Goal: Task Accomplishment & Management: Complete application form

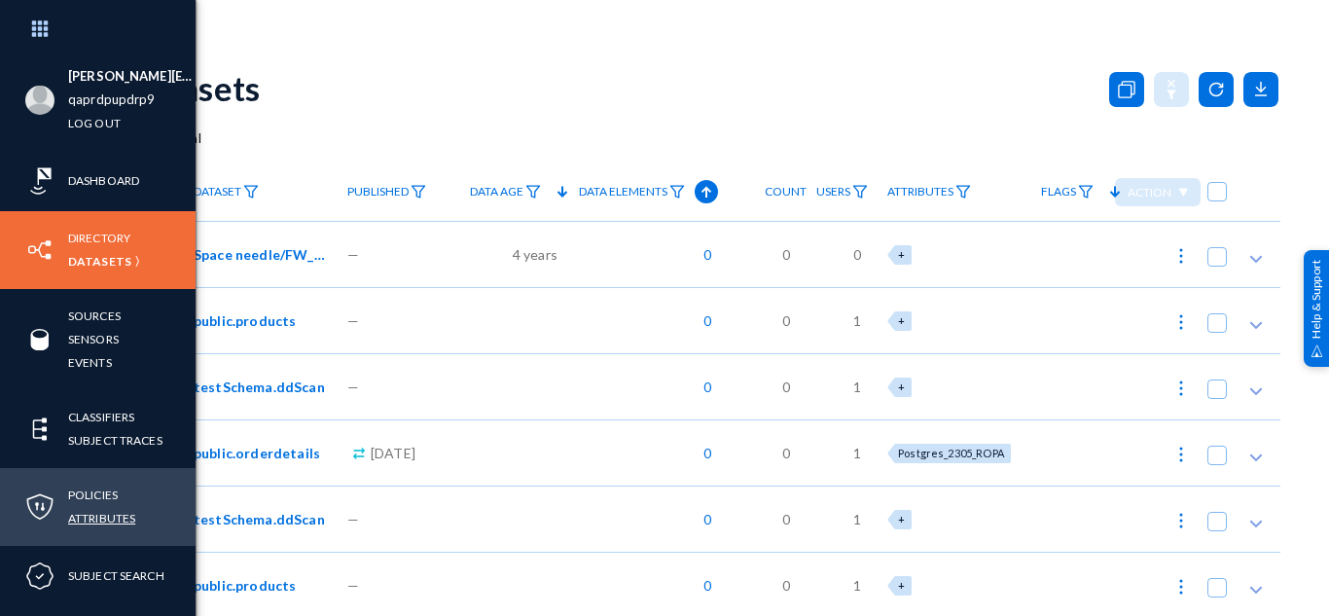
click at [113, 516] on link "Attributes" at bounding box center [101, 518] width 67 height 22
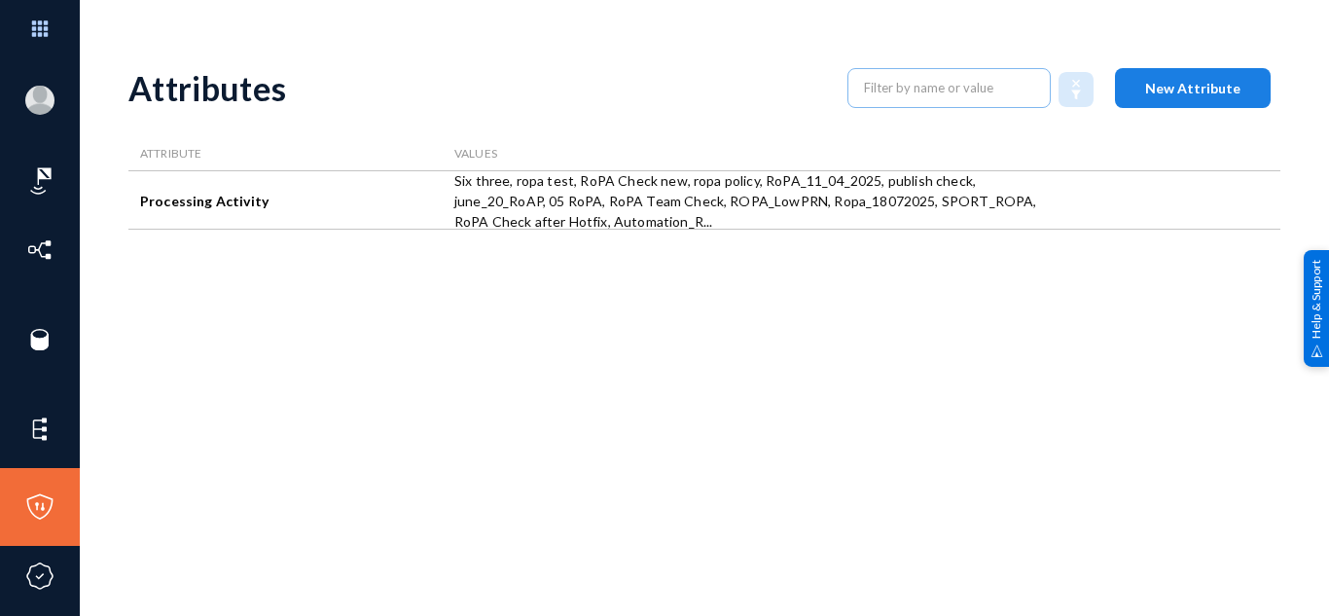
click at [1168, 91] on span "New Attribute" at bounding box center [1192, 88] width 95 height 17
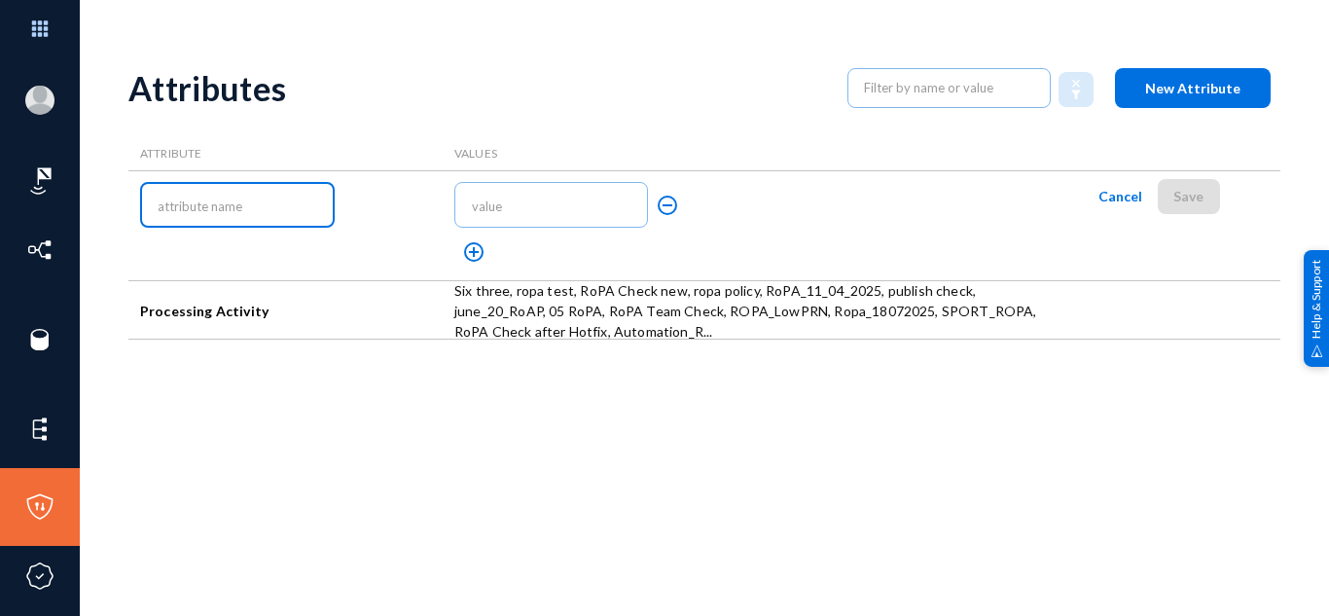
click at [216, 208] on input "text" at bounding box center [241, 207] width 167 height 17
type input "a"
type input "check 10/10"
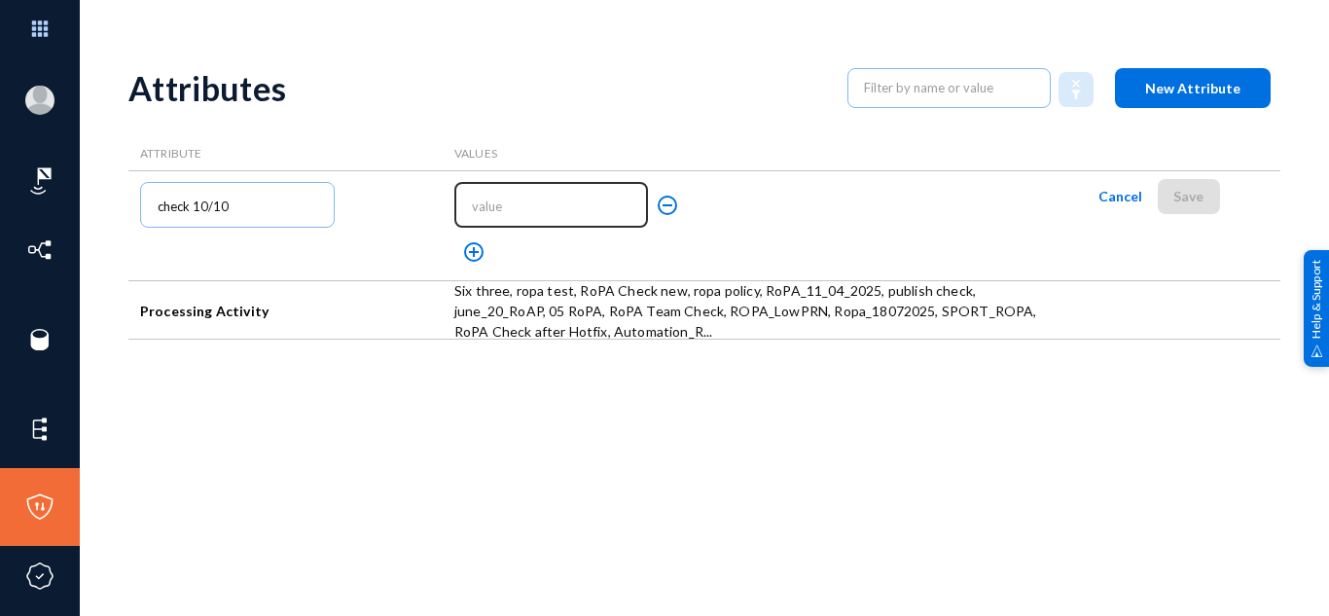
click at [525, 194] on div at bounding box center [551, 203] width 175 height 49
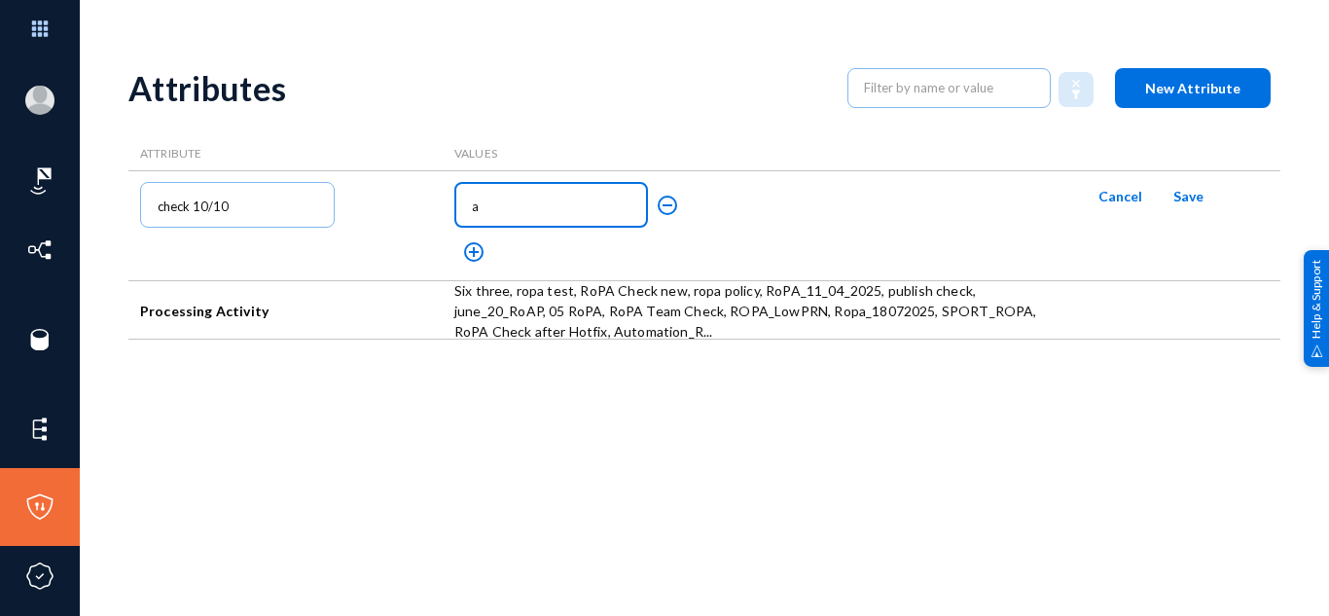
type input "a"
click at [471, 256] on mat-icon "add_circle_outline" at bounding box center [473, 251] width 23 height 23
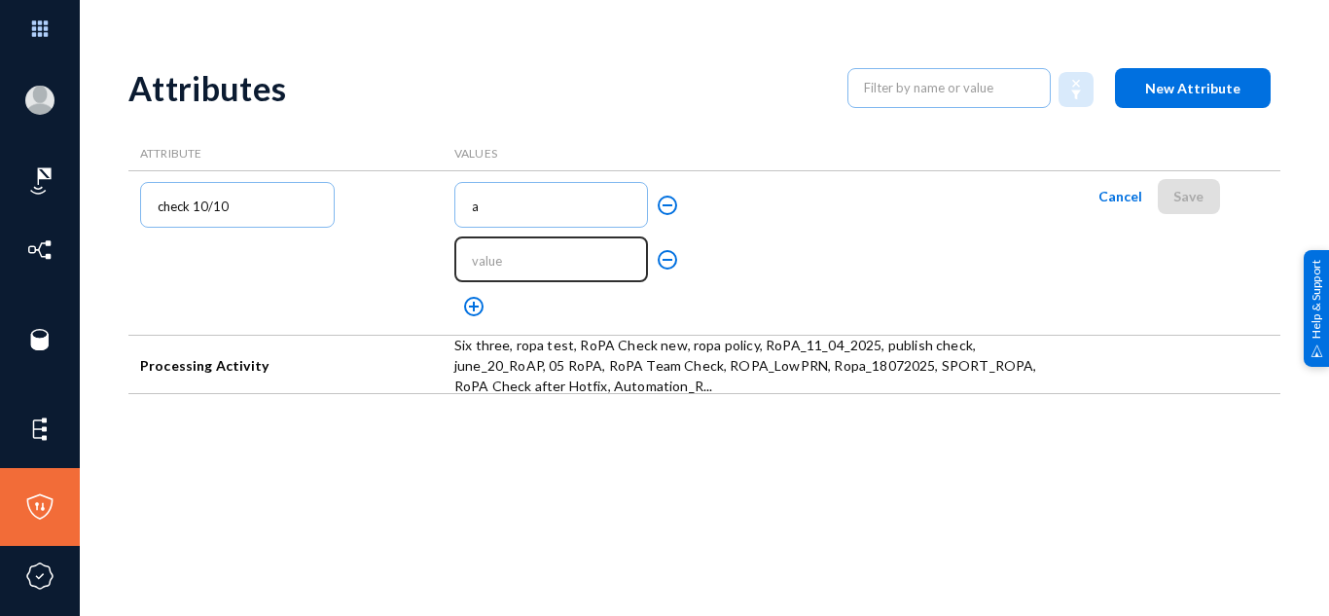
click at [498, 260] on input "text" at bounding box center [555, 261] width 167 height 17
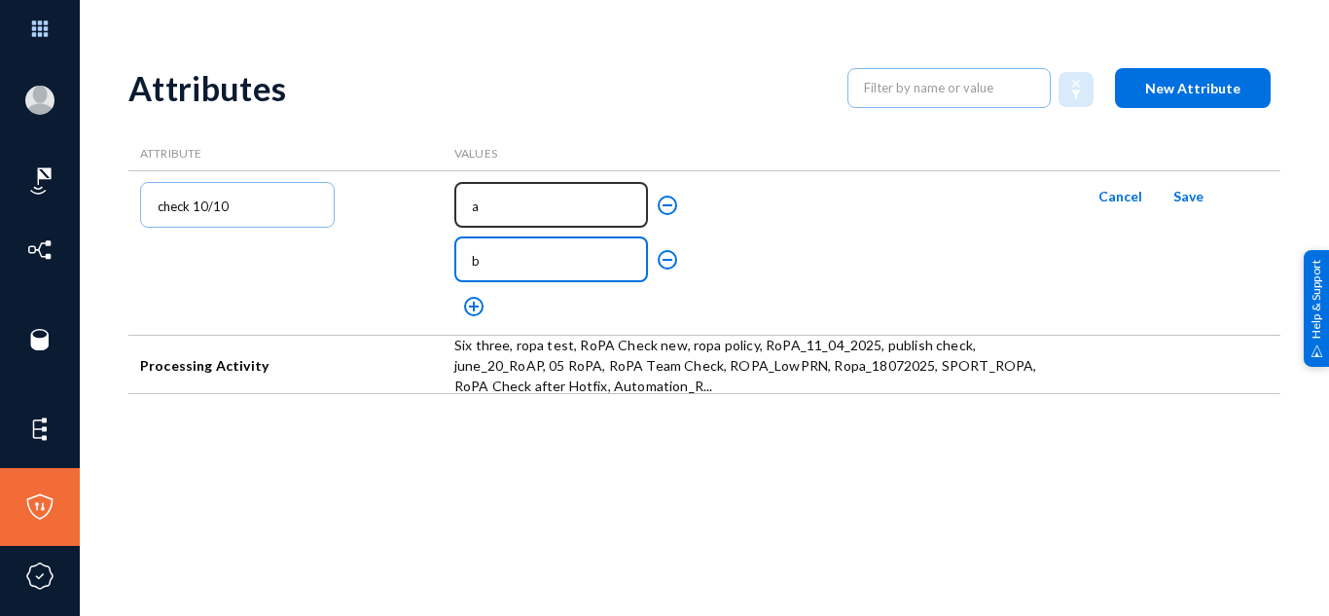
type input "b"
click at [490, 199] on input "a" at bounding box center [555, 207] width 167 height 17
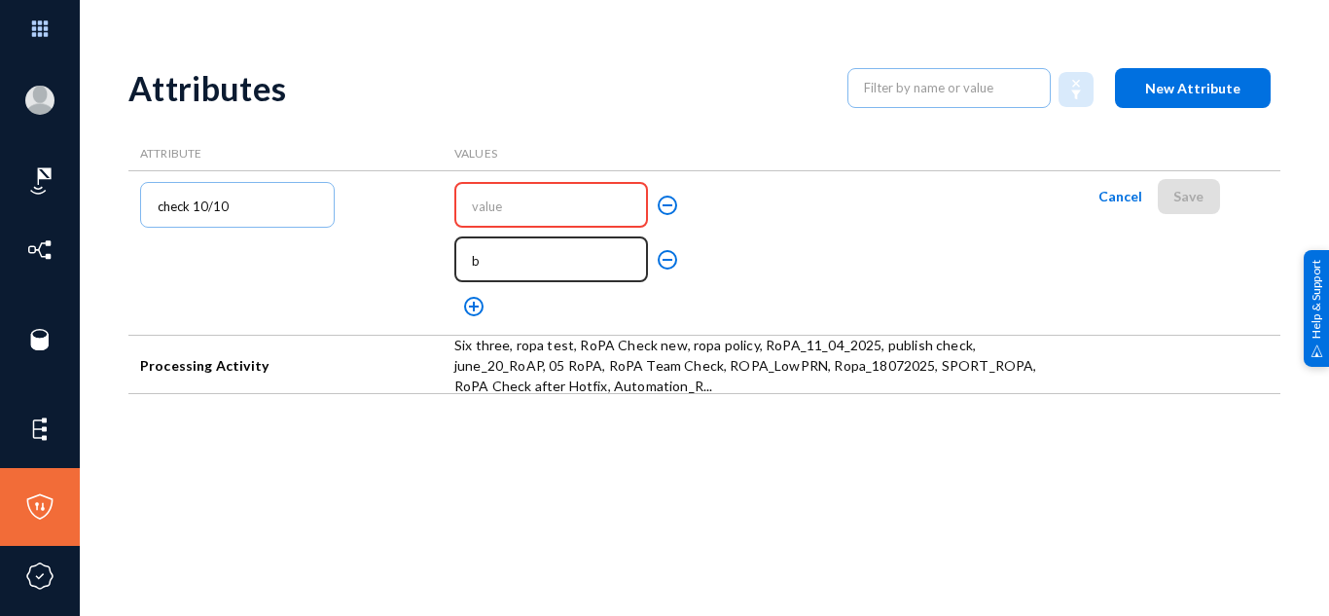
click at [512, 263] on input "b" at bounding box center [555, 261] width 167 height 17
click at [516, 216] on div at bounding box center [551, 203] width 175 height 49
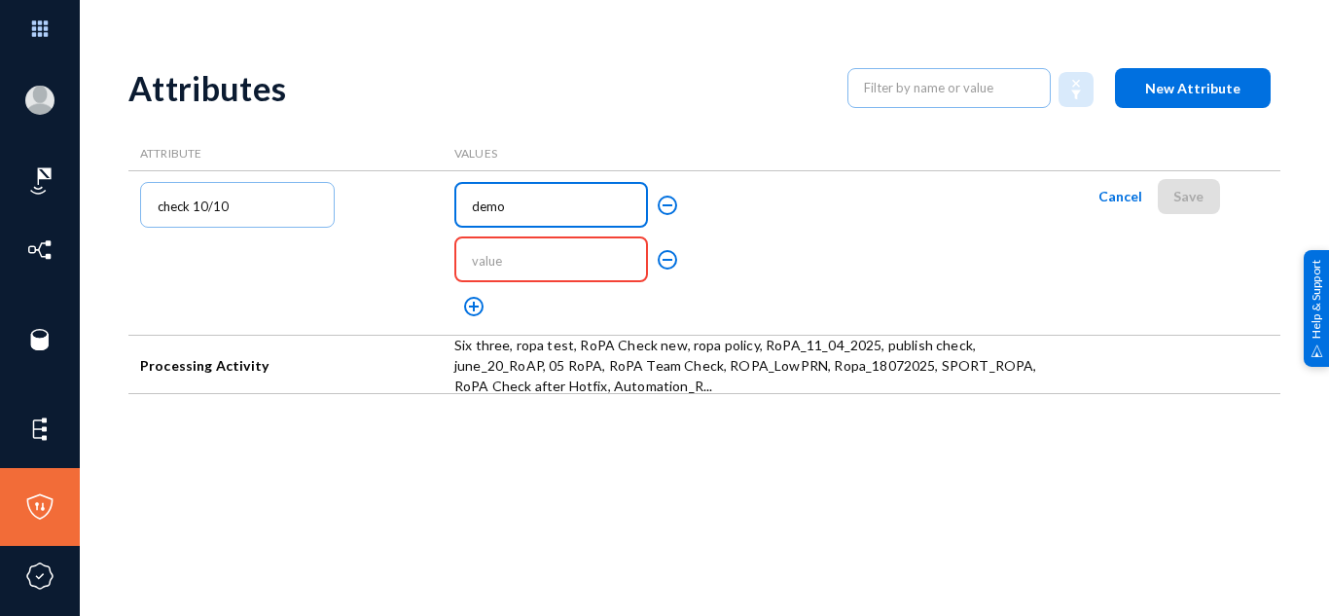
type input "demo"
click at [520, 249] on div at bounding box center [551, 258] width 175 height 49
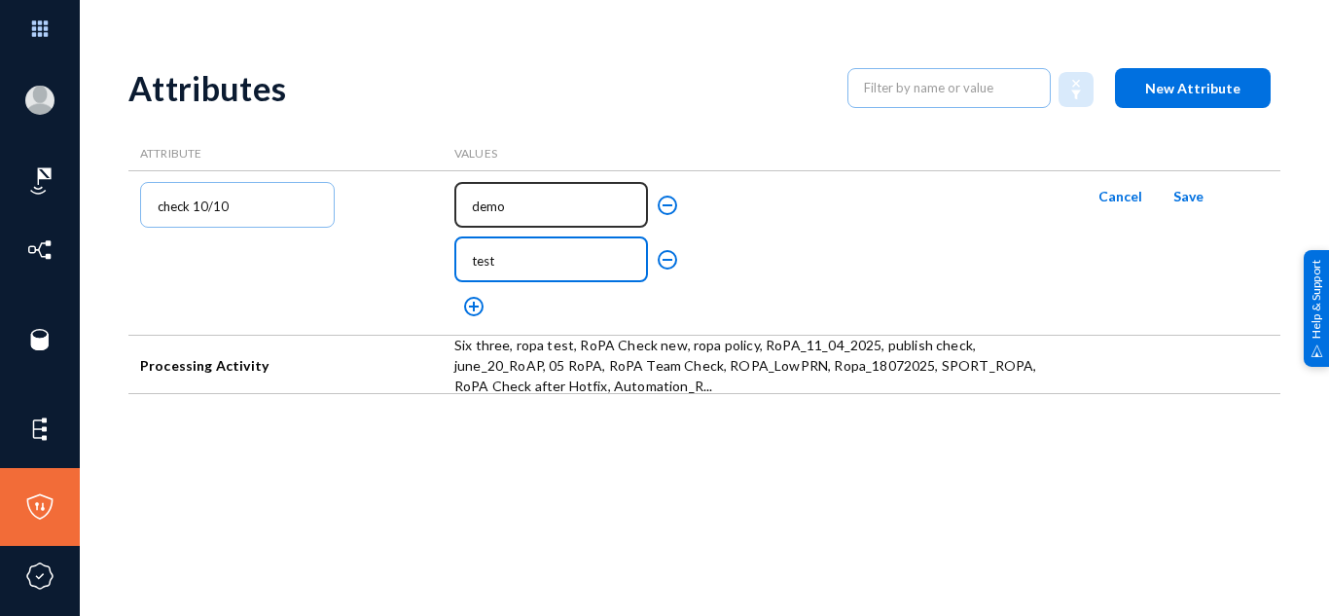
type input "test"
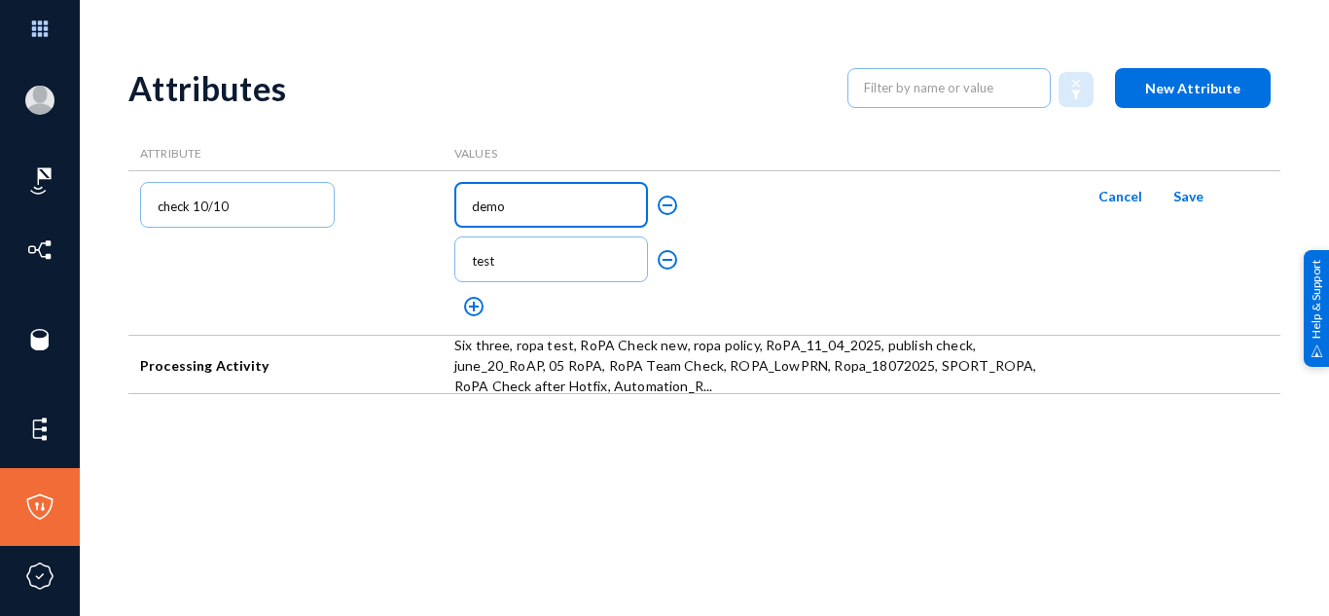
click at [521, 204] on input "demo" at bounding box center [555, 207] width 167 height 17
type input "demo 1"
click at [507, 260] on input "test" at bounding box center [555, 261] width 167 height 17
drag, startPoint x: 500, startPoint y: 207, endPoint x: 451, endPoint y: 214, distance: 49.1
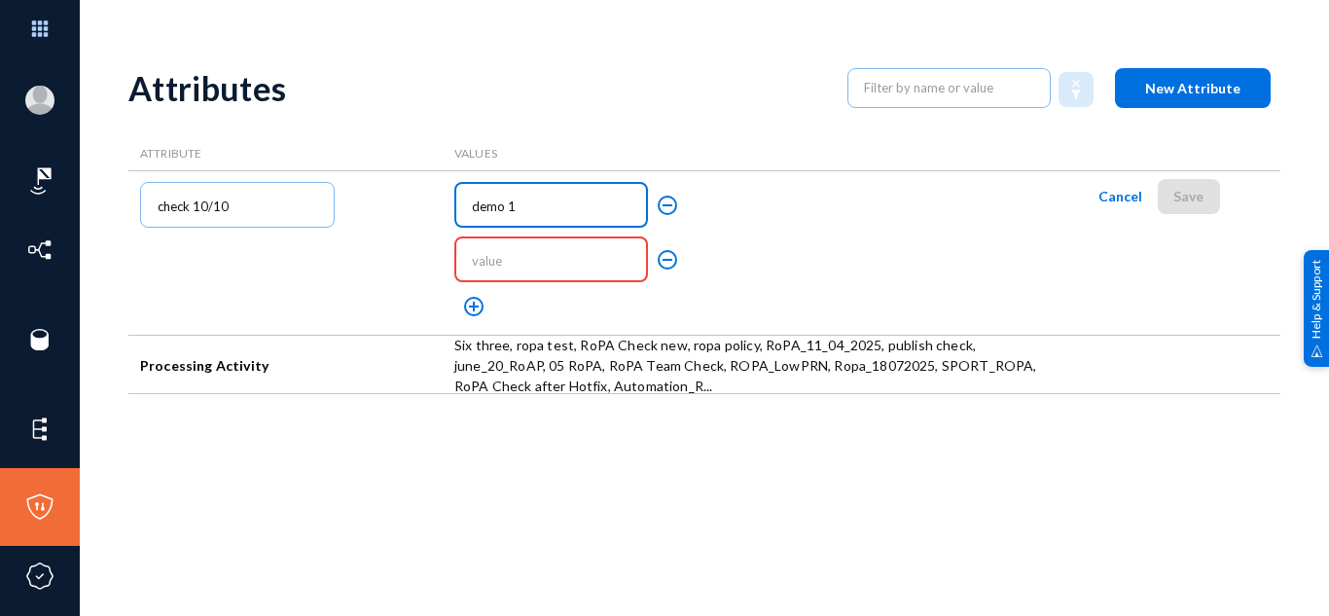
click at [451, 214] on div "demo 1 remove_circle_outline remove_circle_outline add_circle_outline" at bounding box center [600, 253] width 314 height 164
type input "test 1"
click at [504, 257] on input "text" at bounding box center [555, 261] width 167 height 17
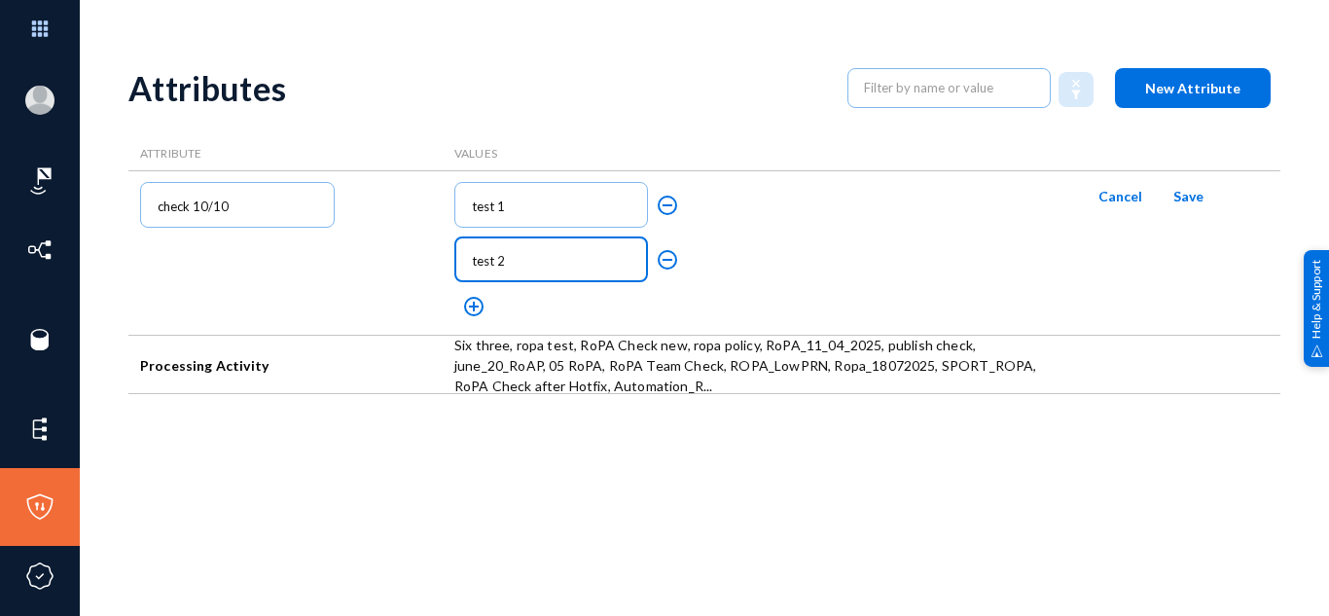
type input "test 2"
click at [474, 307] on mat-icon "add_circle_outline" at bounding box center [473, 306] width 23 height 23
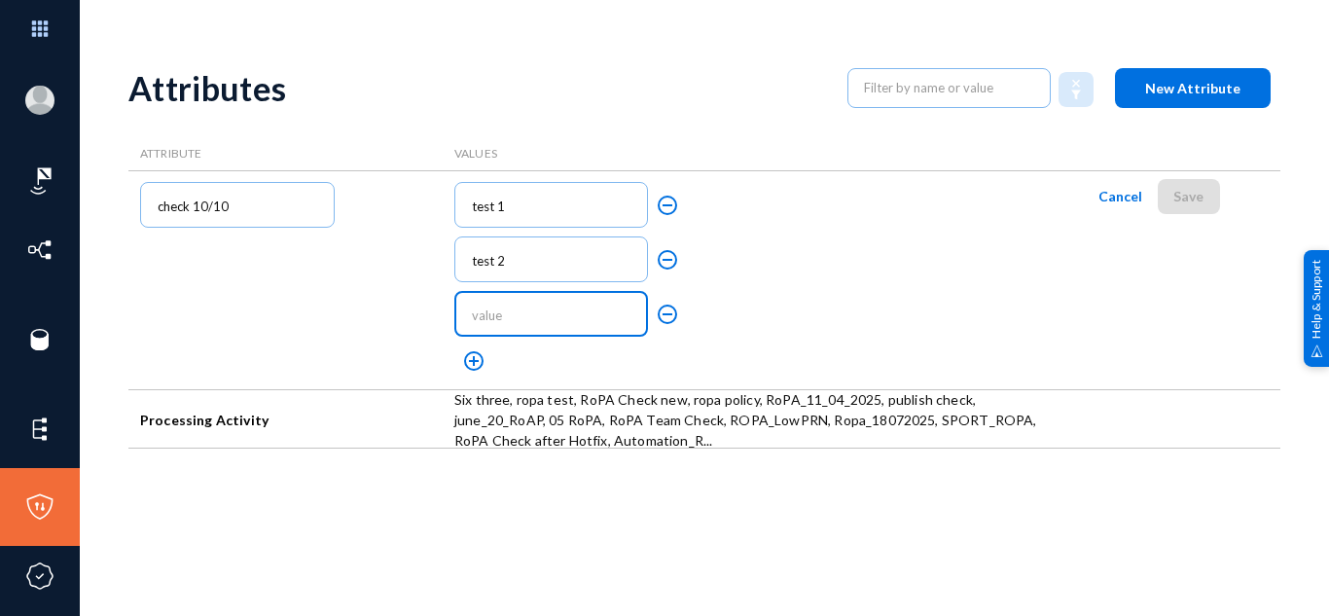
click at [495, 317] on input "text" at bounding box center [555, 315] width 167 height 17
type input "test 3"
click at [482, 361] on mat-icon "add_circle_outline" at bounding box center [473, 360] width 23 height 23
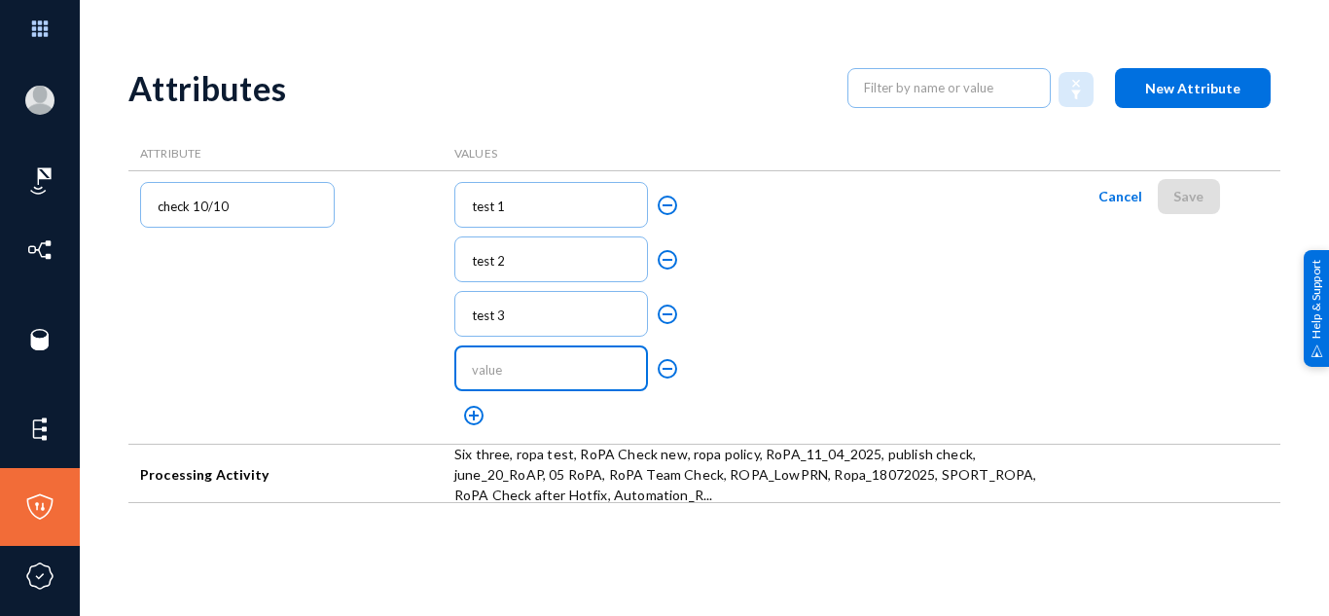
click at [497, 370] on input "text" at bounding box center [555, 370] width 167 height 17
type input "test 4"
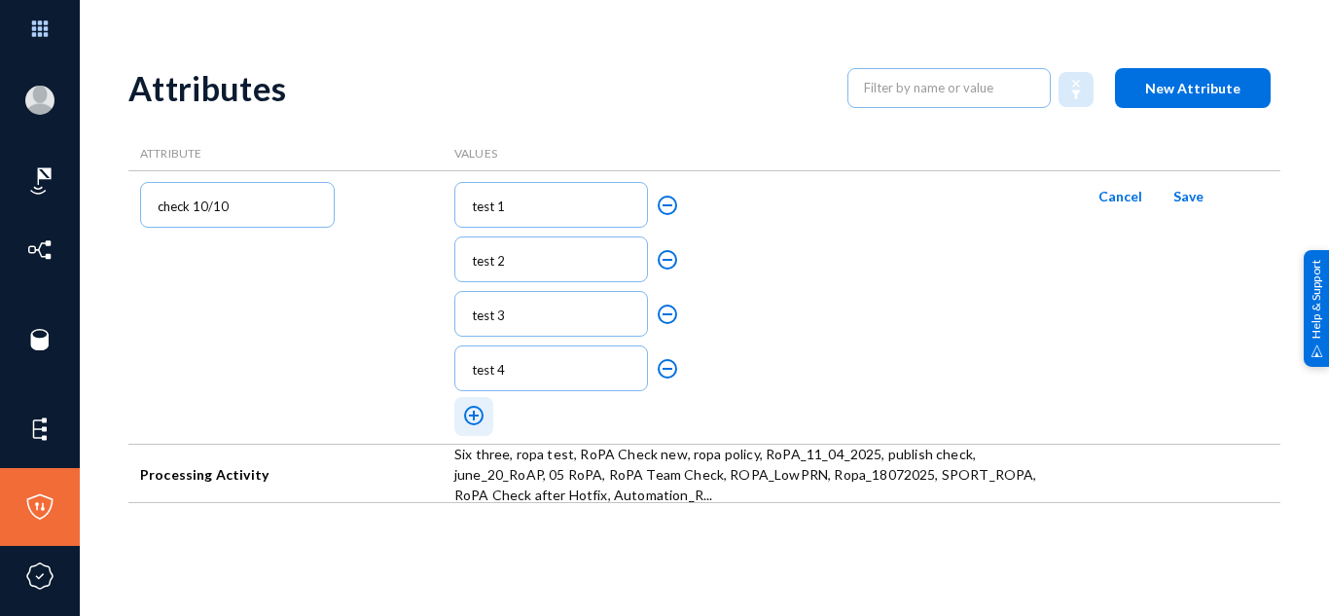
click at [475, 419] on mat-icon "add_circle_outline" at bounding box center [473, 415] width 23 height 23
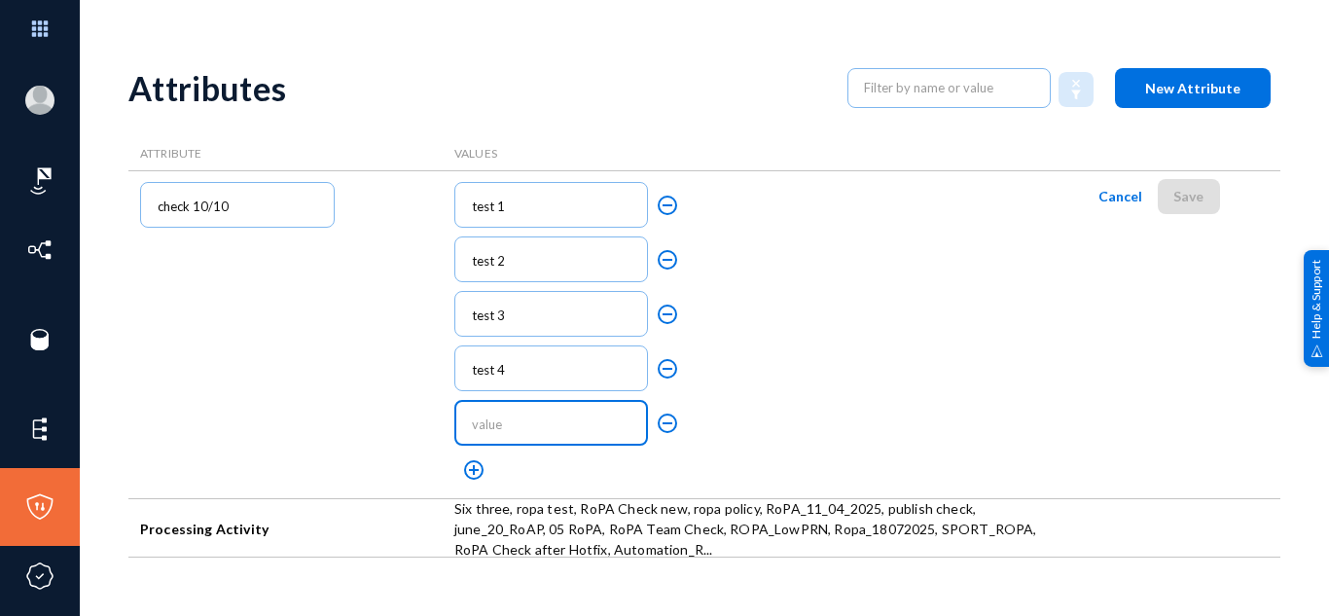
click at [504, 429] on input "text" at bounding box center [555, 424] width 167 height 17
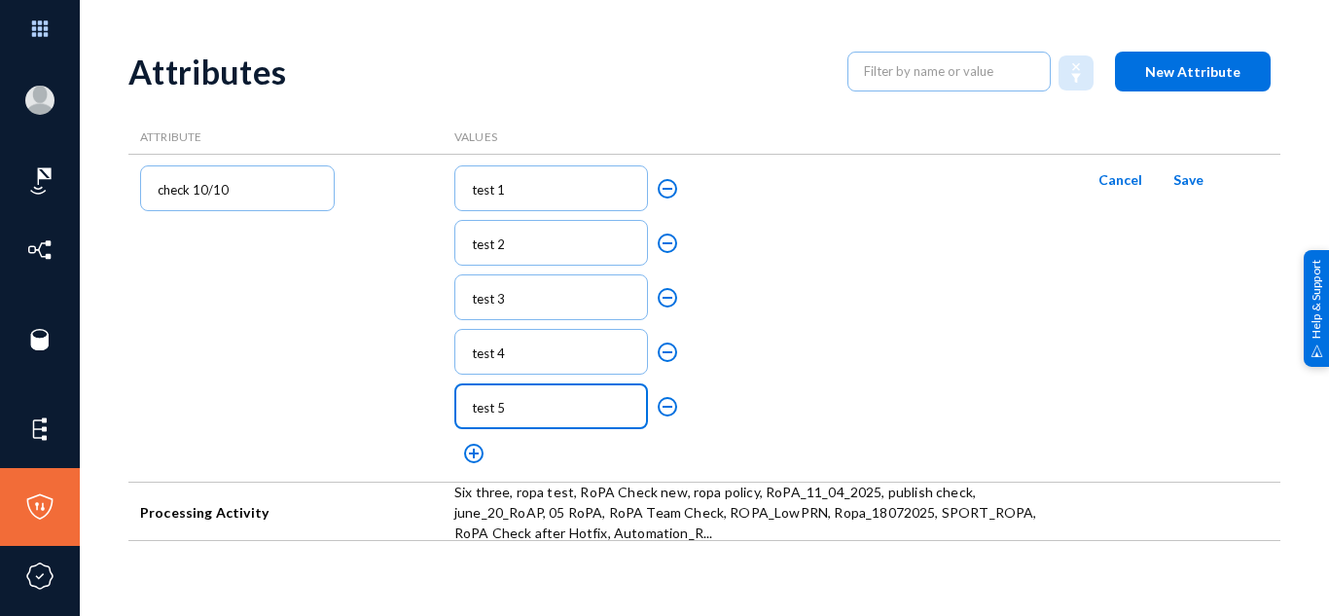
type input "test 5"
click at [479, 455] on mat-icon "add_circle_outline" at bounding box center [473, 453] width 23 height 23
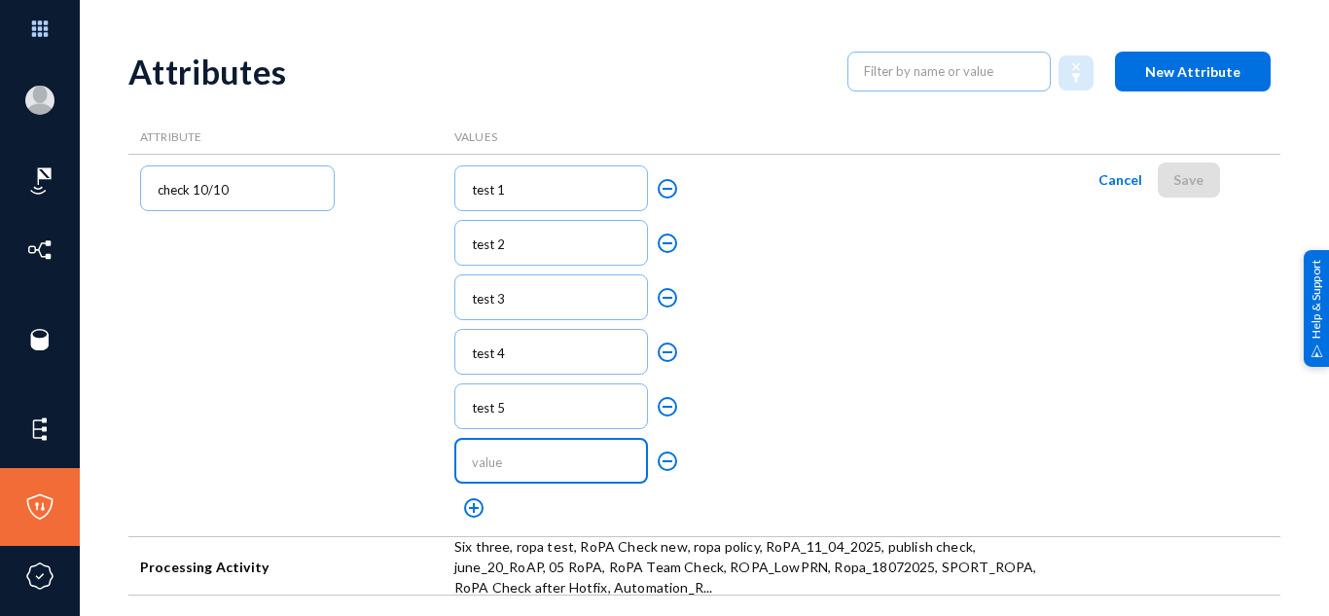
click at [505, 461] on input "text" at bounding box center [555, 462] width 167 height 17
type input "test 6"
click at [473, 500] on mat-icon "add_circle_outline" at bounding box center [473, 507] width 23 height 23
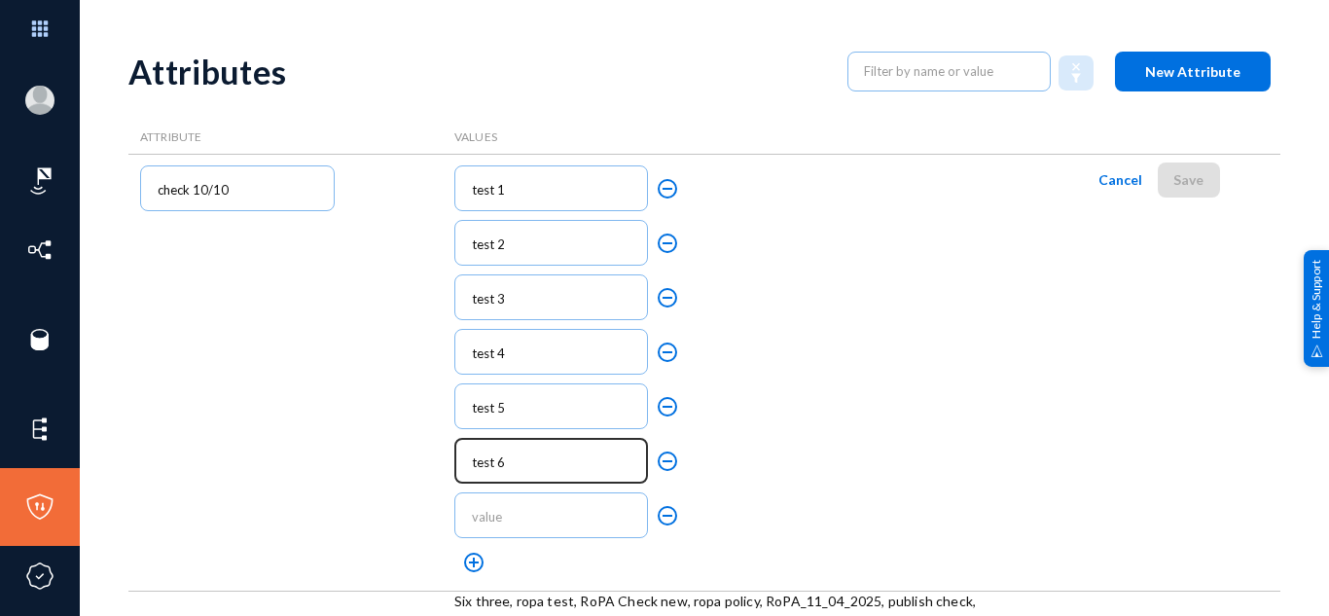
scroll to position [53, 0]
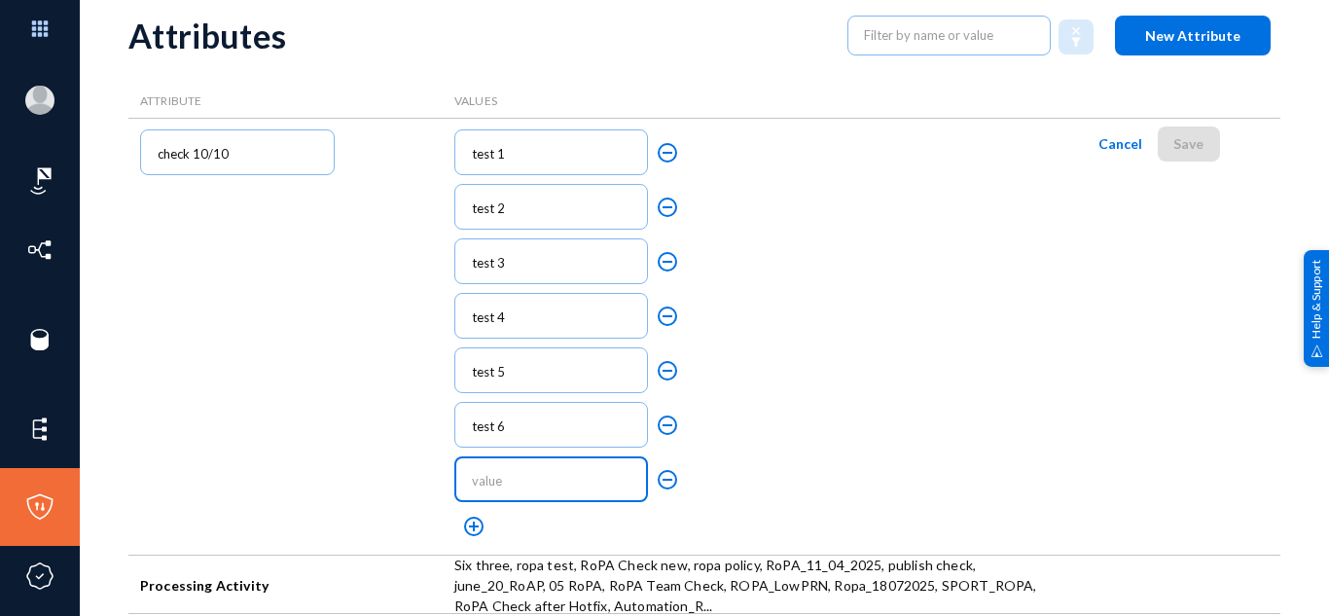
click at [510, 481] on input "text" at bounding box center [555, 481] width 167 height 17
type input "test 7"
click at [466, 527] on mat-icon "add_circle_outline" at bounding box center [473, 526] width 23 height 23
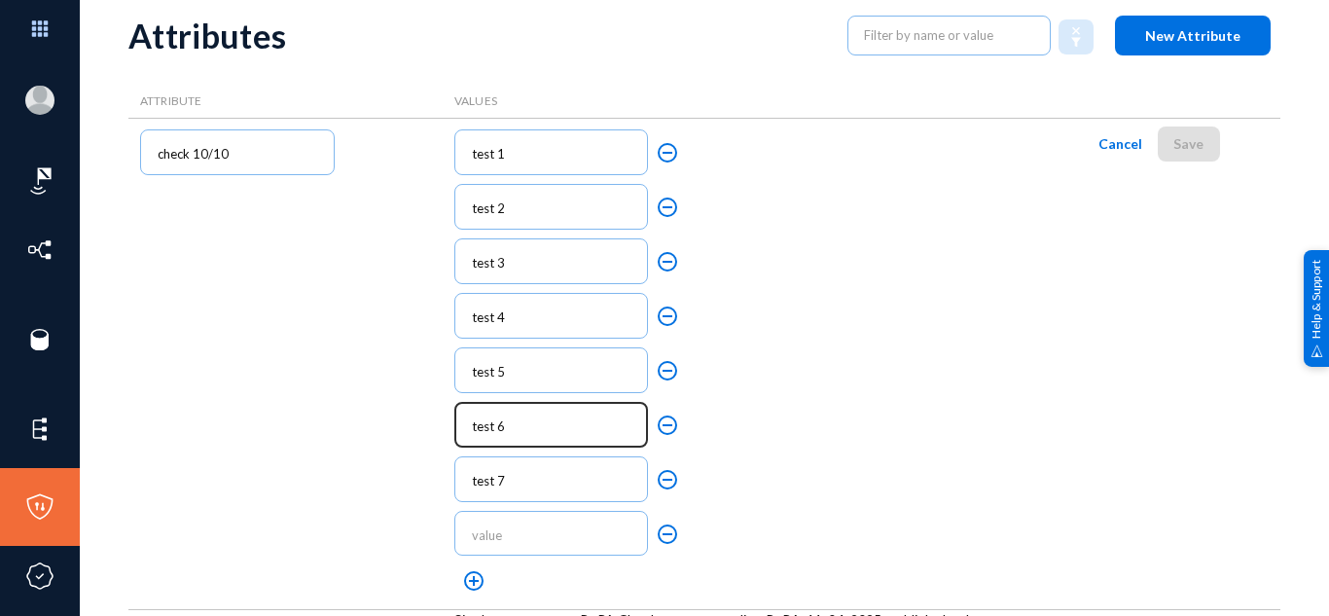
scroll to position [107, 0]
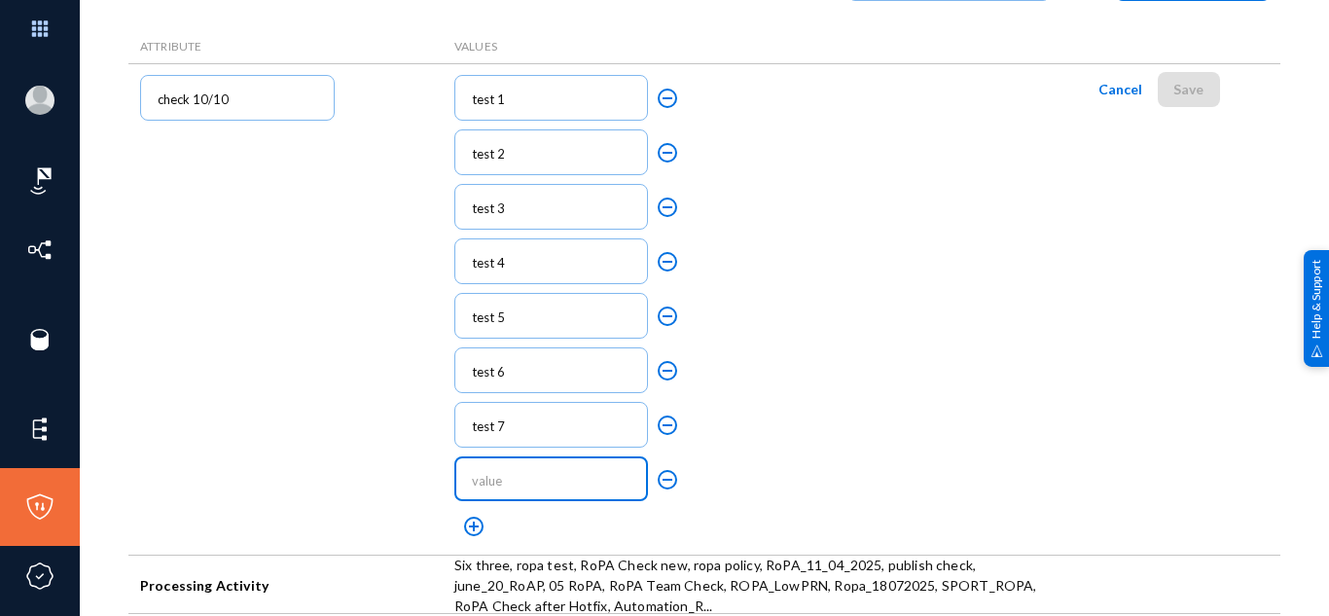
click at [510, 486] on input "text" at bounding box center [555, 481] width 167 height 17
type input "test 8"
click at [477, 518] on mat-icon "add_circle_outline" at bounding box center [473, 526] width 23 height 23
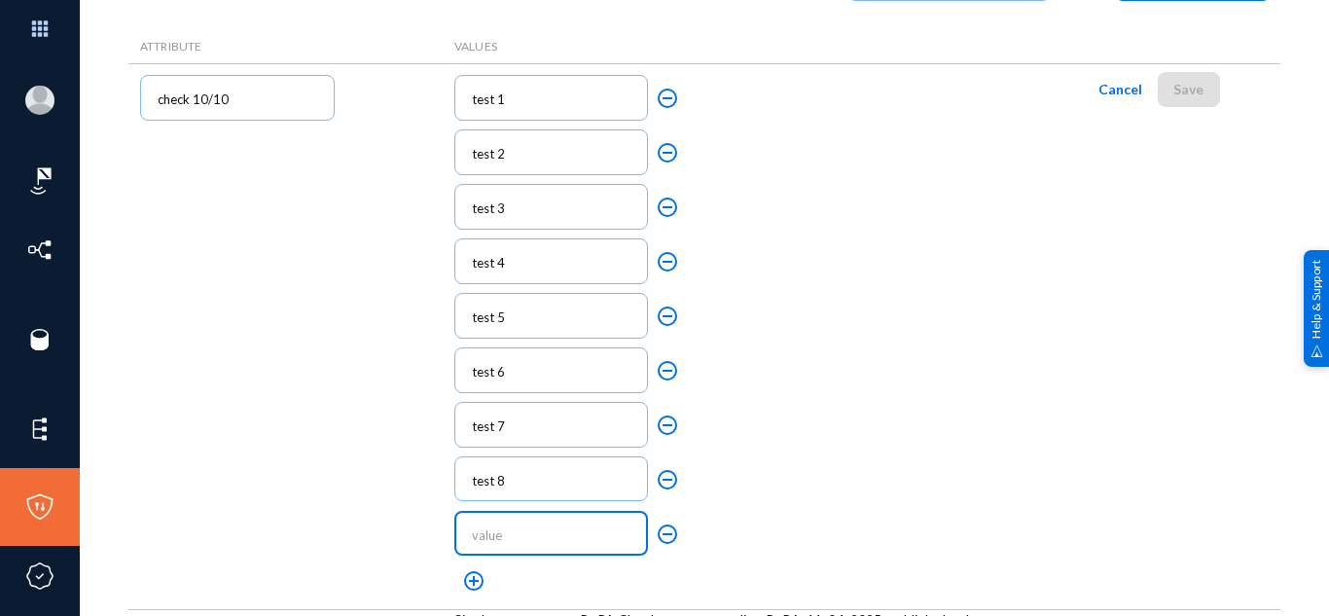
click at [489, 527] on input "text" at bounding box center [555, 535] width 167 height 17
type input "y"
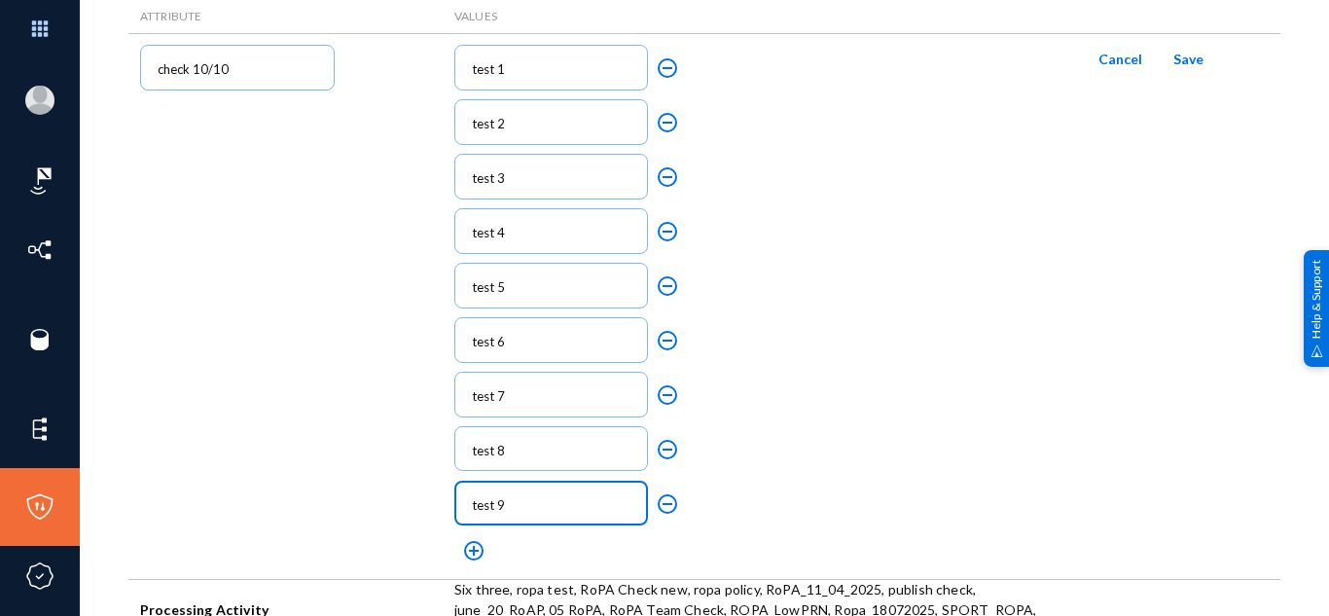
type input "test 9"
click at [467, 546] on mat-icon "add_circle_outline" at bounding box center [473, 550] width 23 height 23
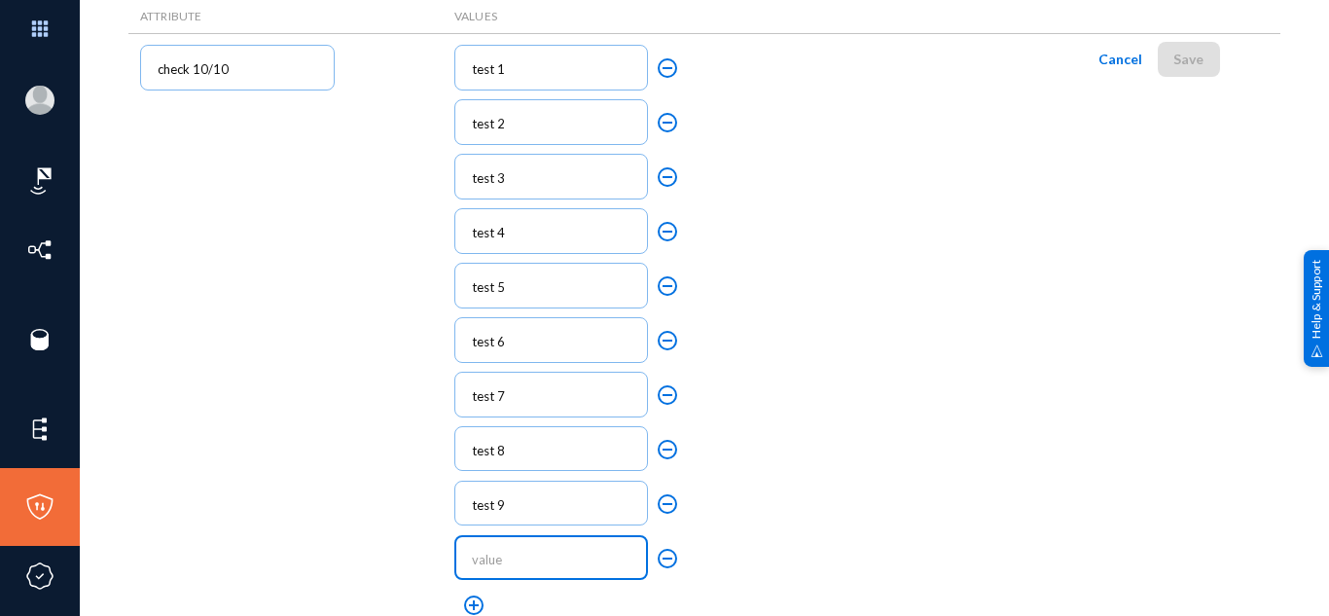
click at [532, 563] on input "text" at bounding box center [555, 560] width 167 height 17
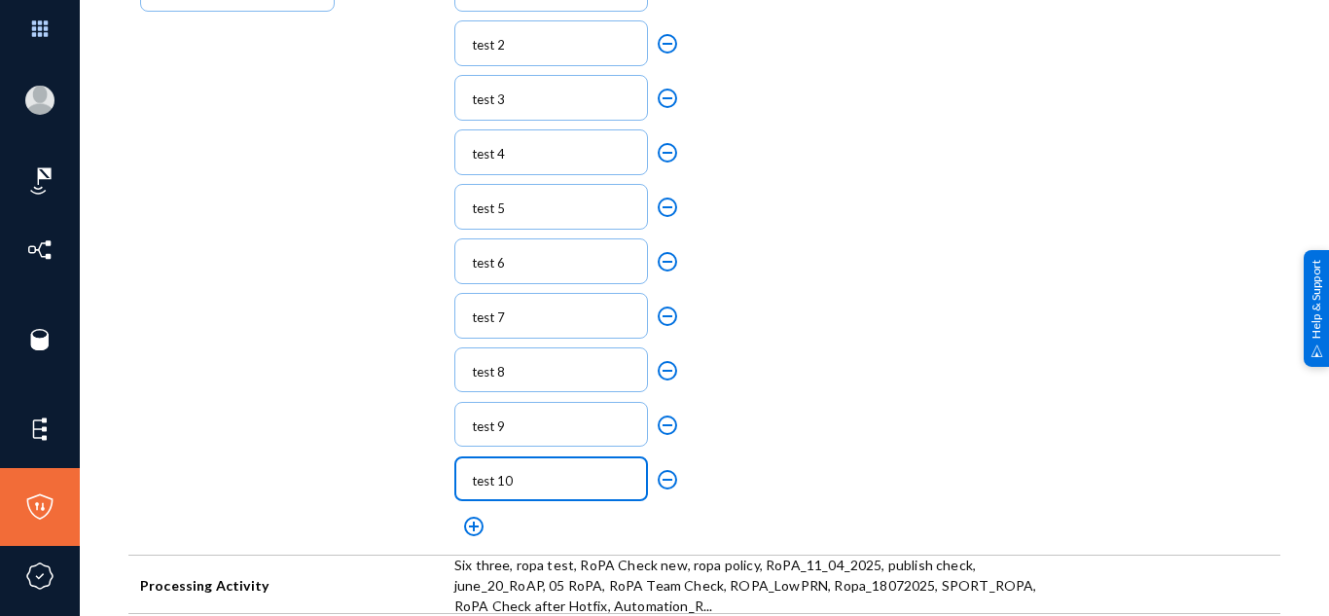
scroll to position [0, 0]
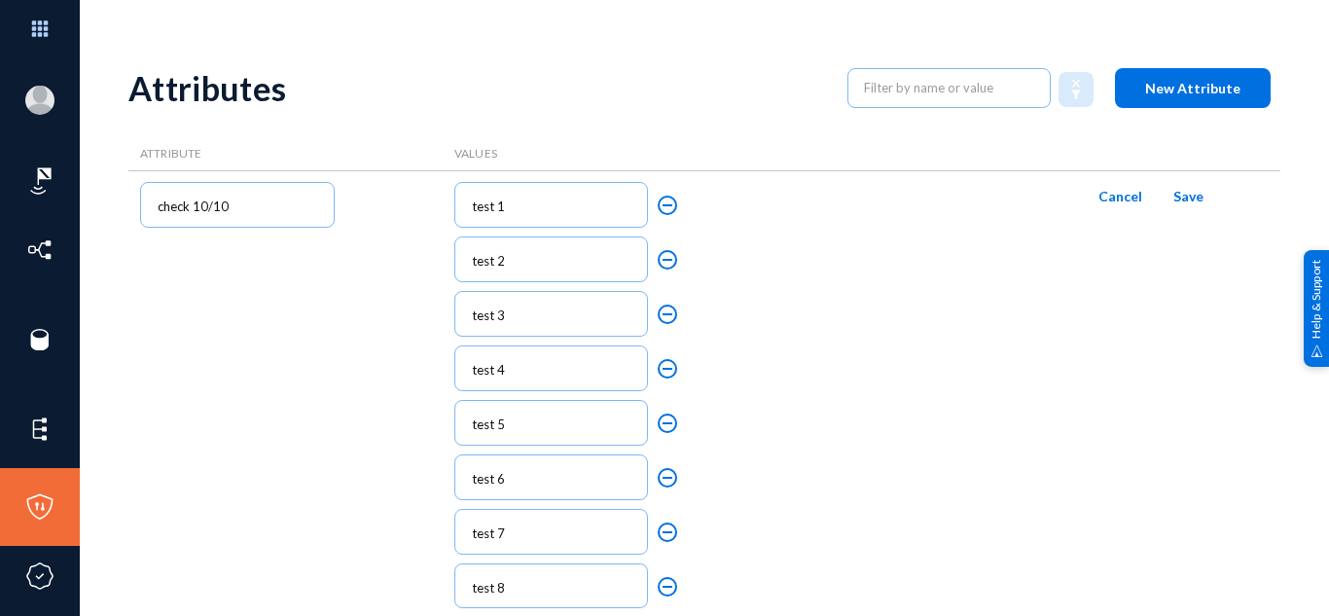
type input "test 10"
click at [1165, 195] on button "Save" at bounding box center [1189, 196] width 62 height 35
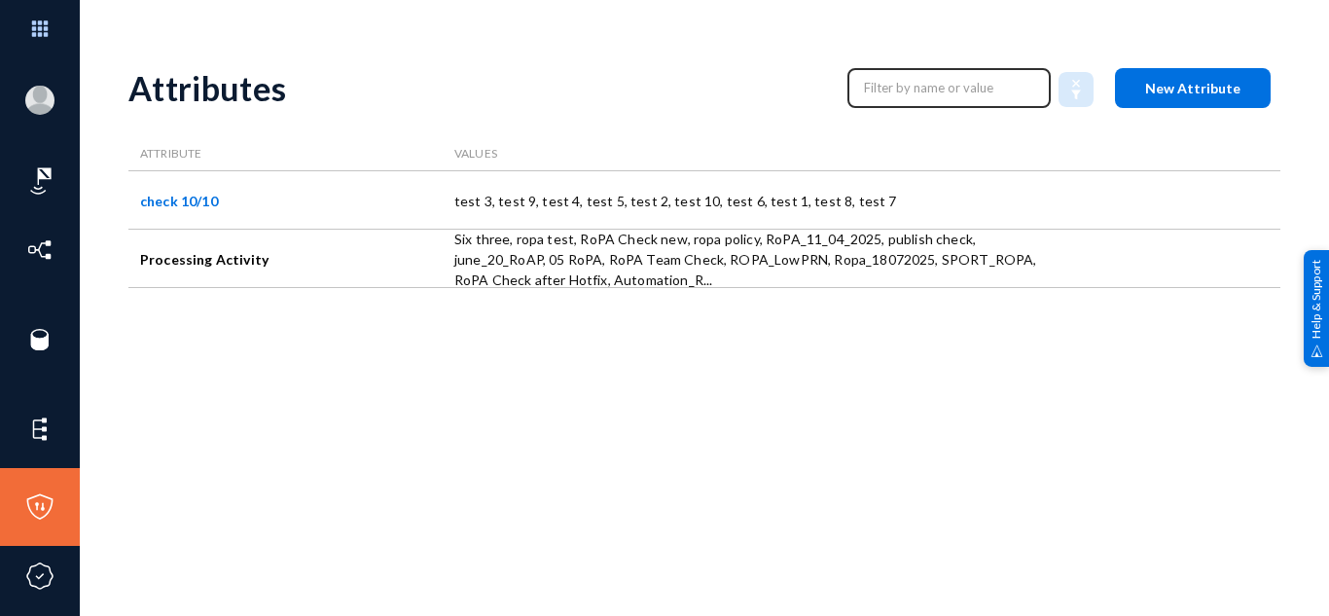
click at [926, 102] on div at bounding box center [949, 88] width 175 height 31
click at [926, 93] on input "text" at bounding box center [949, 87] width 171 height 29
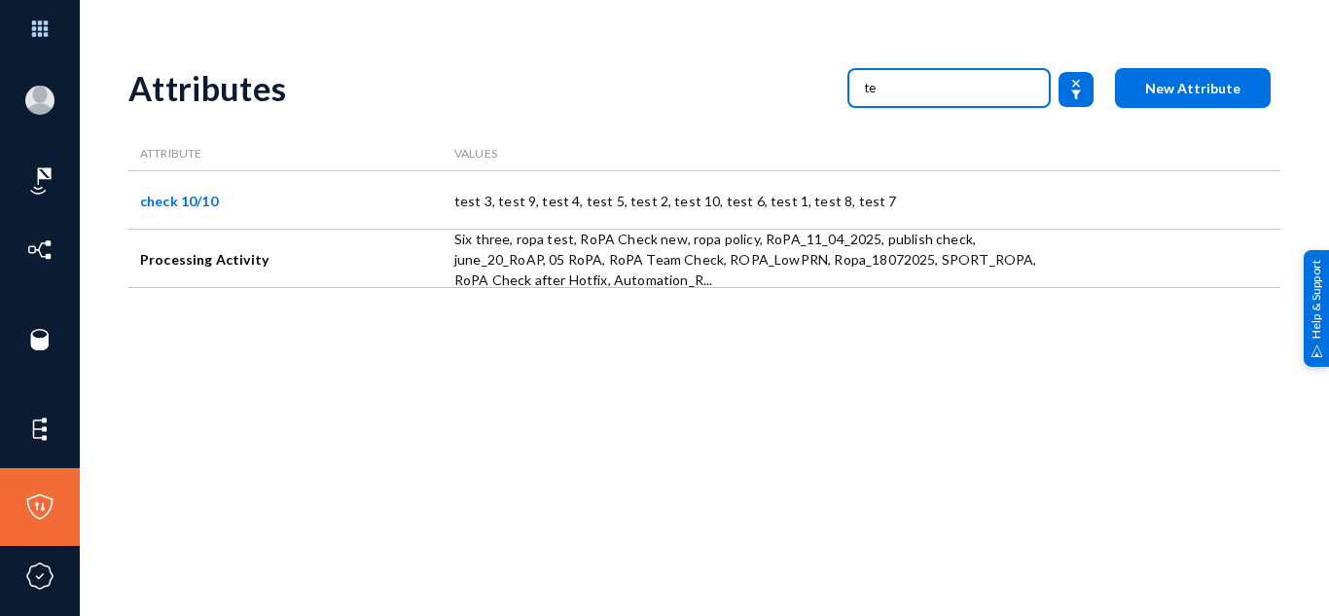
type input "t"
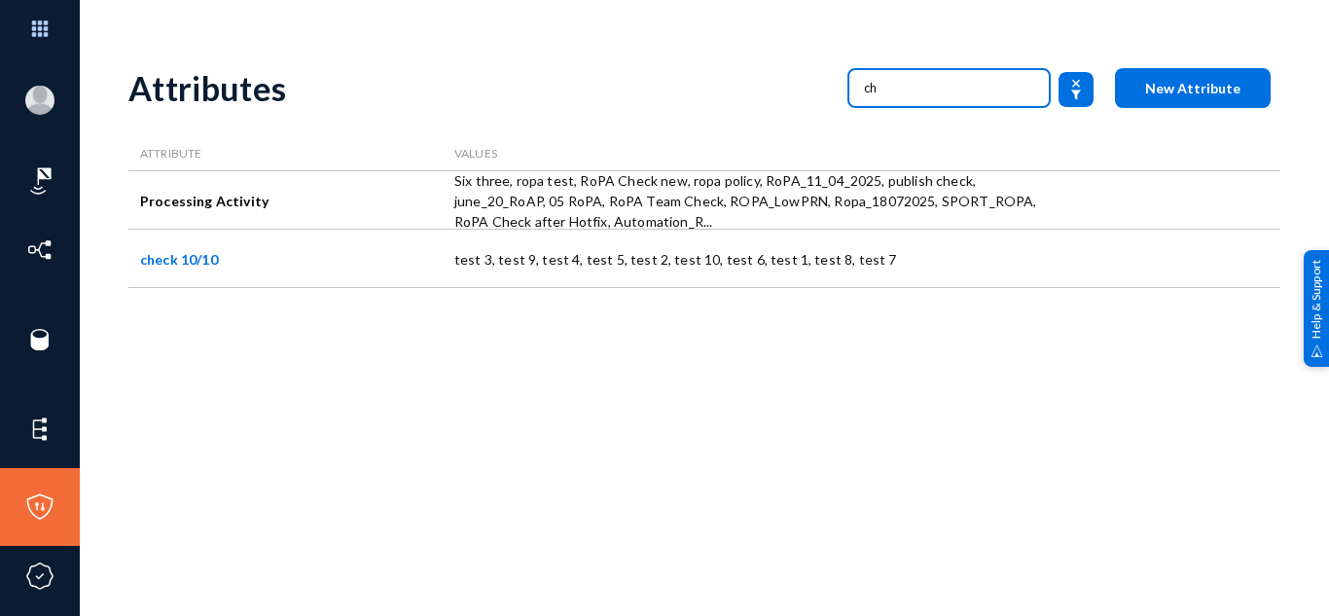
type input "c"
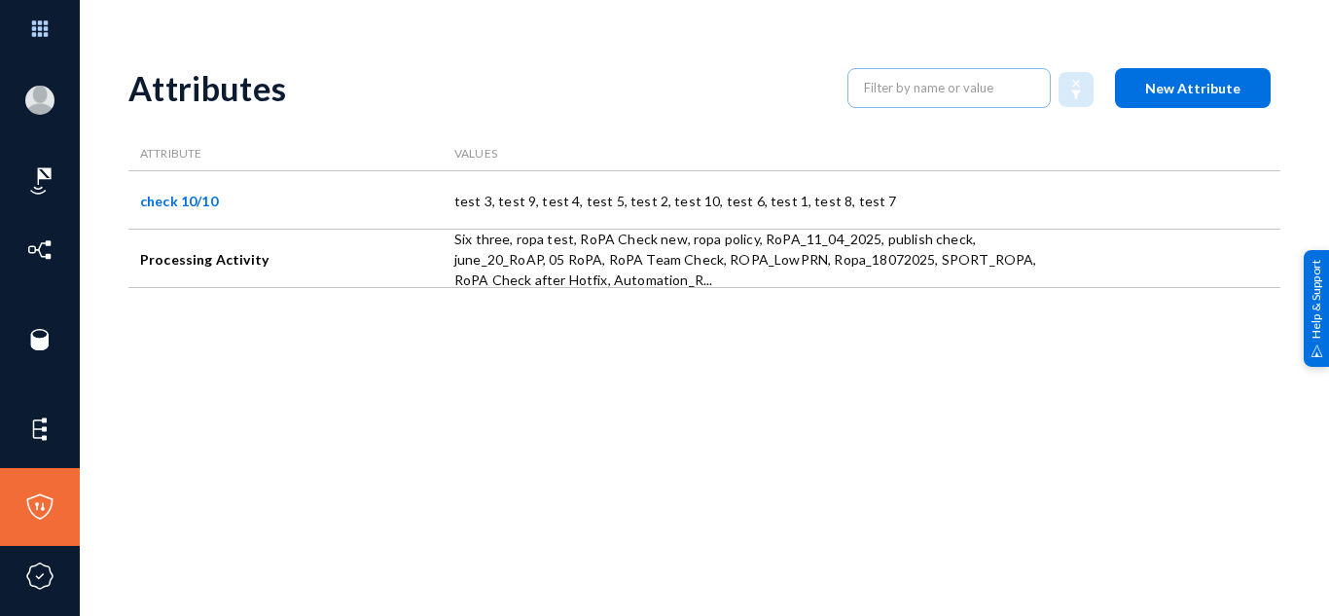
click at [692, 79] on div "Attributes" at bounding box center [478, 88] width 700 height 40
click at [915, 85] on input "text" at bounding box center [949, 87] width 171 height 29
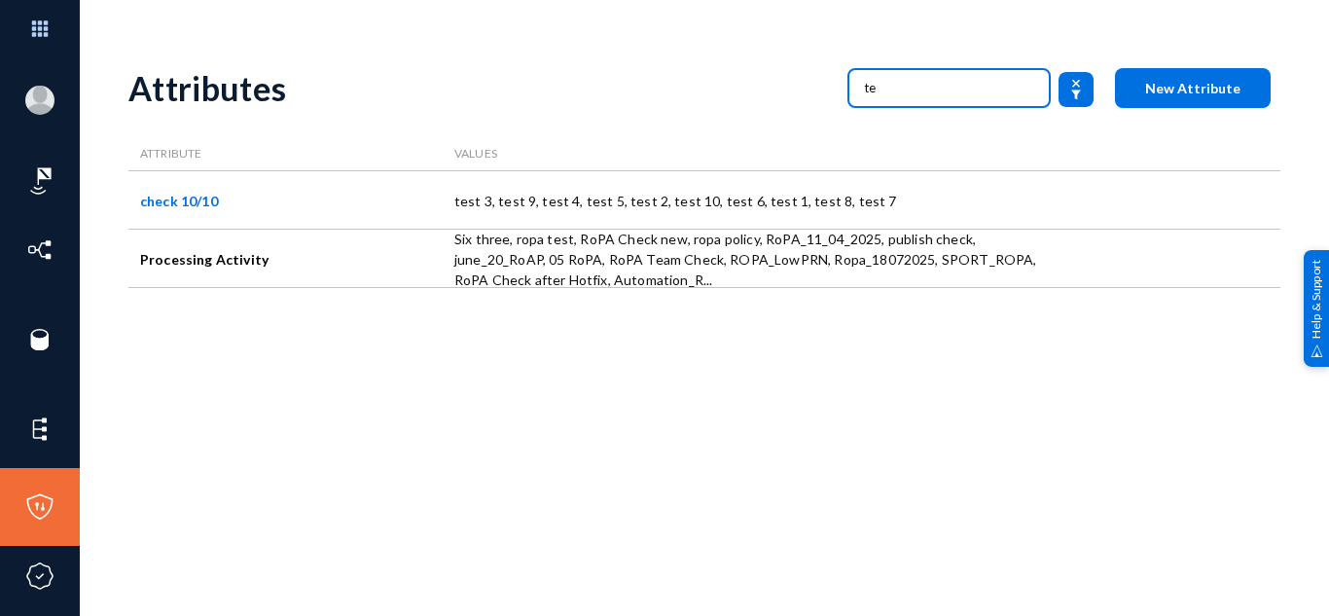
type input "t"
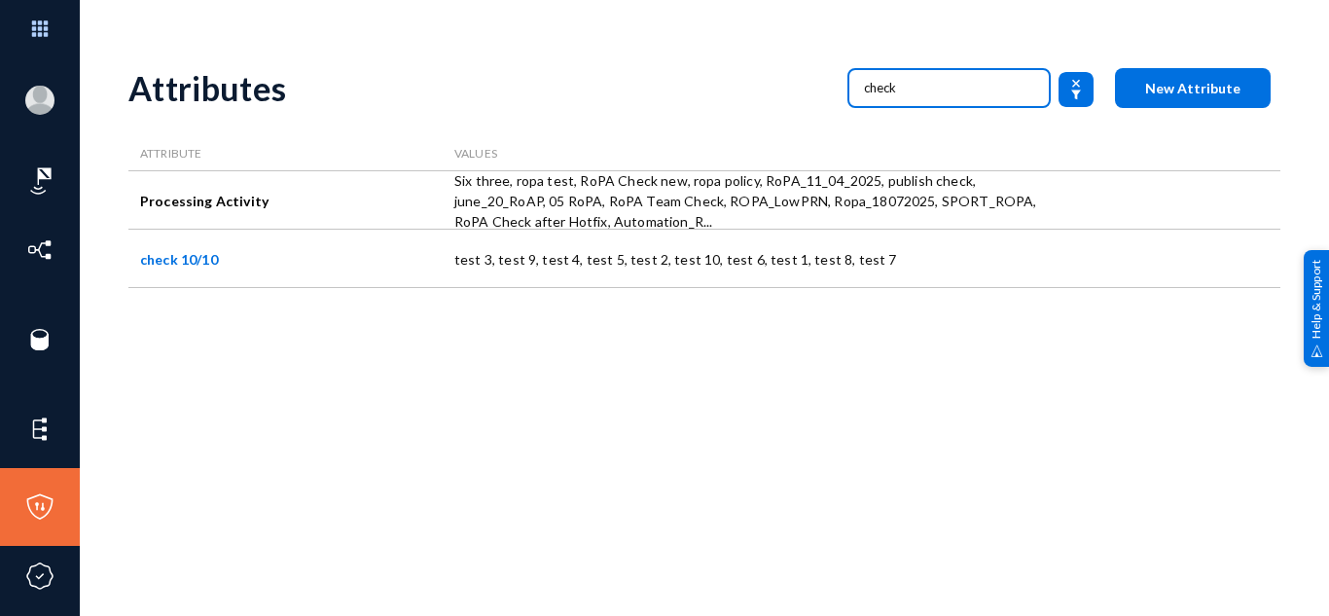
type input "check"
drag, startPoint x: 924, startPoint y: 87, endPoint x: 823, endPoint y: 104, distance: 102.7
click at [828, 104] on div "check" at bounding box center [971, 88] width 287 height 40
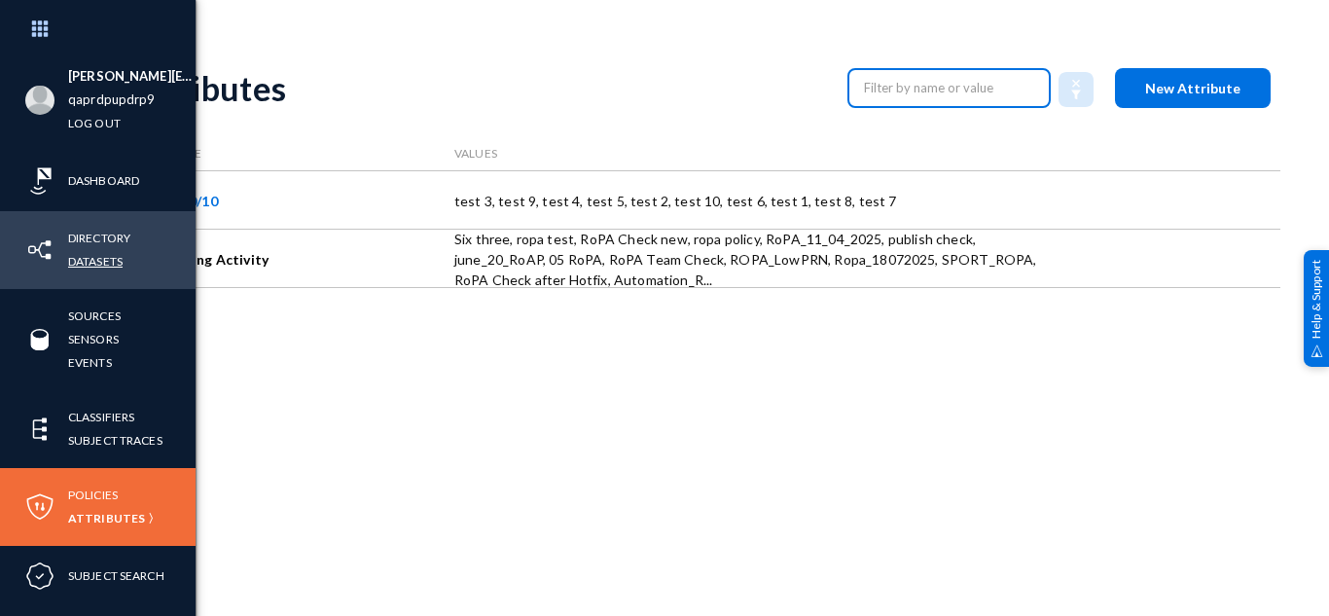
click at [95, 265] on link "Datasets" at bounding box center [95, 261] width 54 height 22
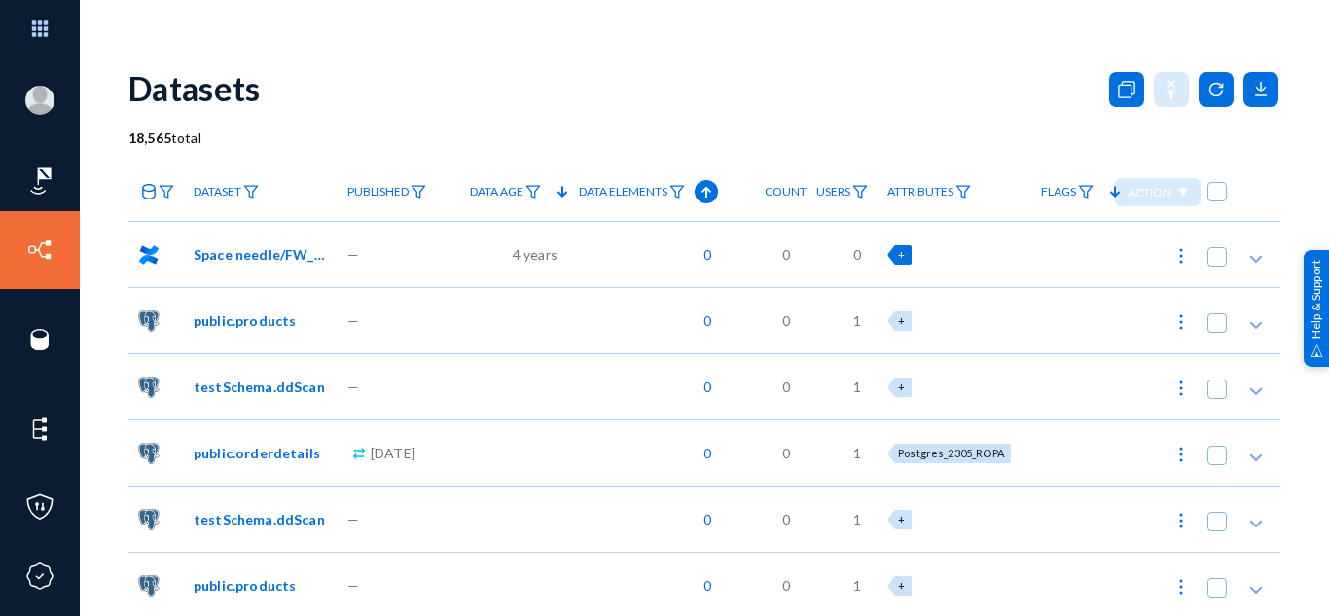
click at [912, 257] on div "+" at bounding box center [899, 254] width 24 height 19
checkbox input "true"
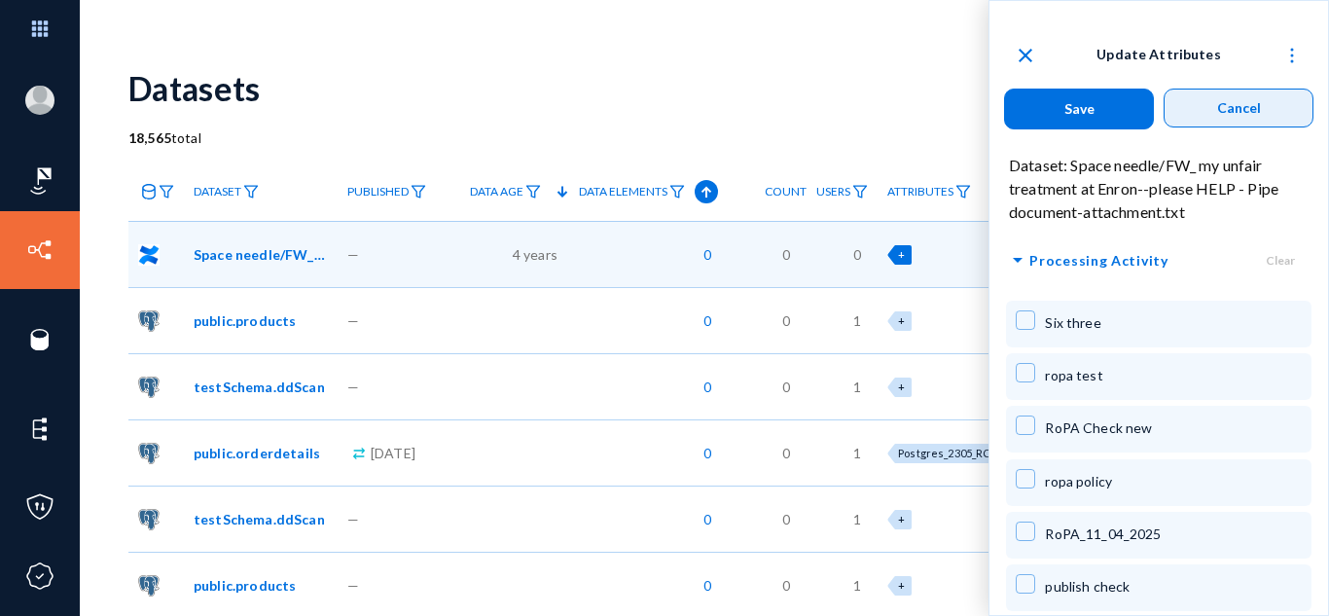
click at [1240, 103] on span "Cancel" at bounding box center [1239, 107] width 44 height 17
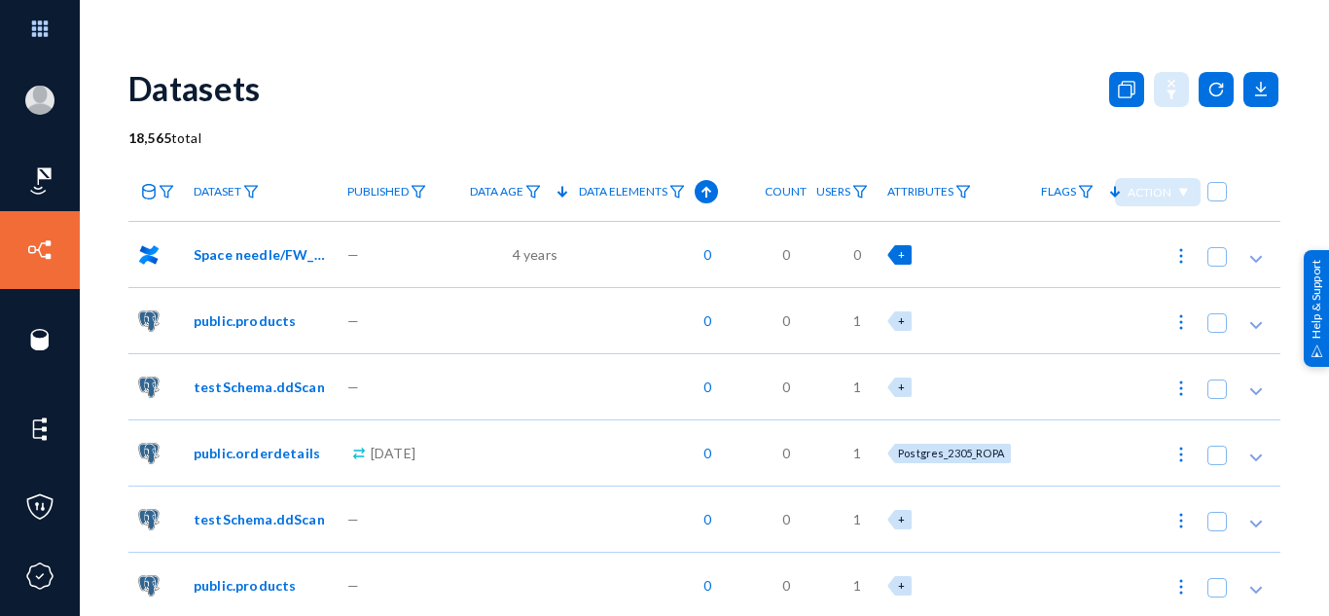
click at [905, 251] on span "+" at bounding box center [901, 254] width 7 height 13
checkbox input "true"
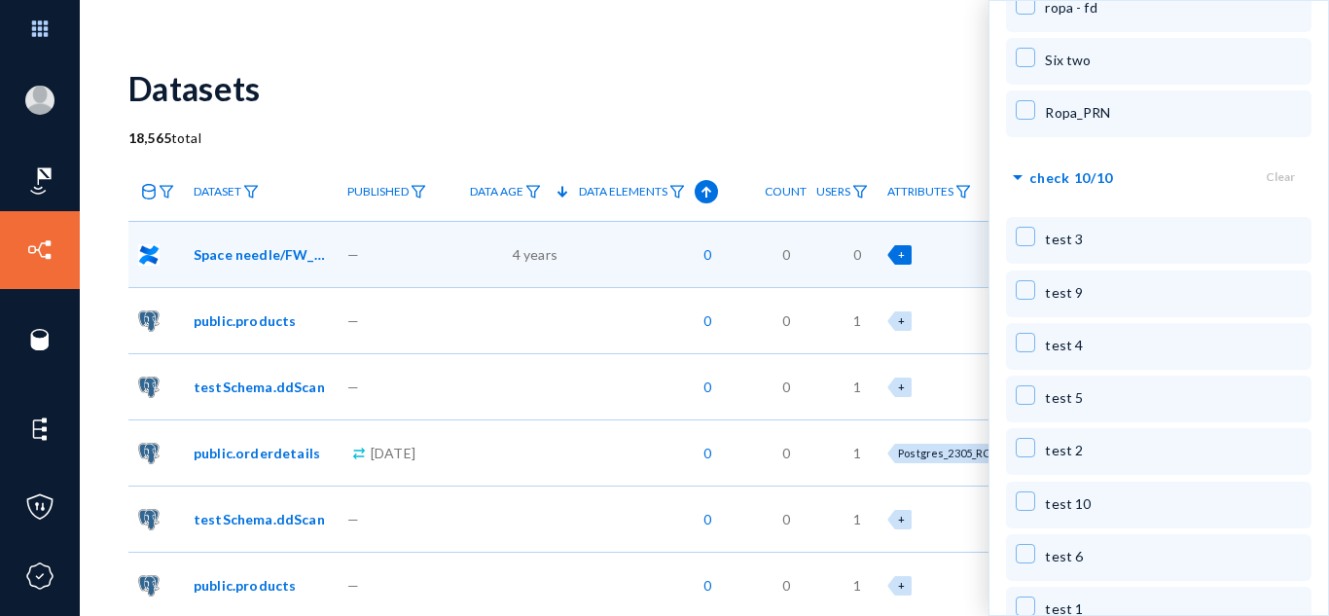
scroll to position [3851, 0]
click at [1026, 228] on span at bounding box center [1025, 237] width 19 height 19
checkbox input "true"
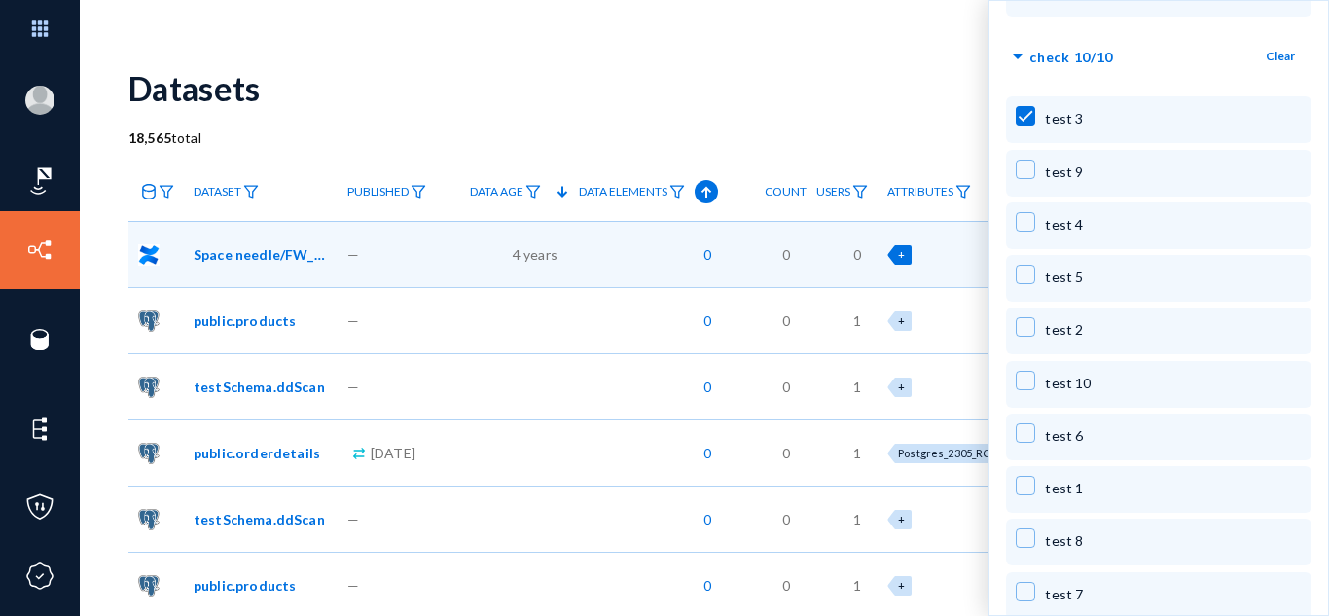
click at [1014, 476] on div "test 1" at bounding box center [1158, 489] width 305 height 47
checkbox input "true"
click at [1019, 317] on span at bounding box center [1025, 326] width 19 height 19
checkbox input "true"
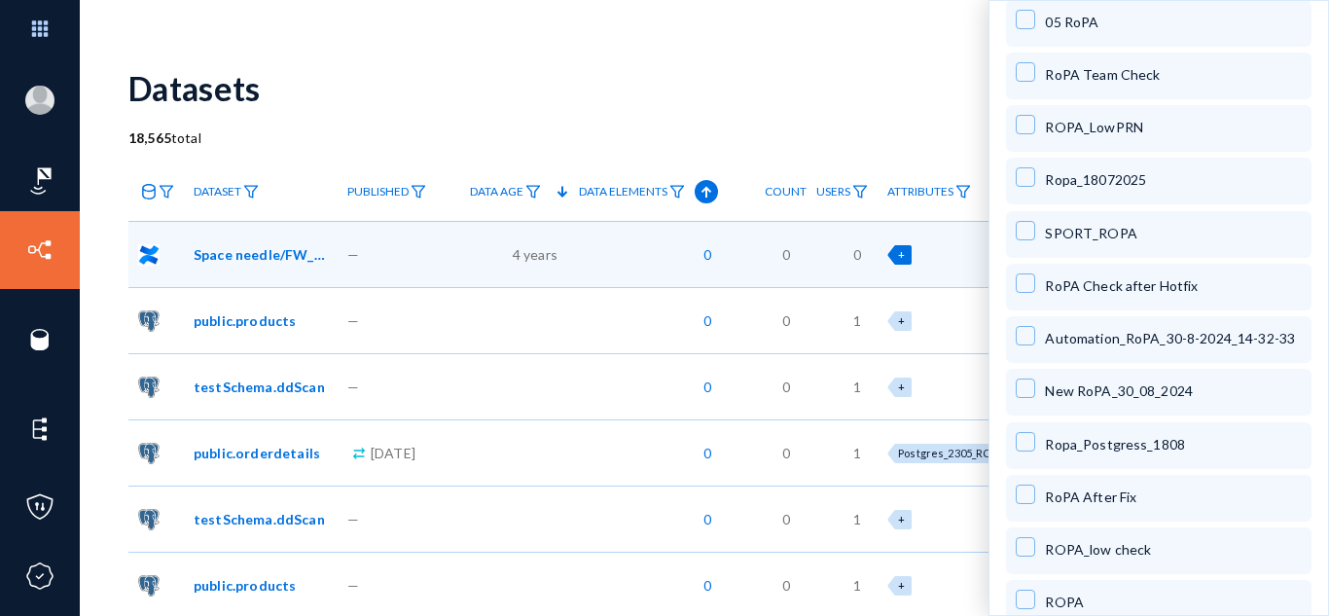
scroll to position [0, 0]
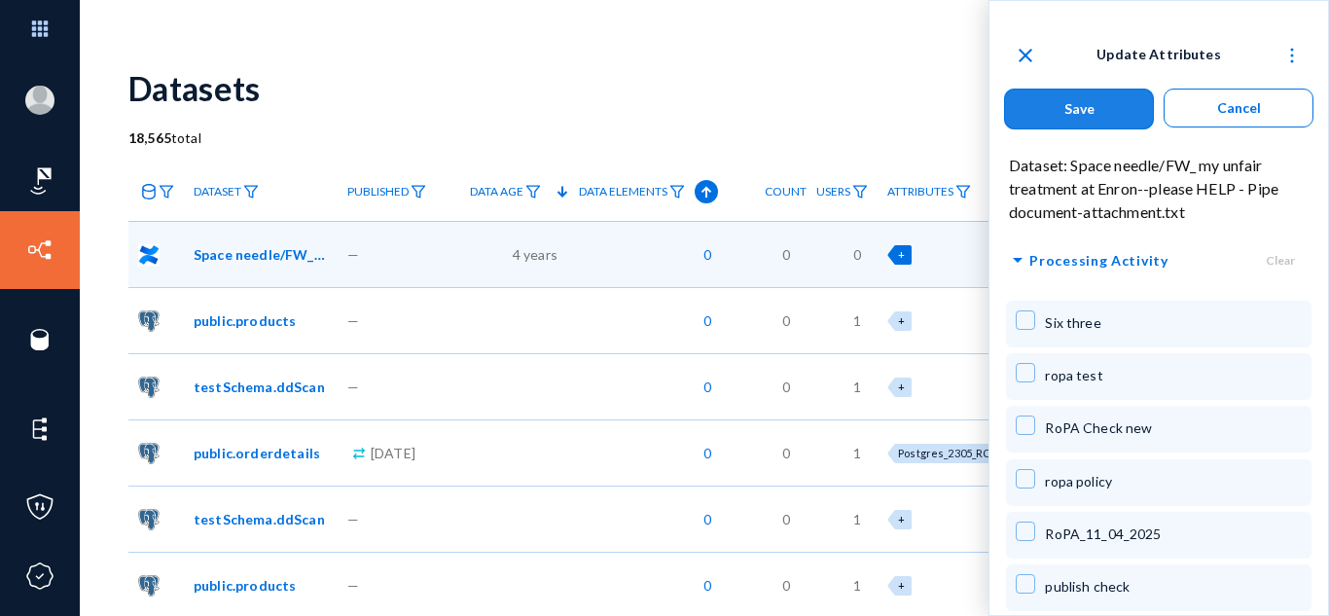
click at [1096, 101] on button "Save" at bounding box center [1079, 109] width 150 height 41
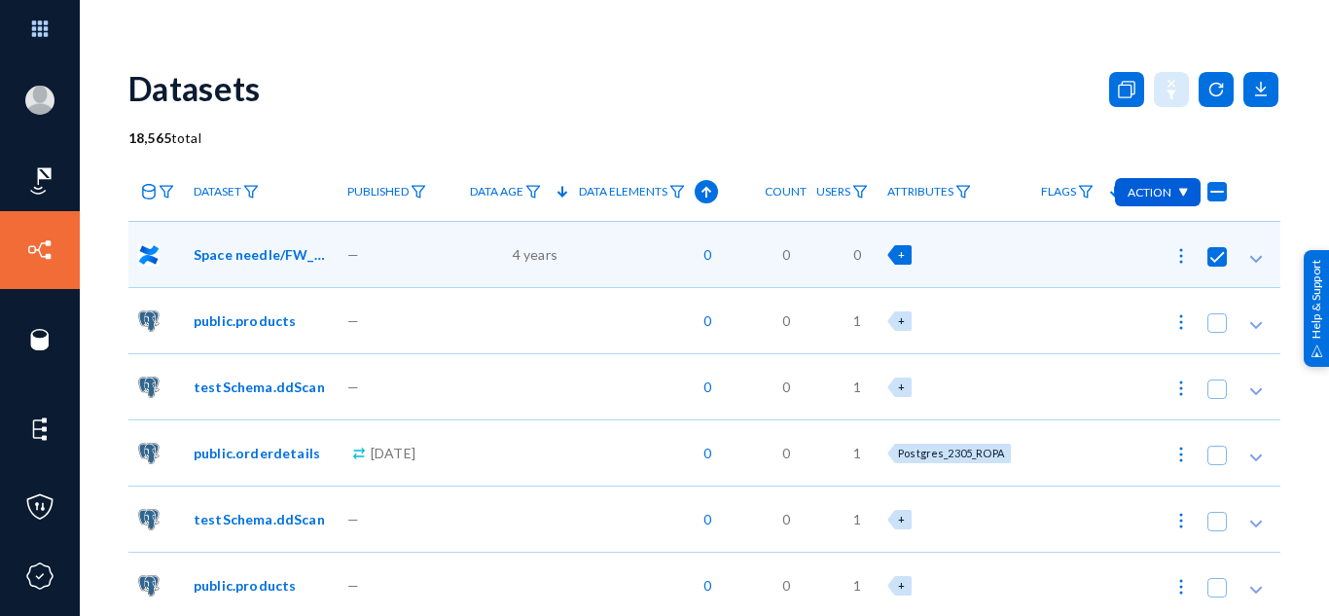
checkbox input "false"
click at [971, 192] on img at bounding box center [964, 192] width 16 height 14
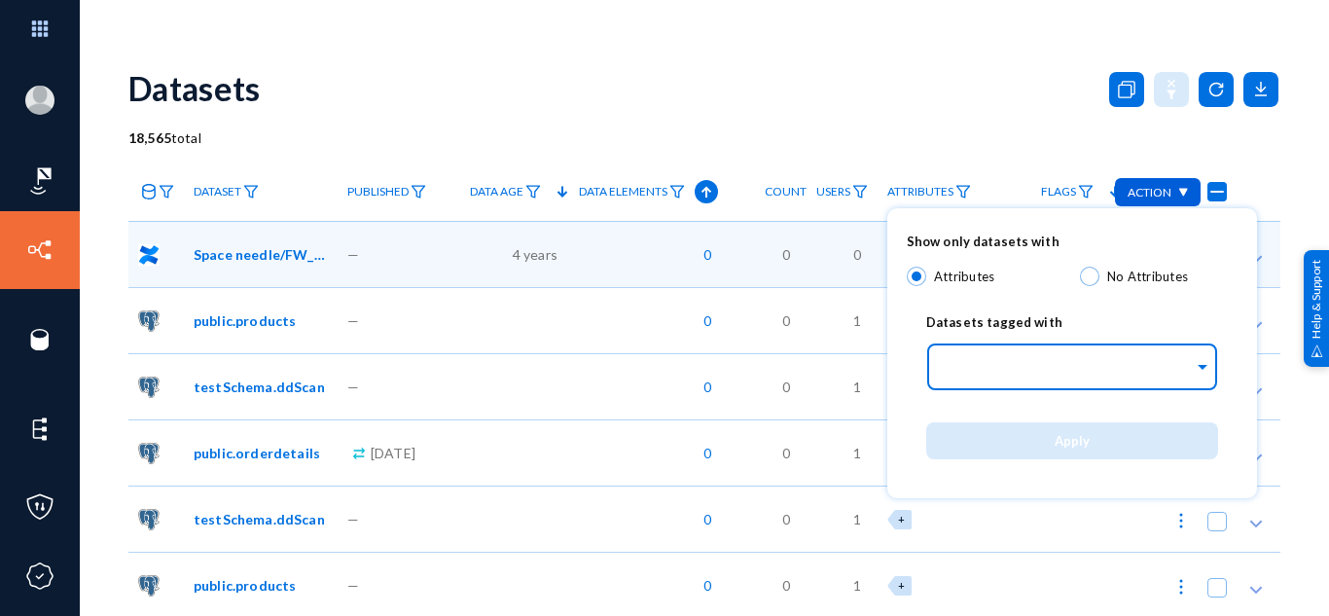
click at [1055, 371] on input "text" at bounding box center [1068, 370] width 252 height 18
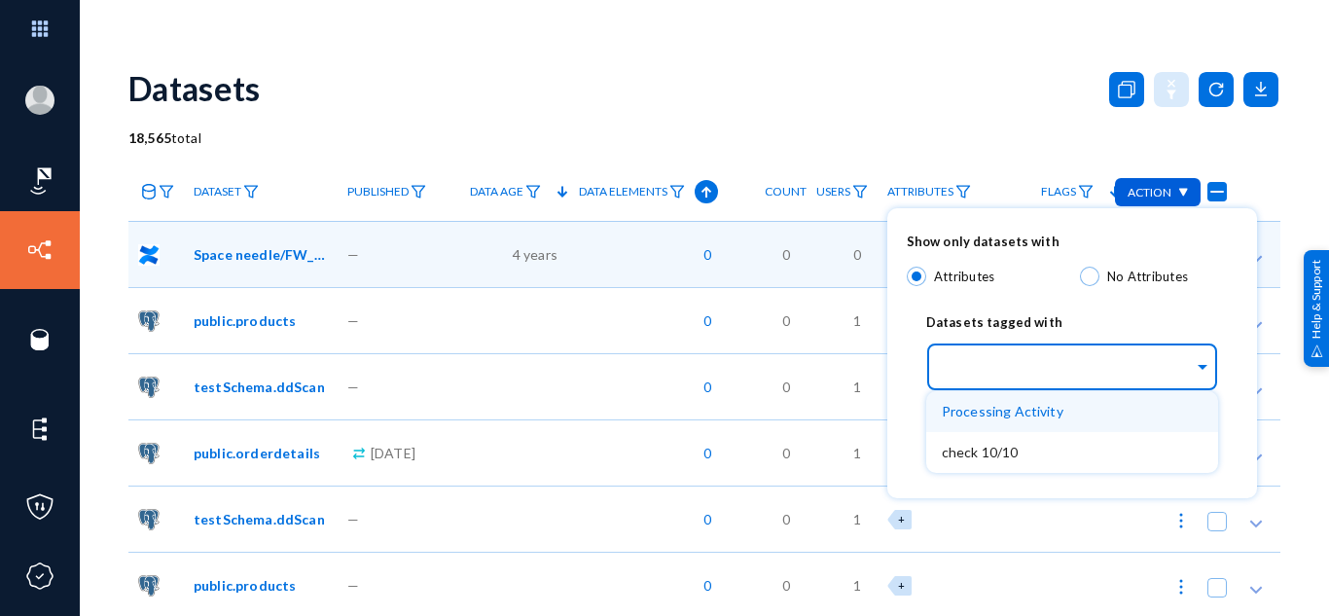
click at [1057, 409] on span "Processing Activity" at bounding box center [1003, 411] width 122 height 17
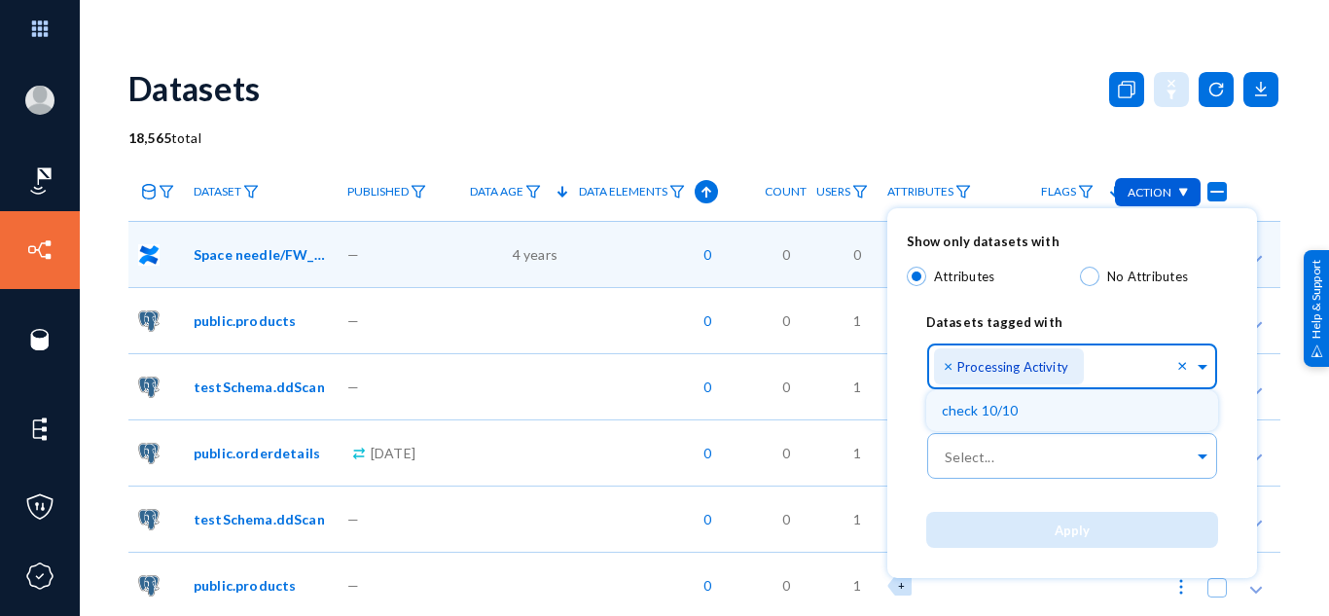
click at [1136, 350] on div "Select... × Processing Activity" at bounding box center [1055, 362] width 243 height 55
click at [1126, 371] on input "text" at bounding box center [1134, 371] width 88 height 18
click at [1117, 365] on input "text" at bounding box center [1134, 371] width 88 height 18
click at [993, 414] on span "check 10/10" at bounding box center [980, 410] width 77 height 17
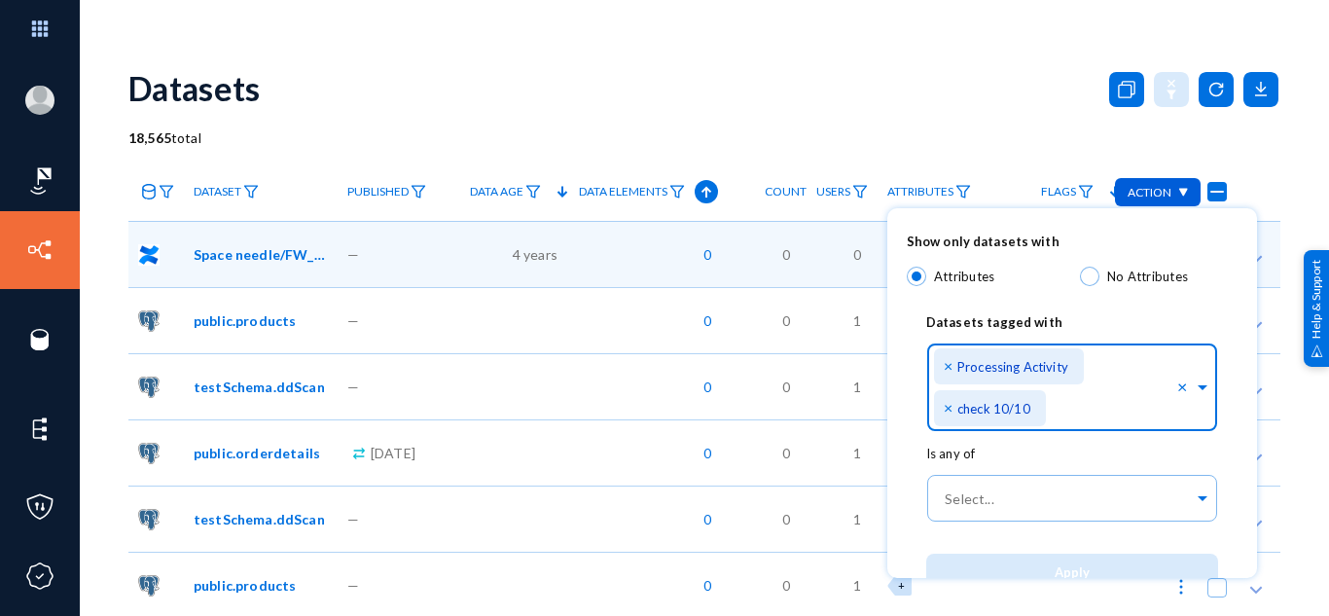
scroll to position [51, 0]
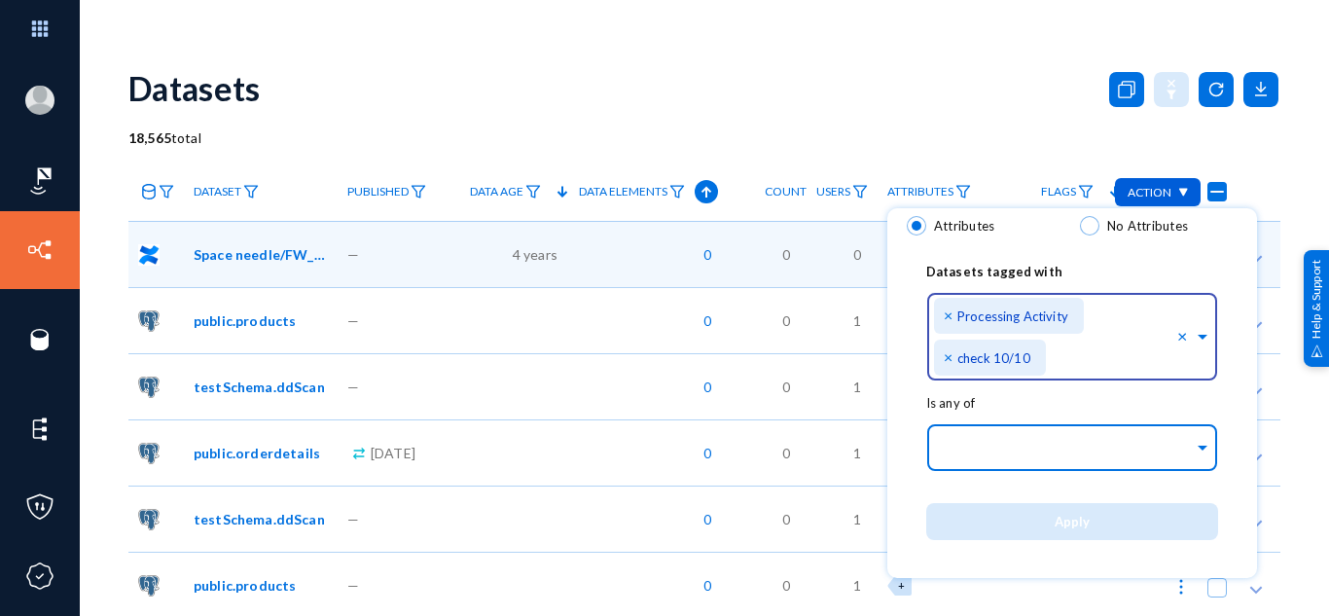
click at [1001, 439] on div at bounding box center [1068, 448] width 252 height 33
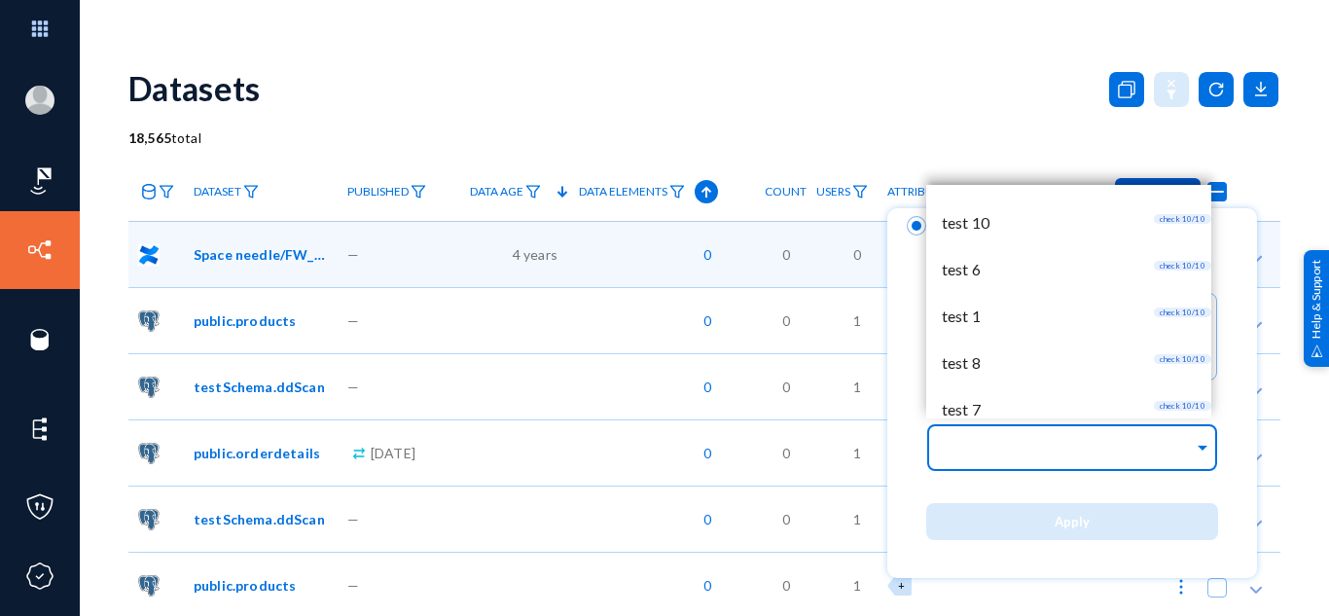
scroll to position [3503, 0]
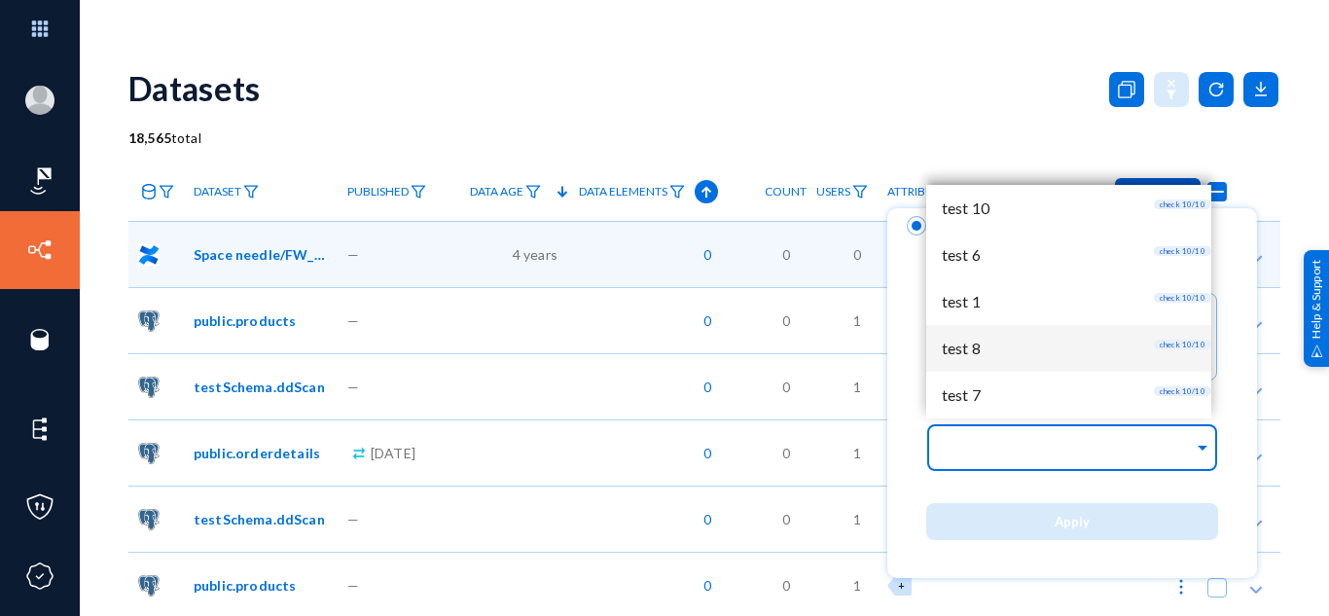
click at [1031, 363] on div "test 8 check 10/10" at bounding box center [1068, 348] width 285 height 47
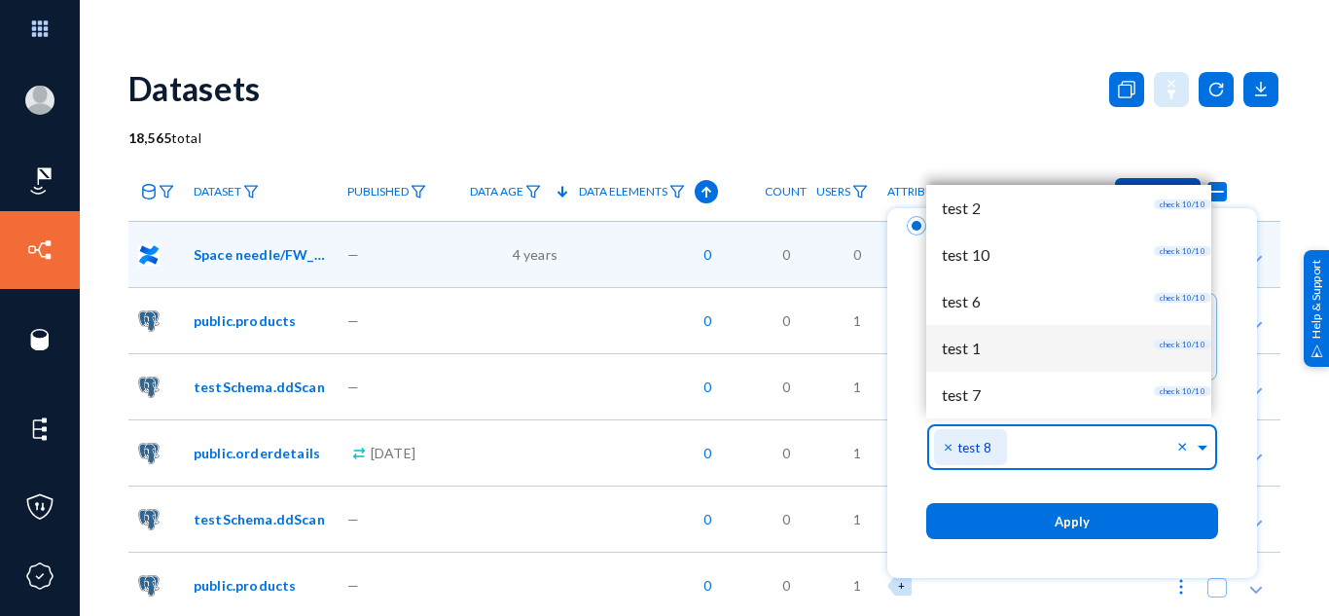
click at [1029, 355] on div "test 1 check 10/10" at bounding box center [1068, 348] width 285 height 47
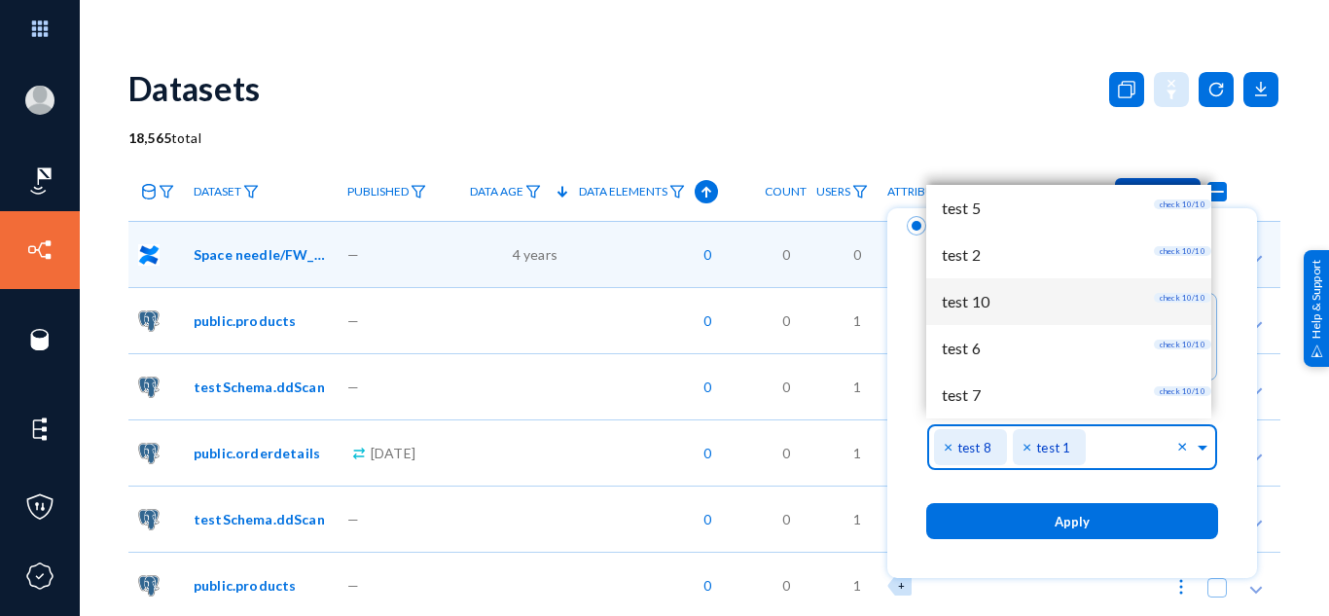
click at [1014, 307] on div "test 10 check 10/10" at bounding box center [1068, 301] width 285 height 47
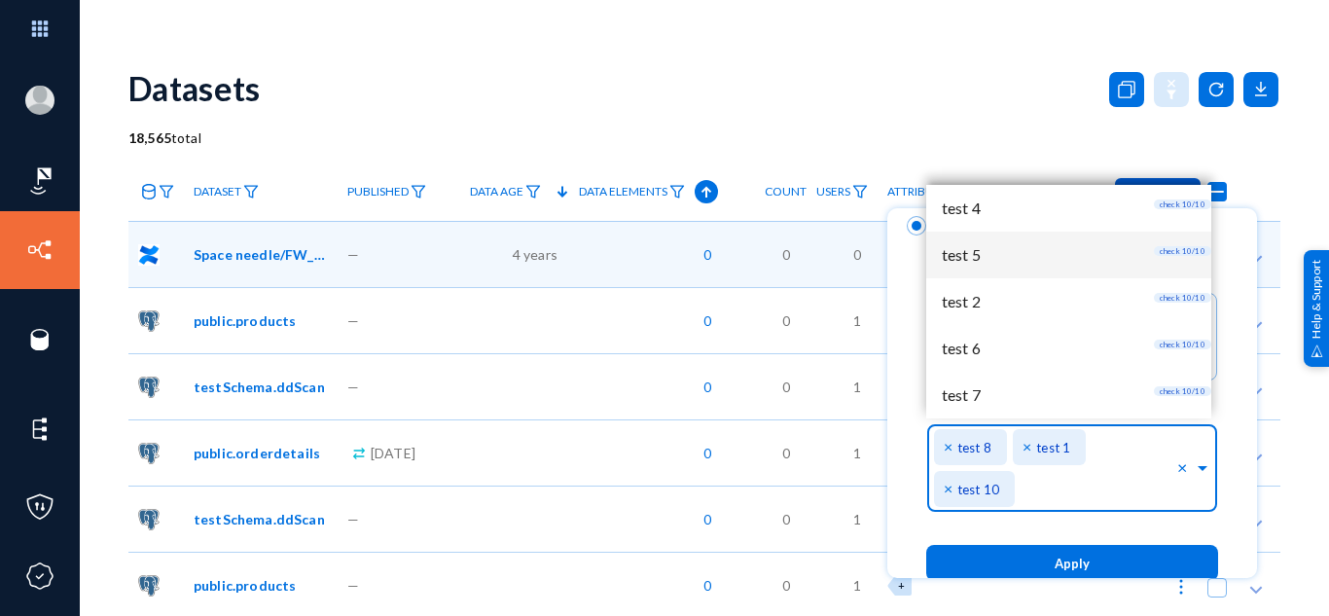
click at [1003, 268] on div "test 5 check 10/10" at bounding box center [1068, 255] width 285 height 47
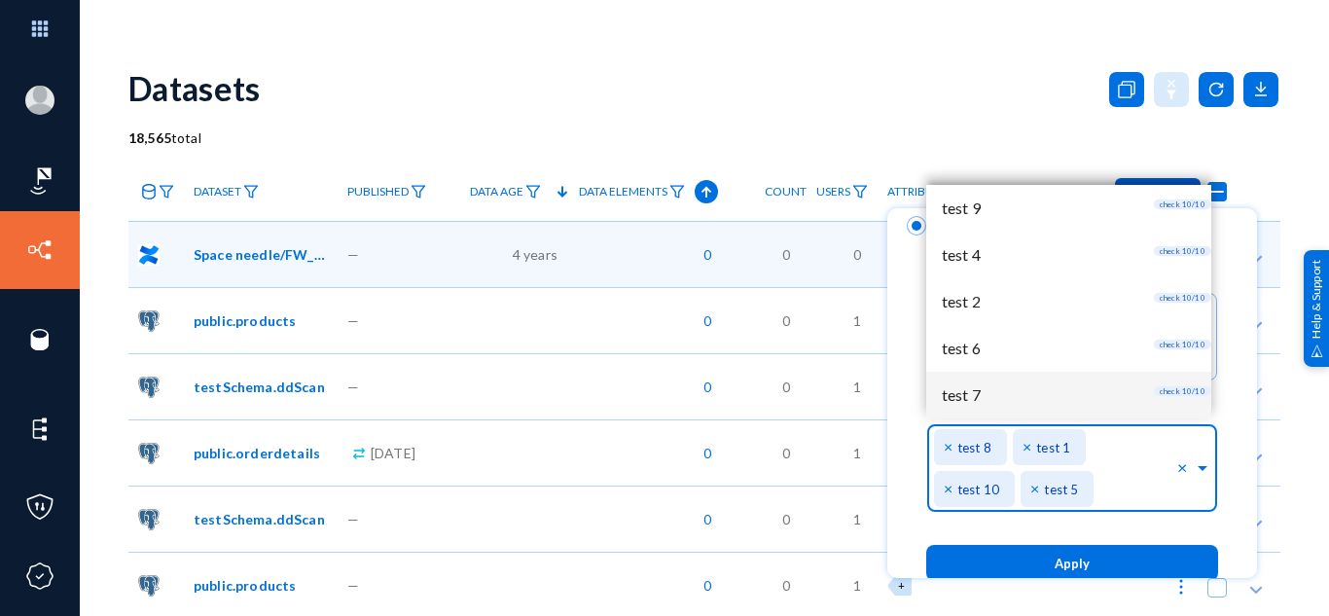
scroll to position [92, 0]
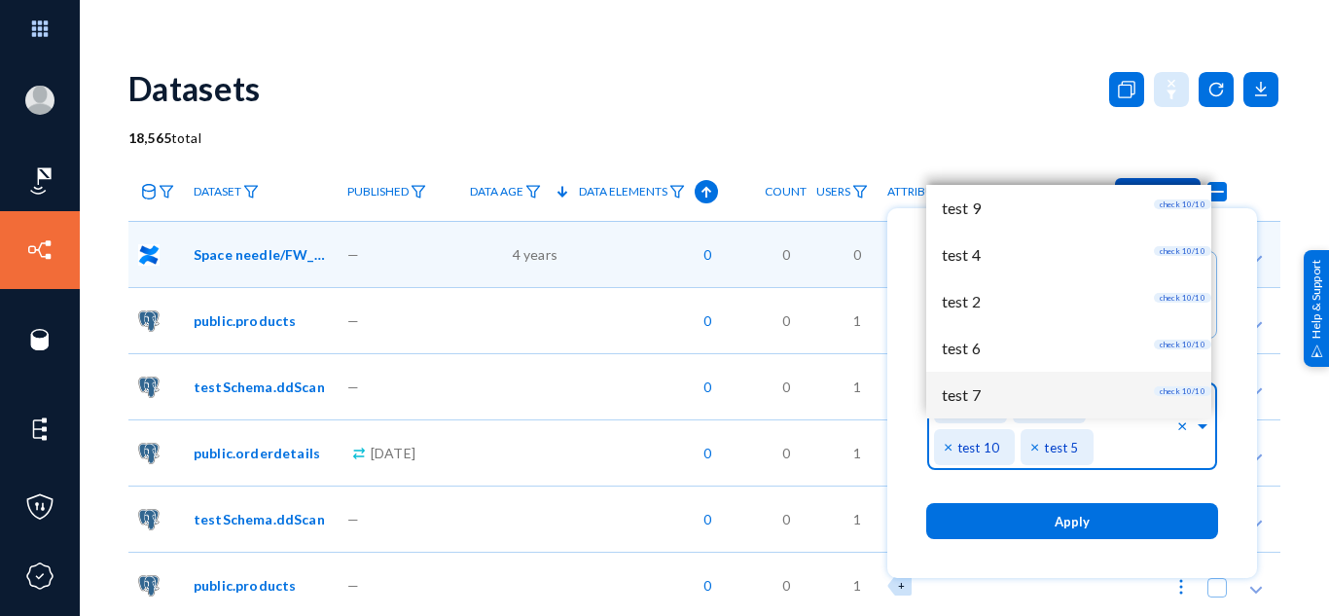
click at [1100, 518] on button "Apply" at bounding box center [1072, 521] width 292 height 36
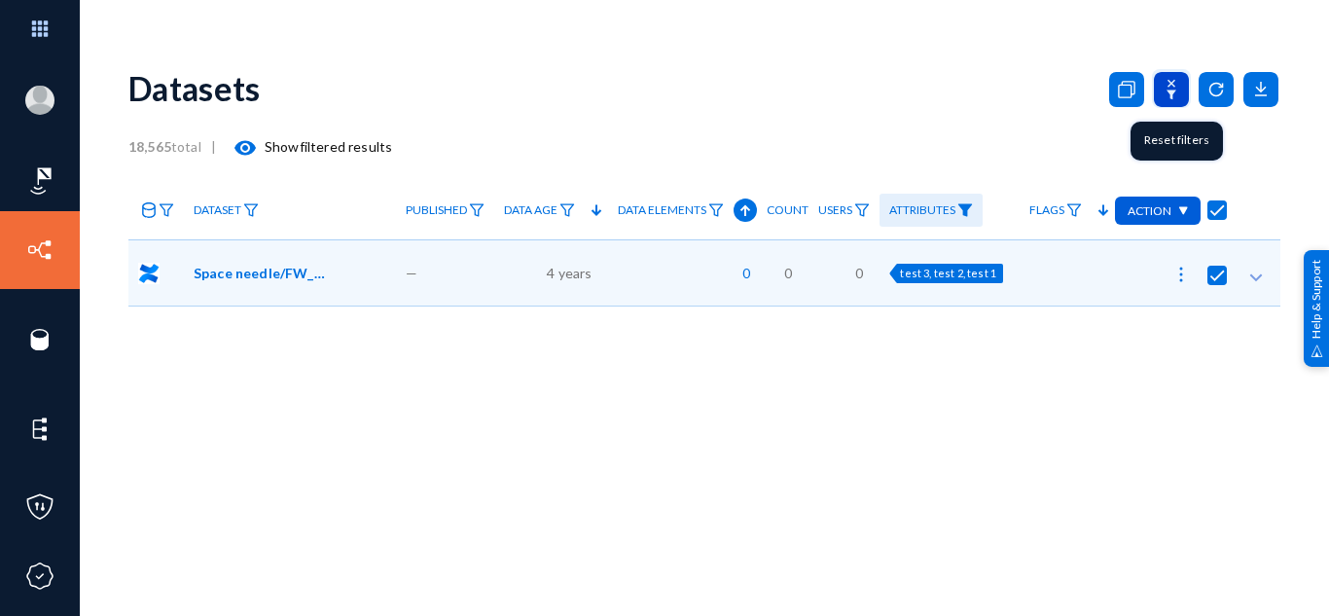
click at [1167, 80] on icon at bounding box center [1171, 89] width 35 height 35
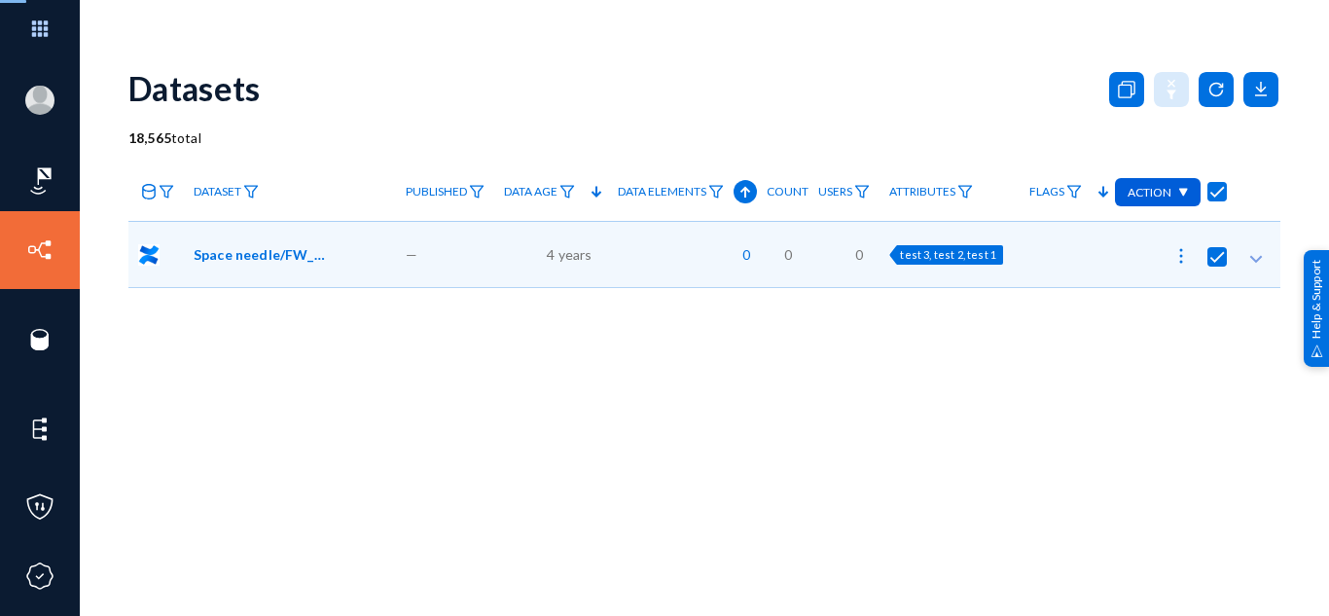
checkbox input "false"
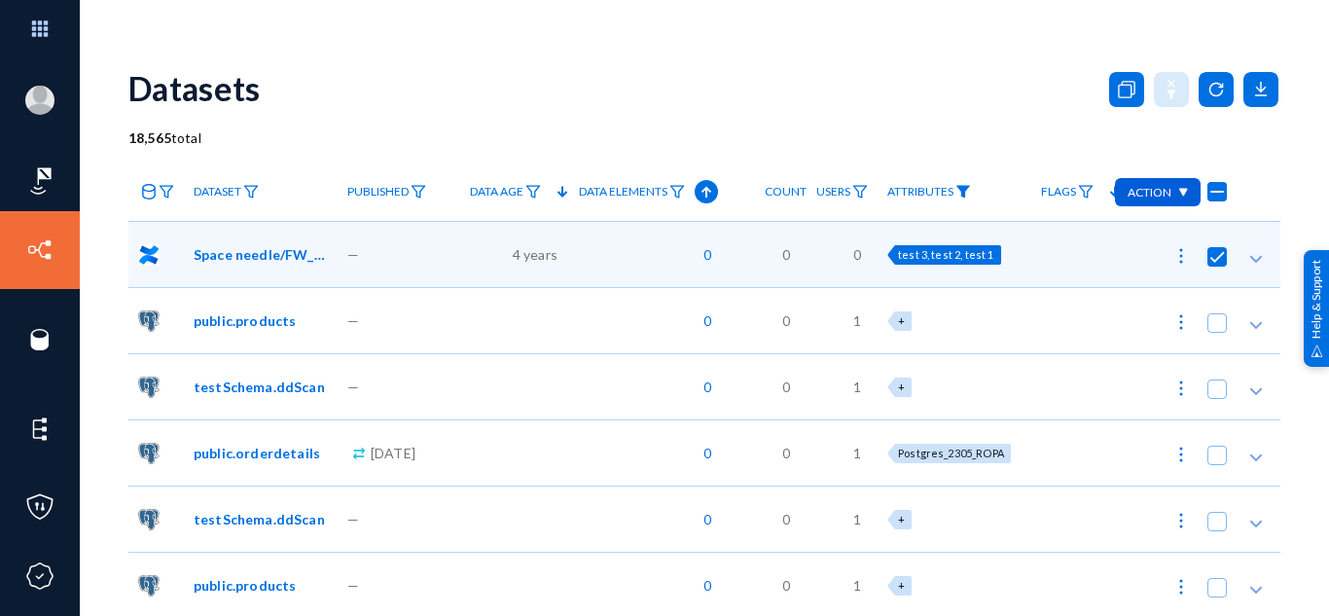
click at [971, 187] on img at bounding box center [964, 192] width 16 height 14
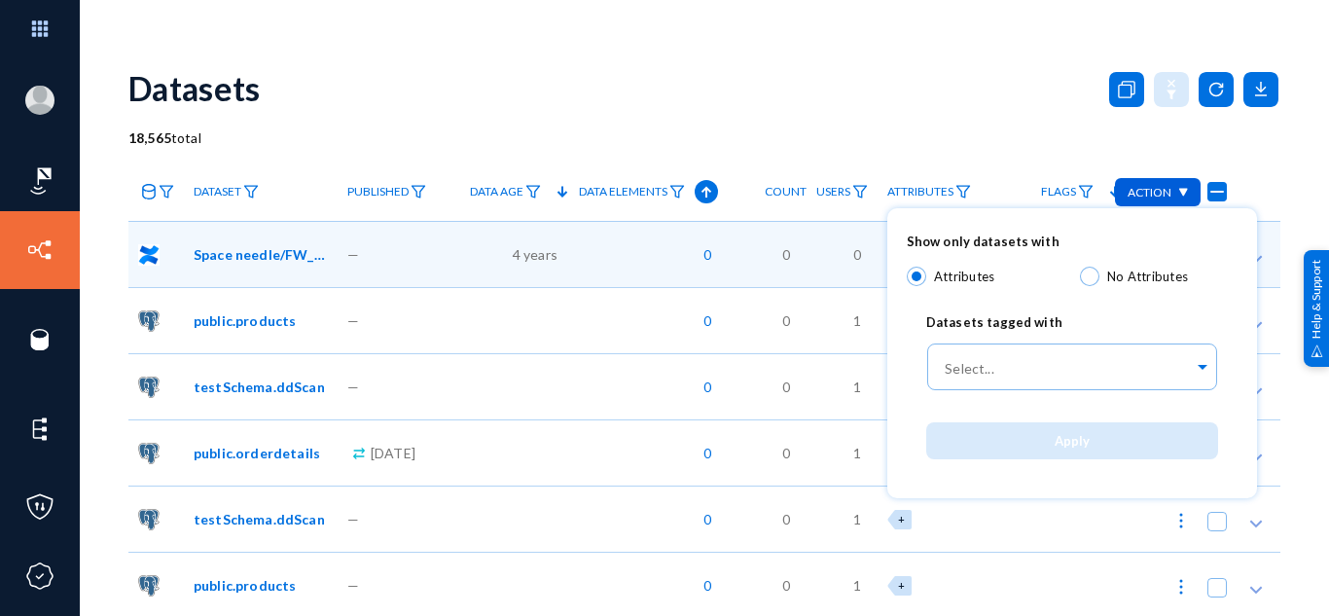
click at [1093, 273] on span at bounding box center [1089, 276] width 19 height 19
click at [1093, 273] on input "No Attributes" at bounding box center [1089, 276] width 19 height 19
radio input "true"
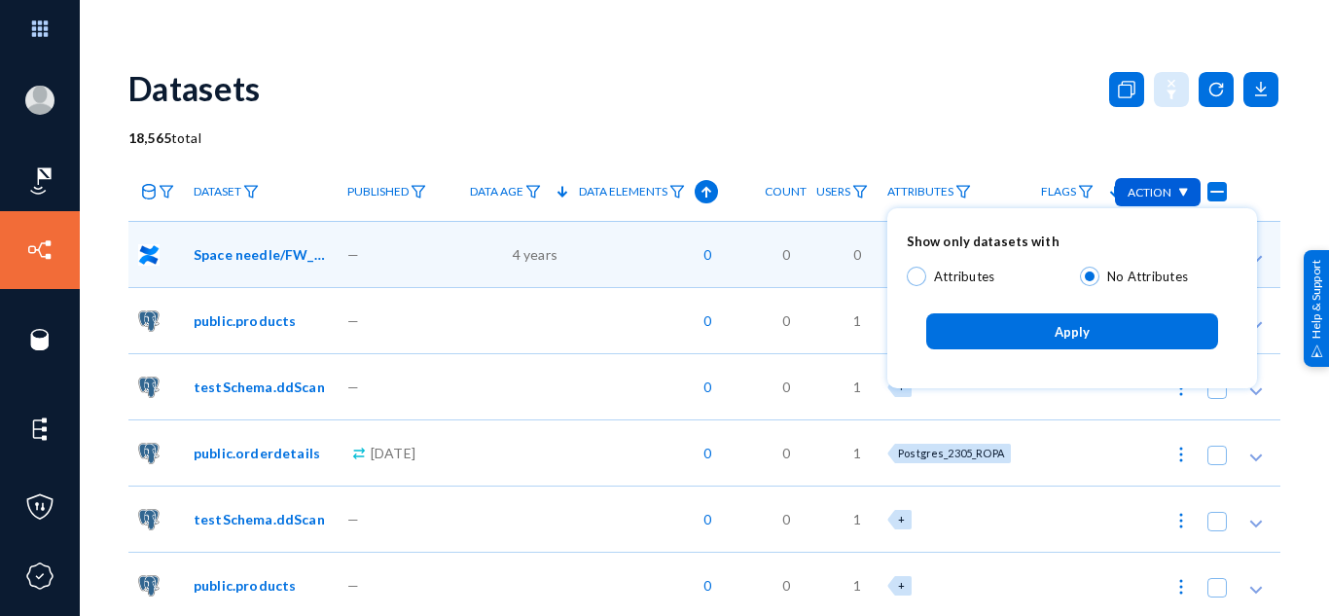
click at [1058, 314] on button "Apply" at bounding box center [1072, 331] width 292 height 36
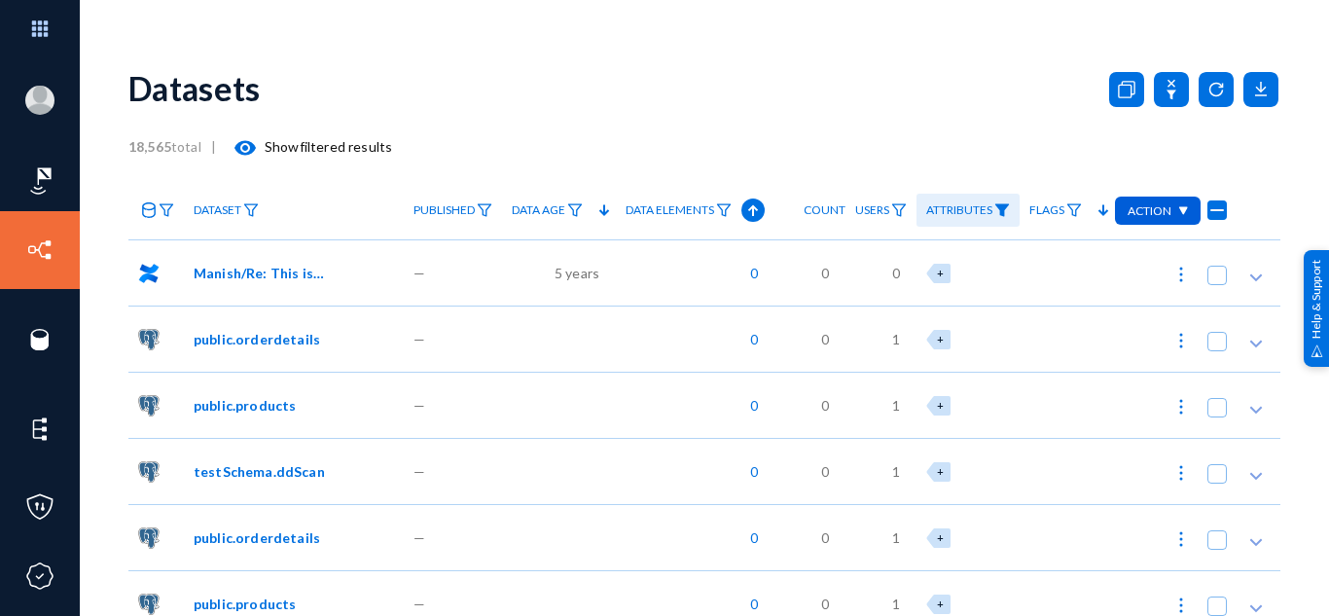
click at [997, 209] on img at bounding box center [1002, 210] width 16 height 14
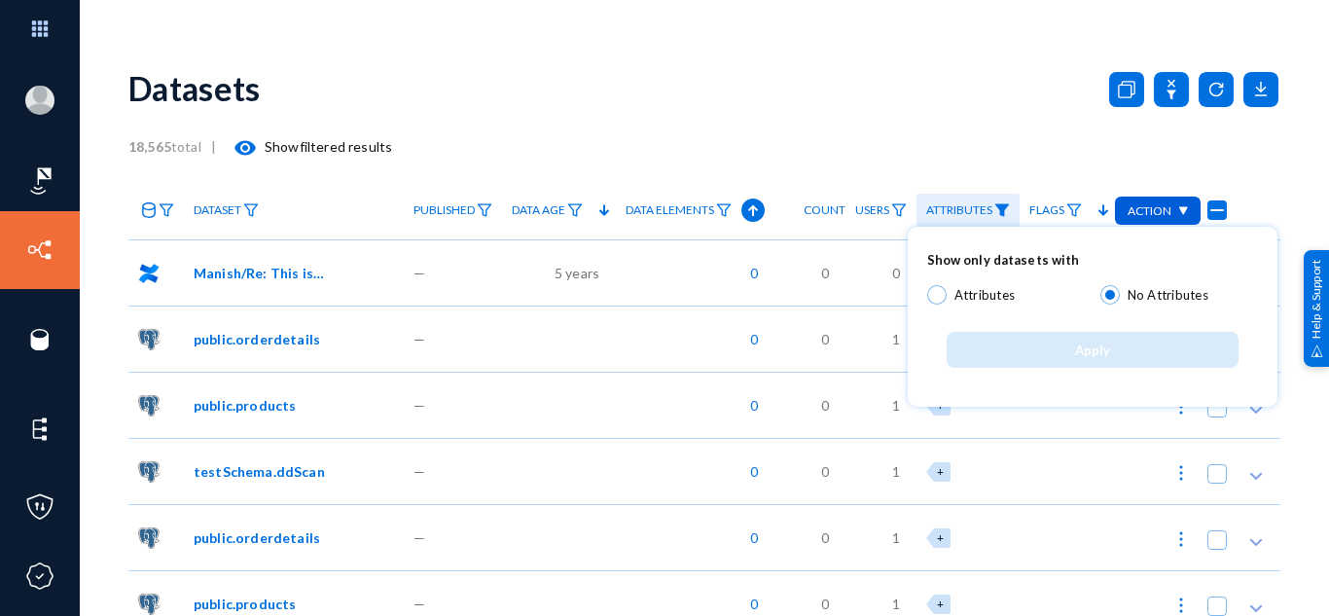
click at [927, 299] on span at bounding box center [936, 294] width 19 height 19
click at [927, 299] on input "Attributes" at bounding box center [936, 294] width 19 height 19
radio input "true"
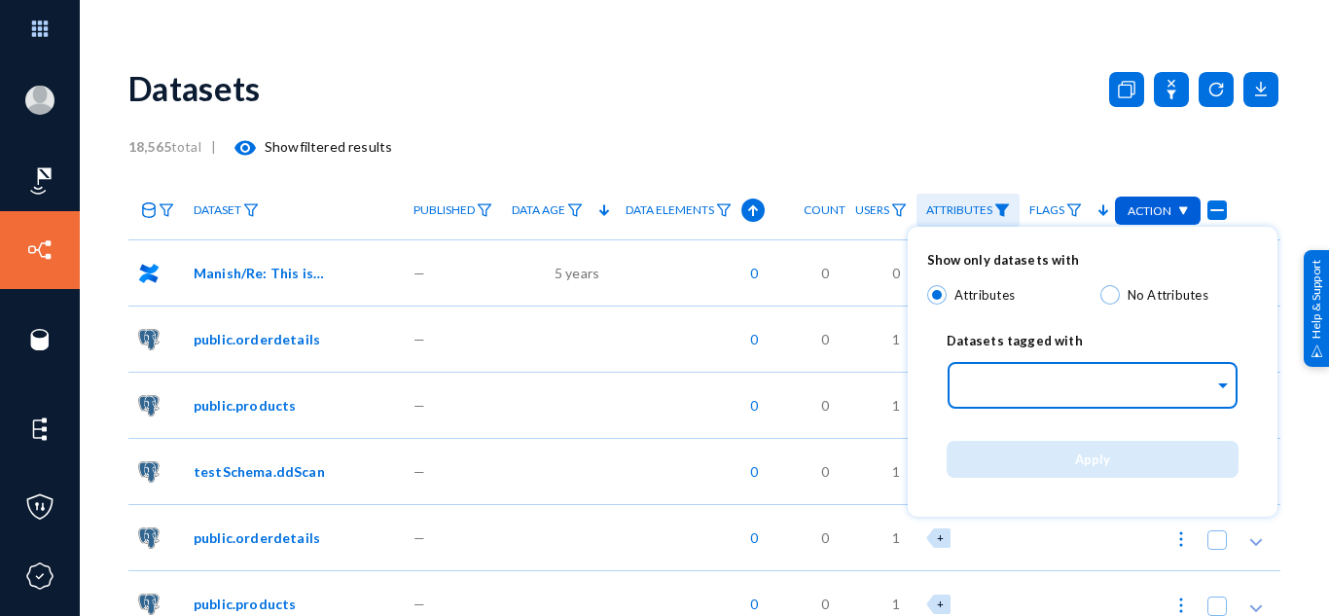
click at [1037, 376] on div at bounding box center [1088, 387] width 252 height 33
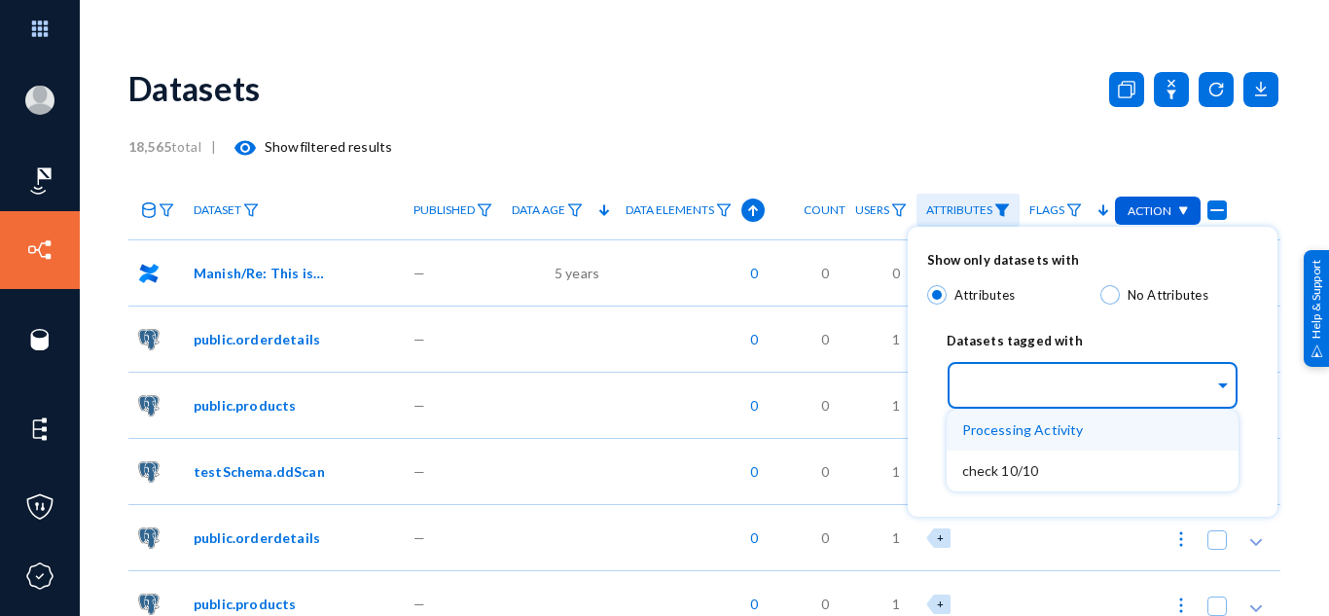
click at [1034, 434] on span "Processing Activity" at bounding box center [1023, 429] width 122 height 17
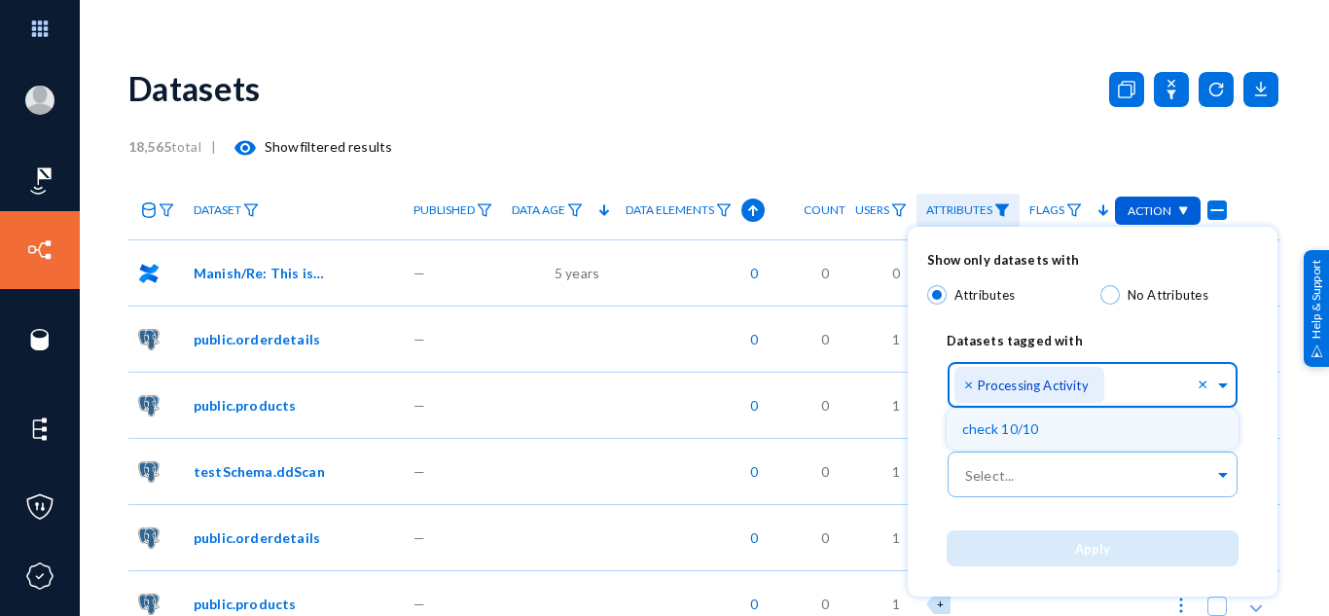
click at [1109, 293] on span at bounding box center [1110, 294] width 19 height 19
click at [1109, 293] on input "No Attributes" at bounding box center [1110, 294] width 19 height 19
radio input "true"
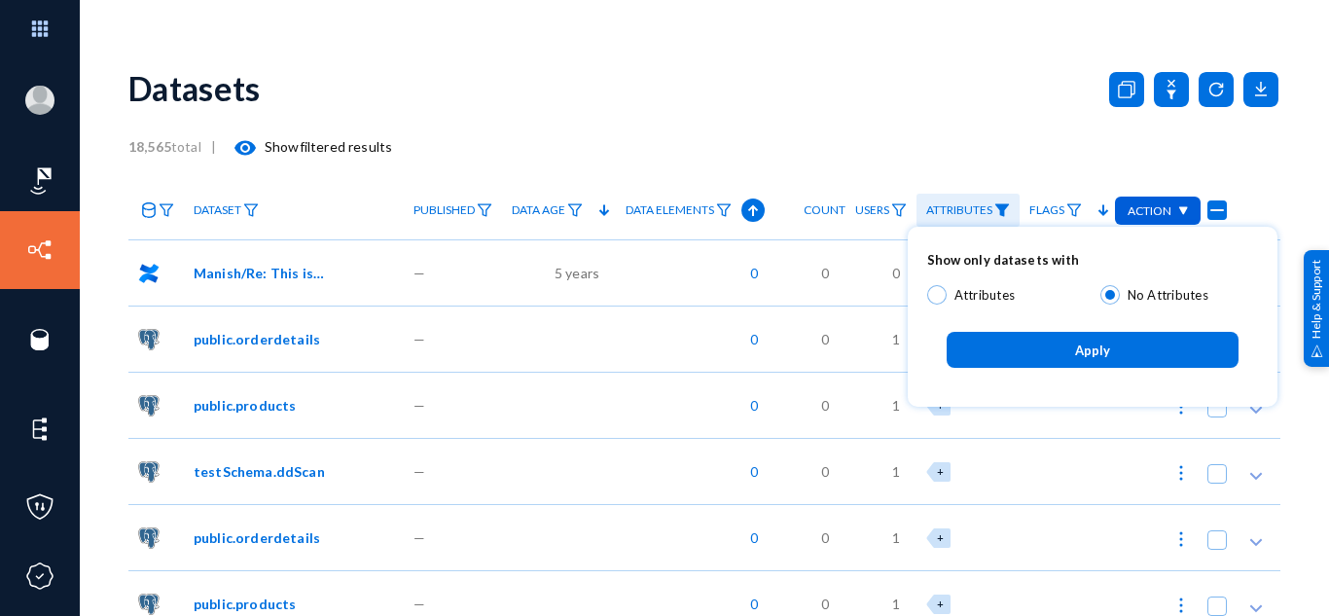
click at [928, 297] on span at bounding box center [936, 294] width 19 height 19
click at [928, 297] on input "Attributes" at bounding box center [936, 294] width 19 height 19
radio input "true"
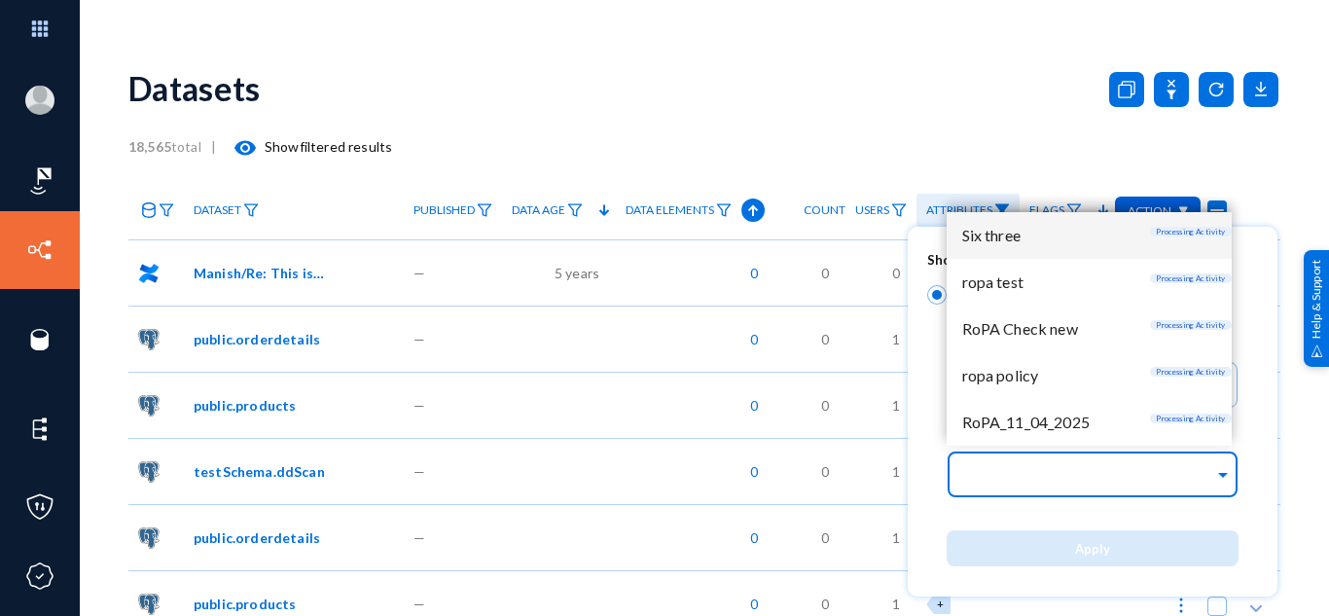
click at [1037, 470] on input "text" at bounding box center [1088, 477] width 252 height 18
click at [1021, 415] on span "RoPA_11_04_2025" at bounding box center [1025, 422] width 127 height 18
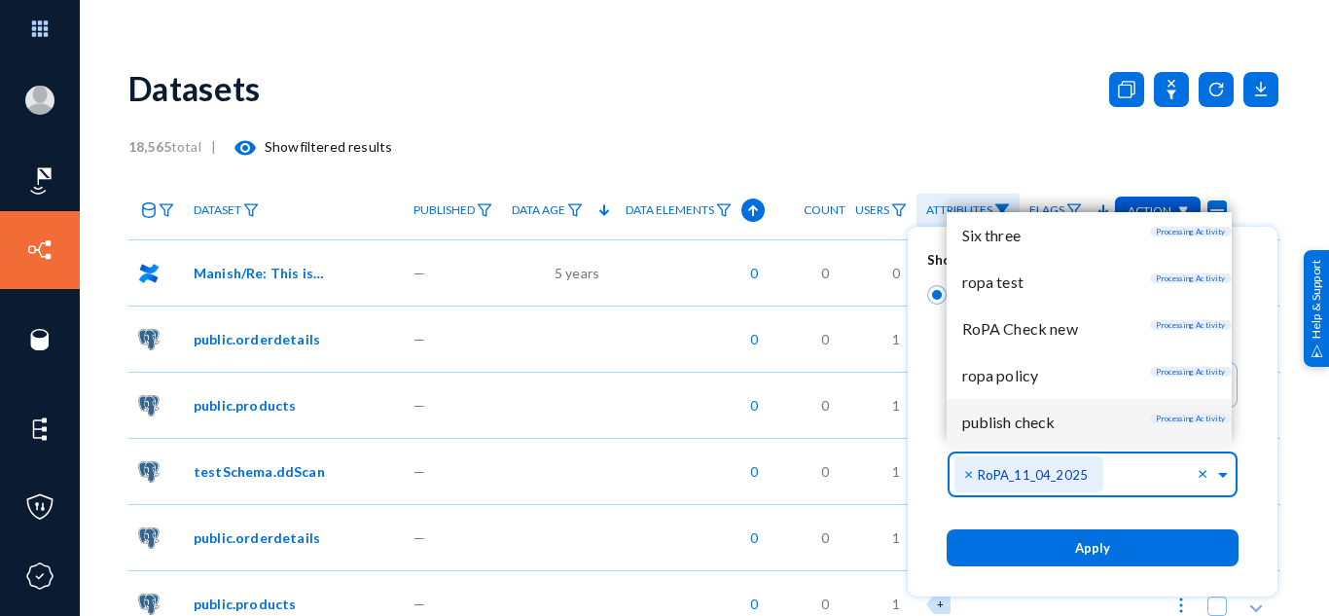
click at [1094, 546] on span "Apply" at bounding box center [1092, 549] width 35 height 16
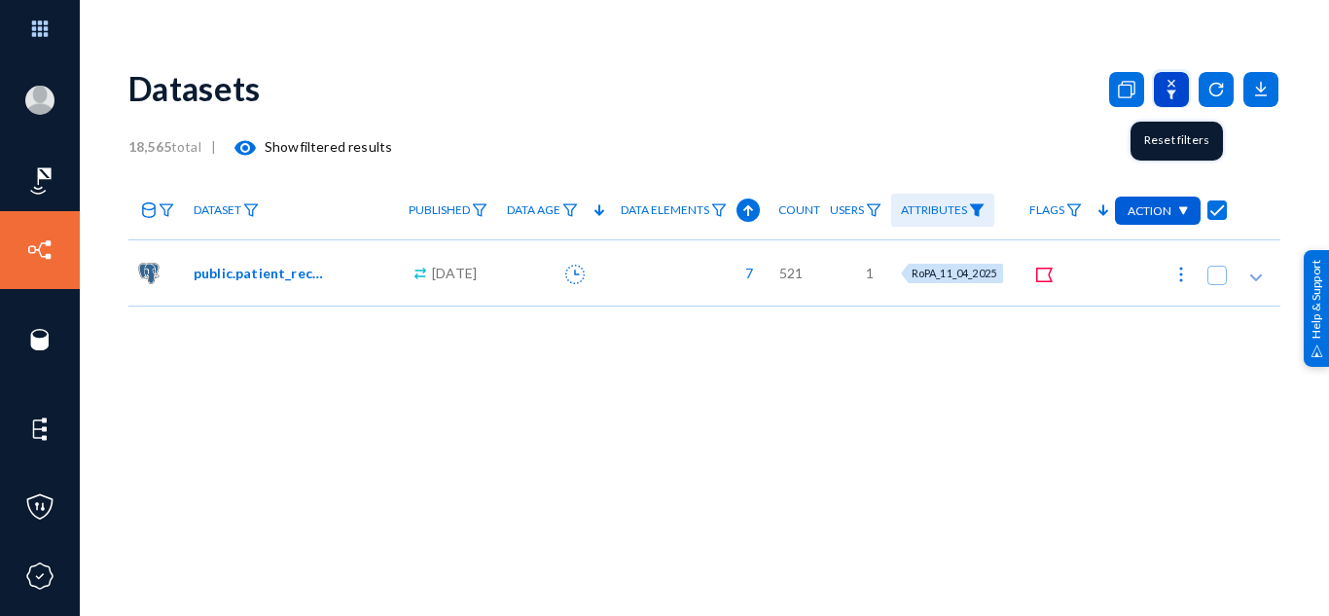
click at [1167, 88] on icon at bounding box center [1171, 89] width 35 height 35
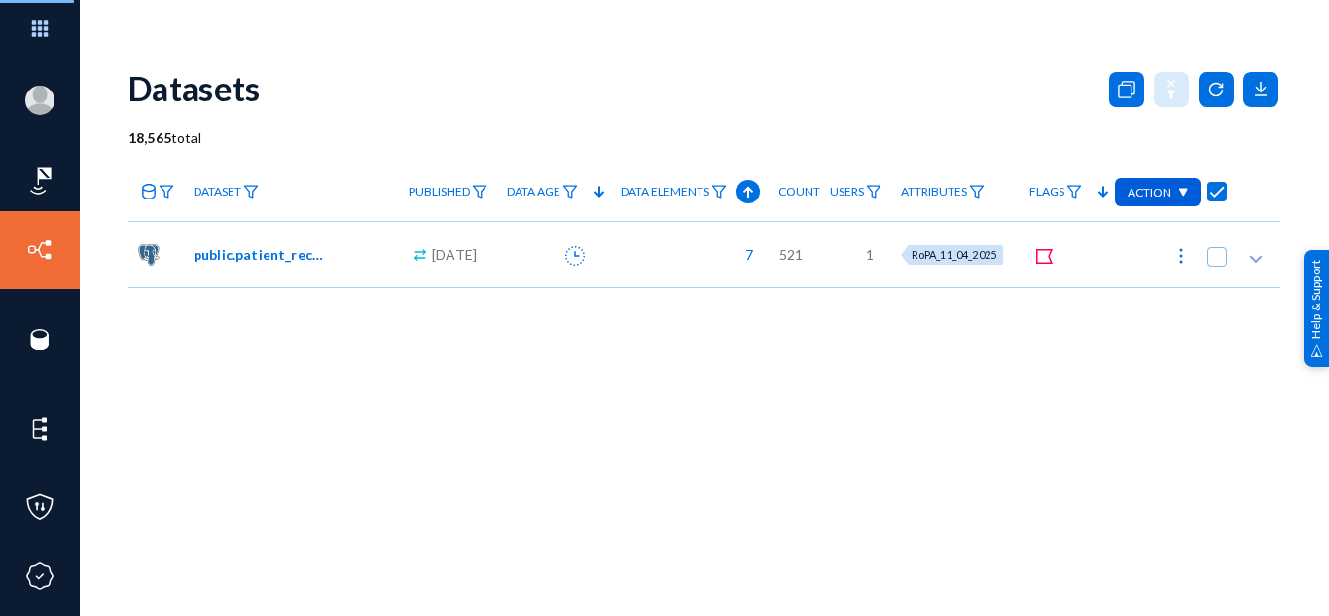
checkbox input "false"
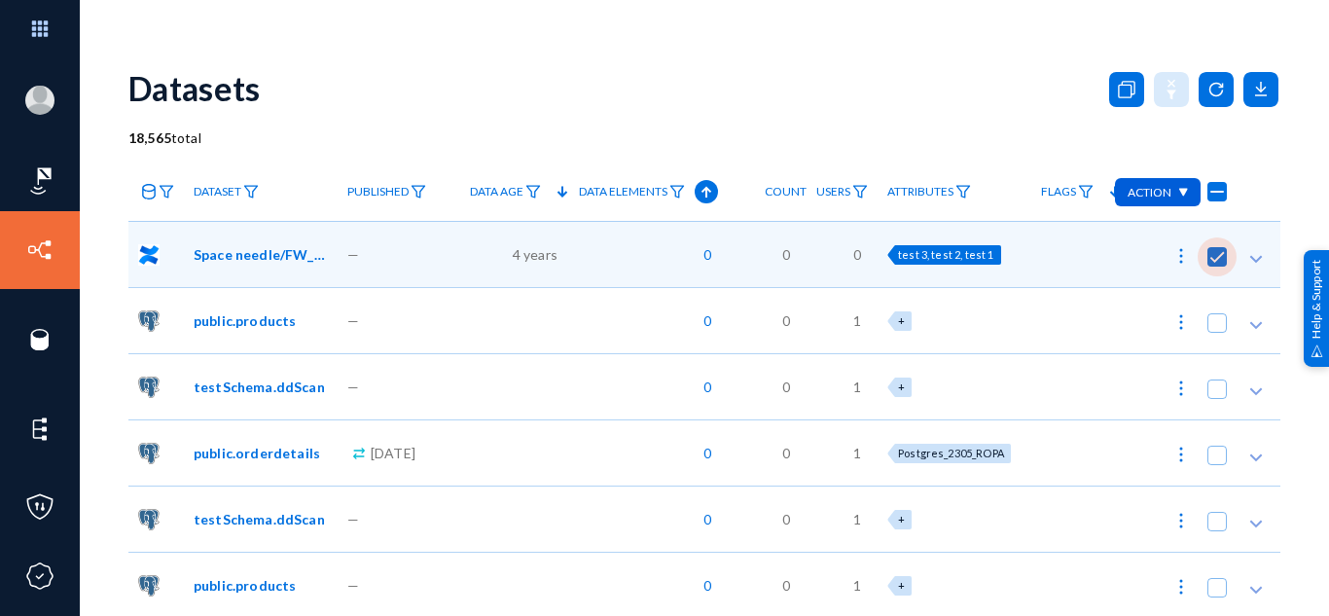
click at [1214, 252] on span at bounding box center [1217, 256] width 19 height 19
click at [1216, 266] on input "checkbox" at bounding box center [1217, 267] width 2 height 2
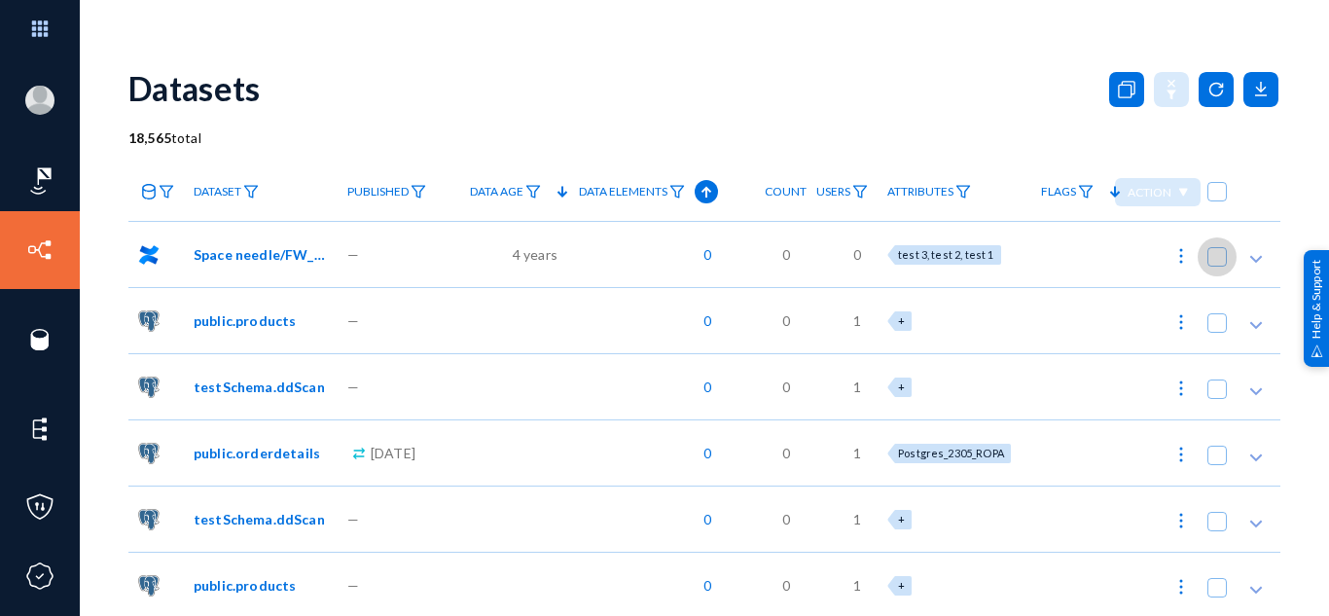
click at [1214, 252] on span at bounding box center [1217, 256] width 19 height 19
click at [1216, 266] on input "checkbox" at bounding box center [1217, 267] width 2 height 2
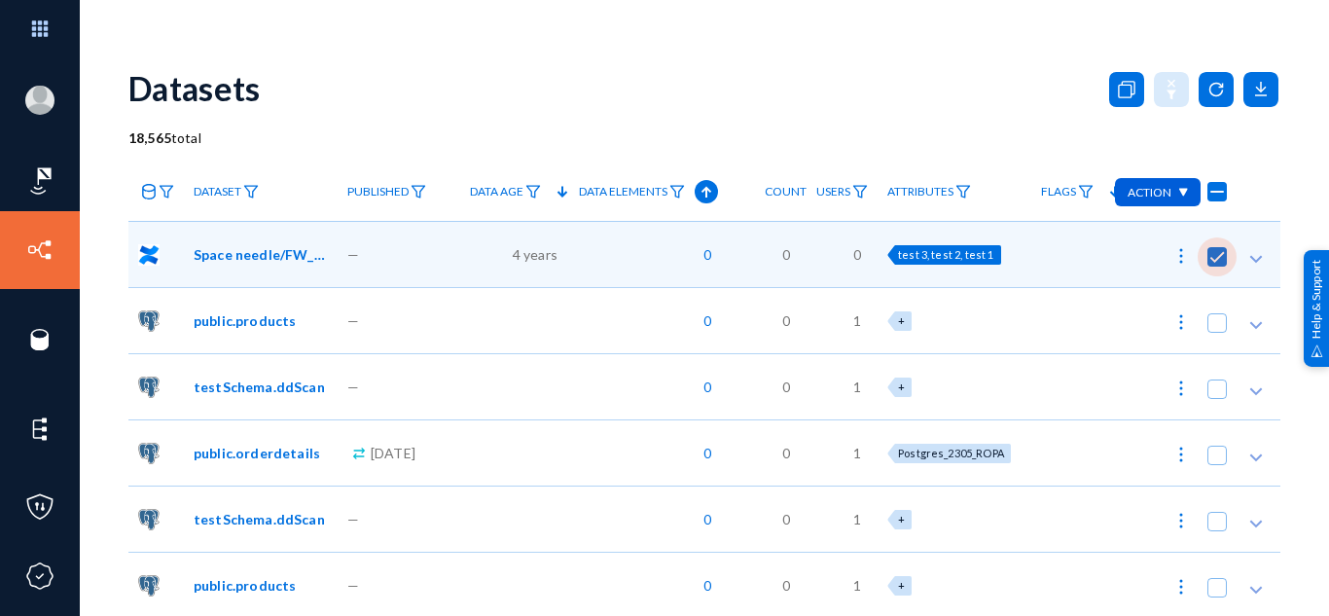
click at [1214, 252] on span at bounding box center [1217, 256] width 19 height 19
click at [1216, 266] on input "checkbox" at bounding box center [1217, 267] width 2 height 2
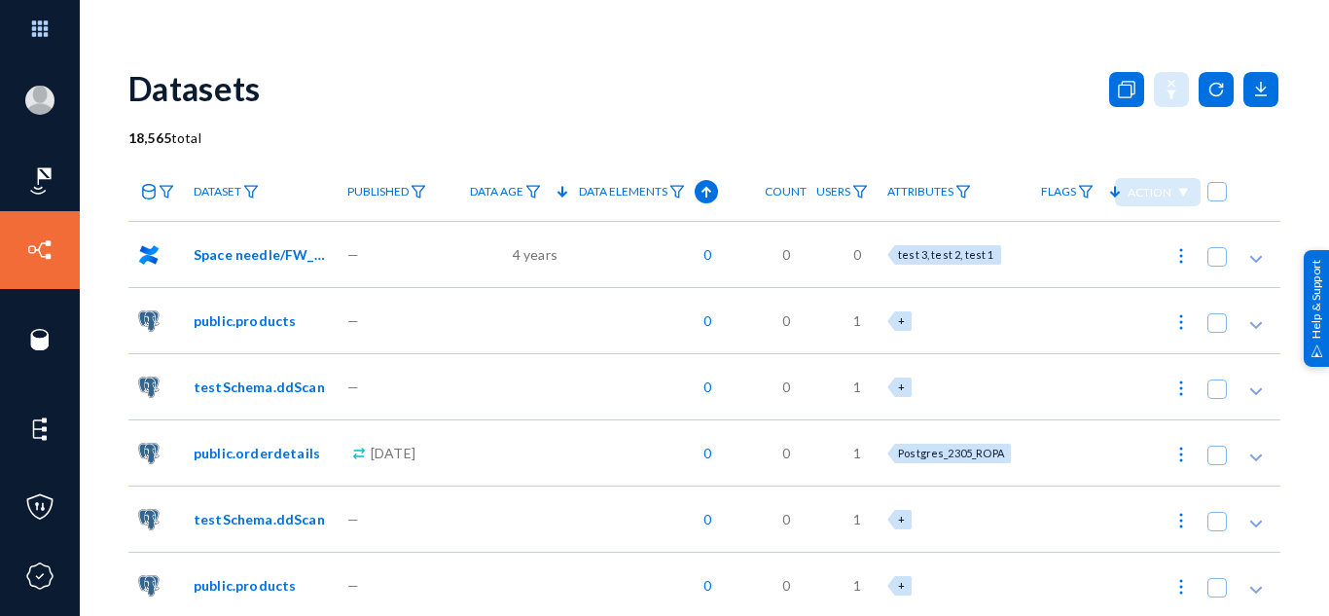
click at [1209, 249] on span at bounding box center [1217, 256] width 19 height 19
click at [1216, 266] on input "checkbox" at bounding box center [1217, 267] width 2 height 2
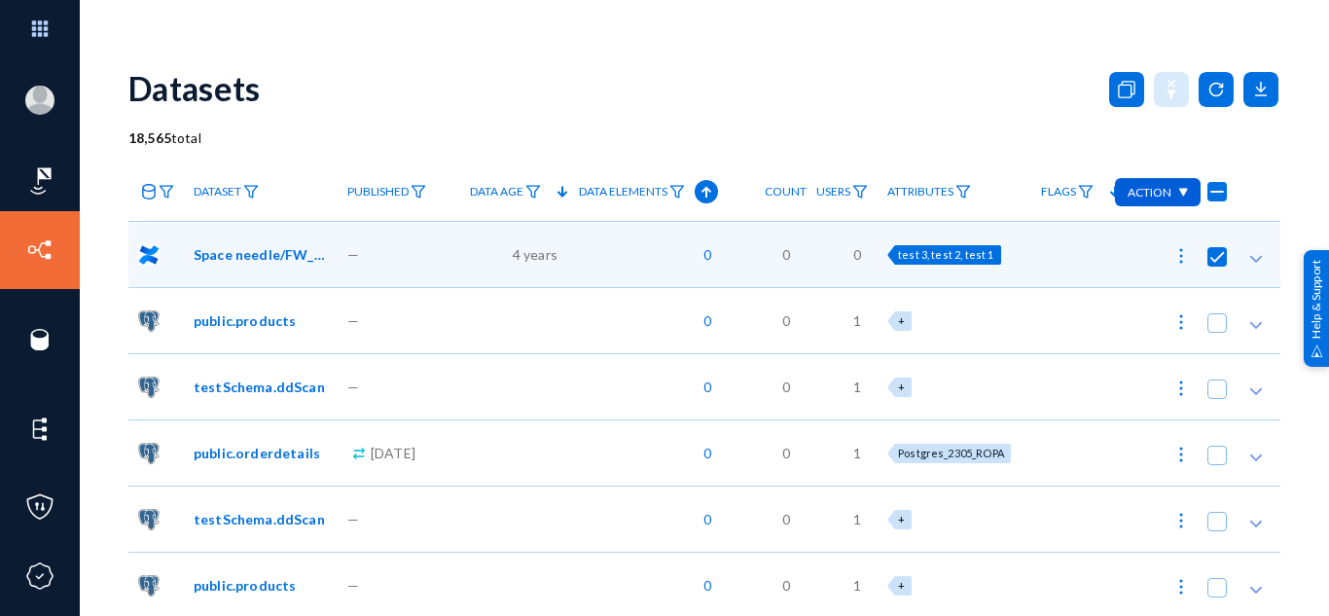
click at [1171, 183] on div "Action" at bounding box center [1158, 192] width 86 height 28
click at [1246, 156] on div at bounding box center [664, 308] width 1329 height 616
click at [1217, 245] on div at bounding box center [1204, 254] width 154 height 66
click at [1209, 265] on span at bounding box center [1217, 256] width 19 height 19
click at [1216, 266] on input "checkbox" at bounding box center [1217, 267] width 2 height 2
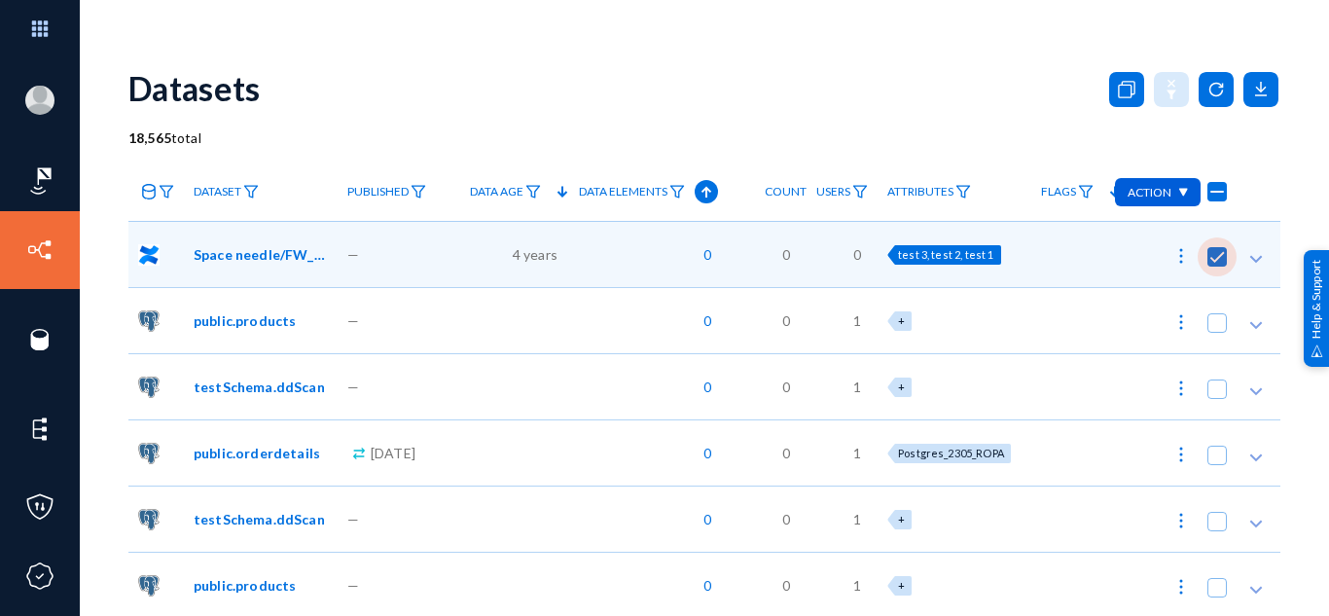
checkbox input "false"
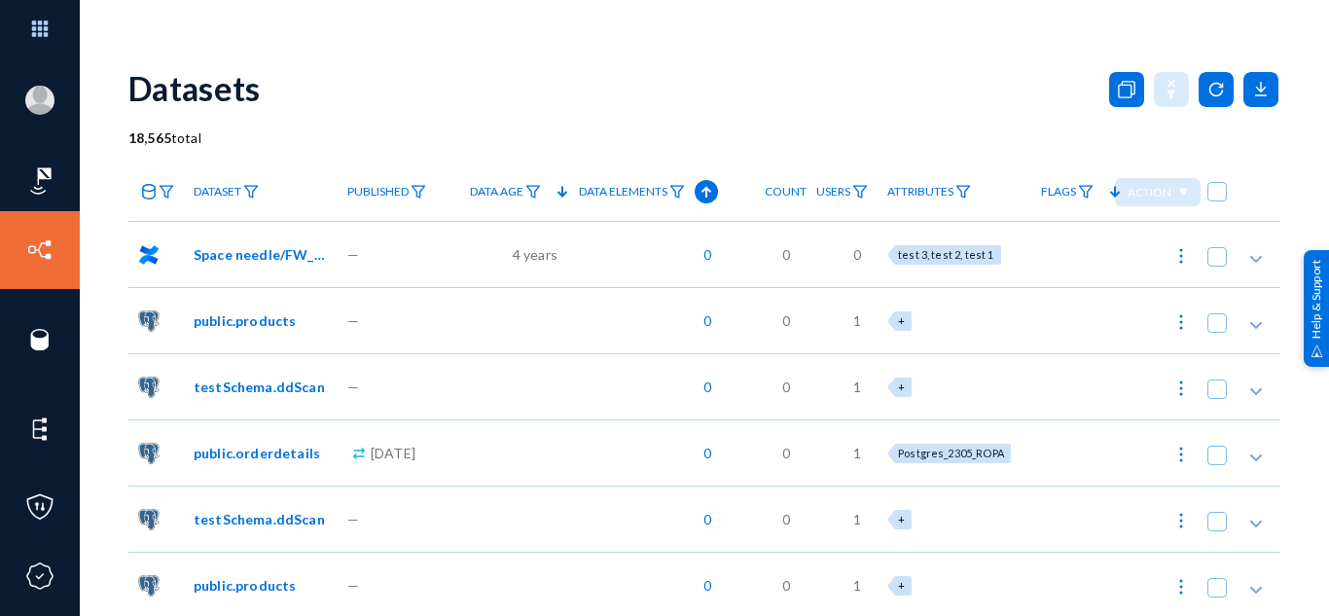
click at [260, 315] on span "public.products" at bounding box center [245, 320] width 102 height 20
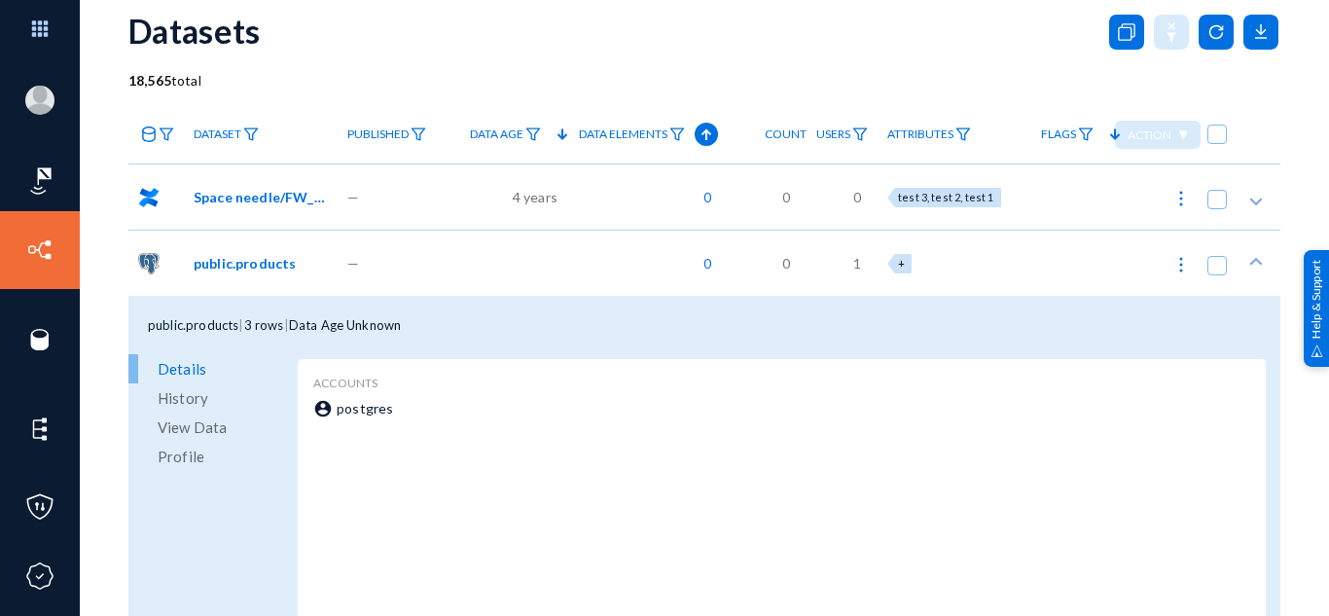
scroll to position [56, 0]
click at [228, 271] on span "public.products" at bounding box center [245, 264] width 102 height 20
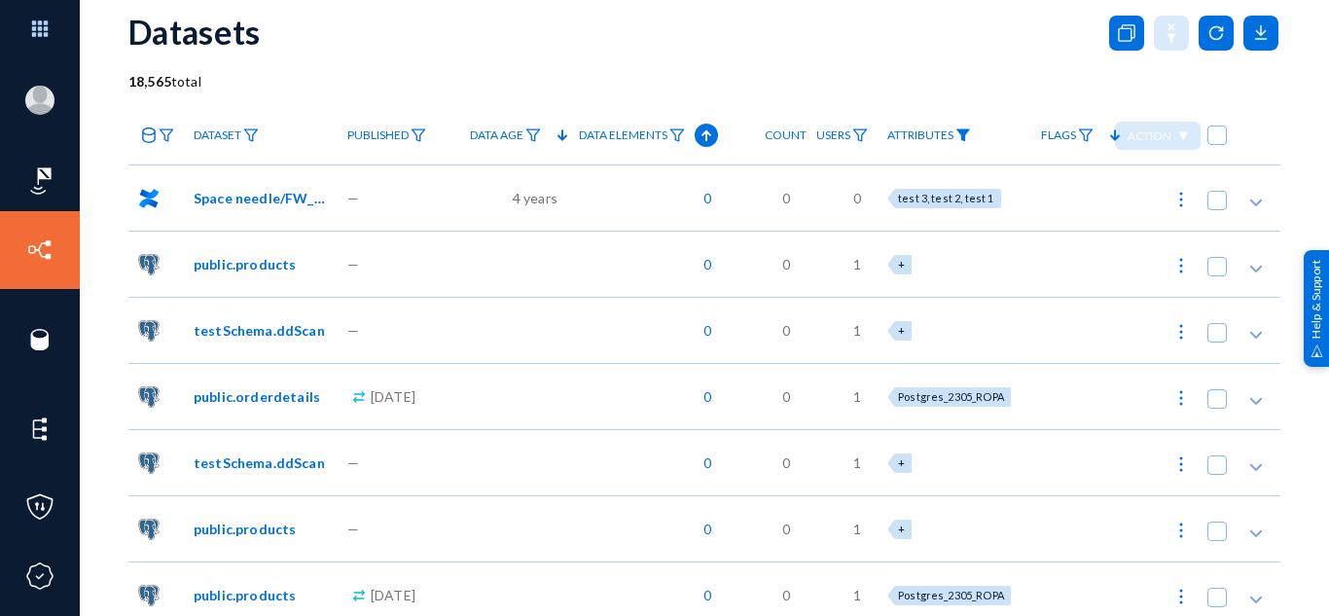
click at [971, 132] on img at bounding box center [964, 135] width 16 height 14
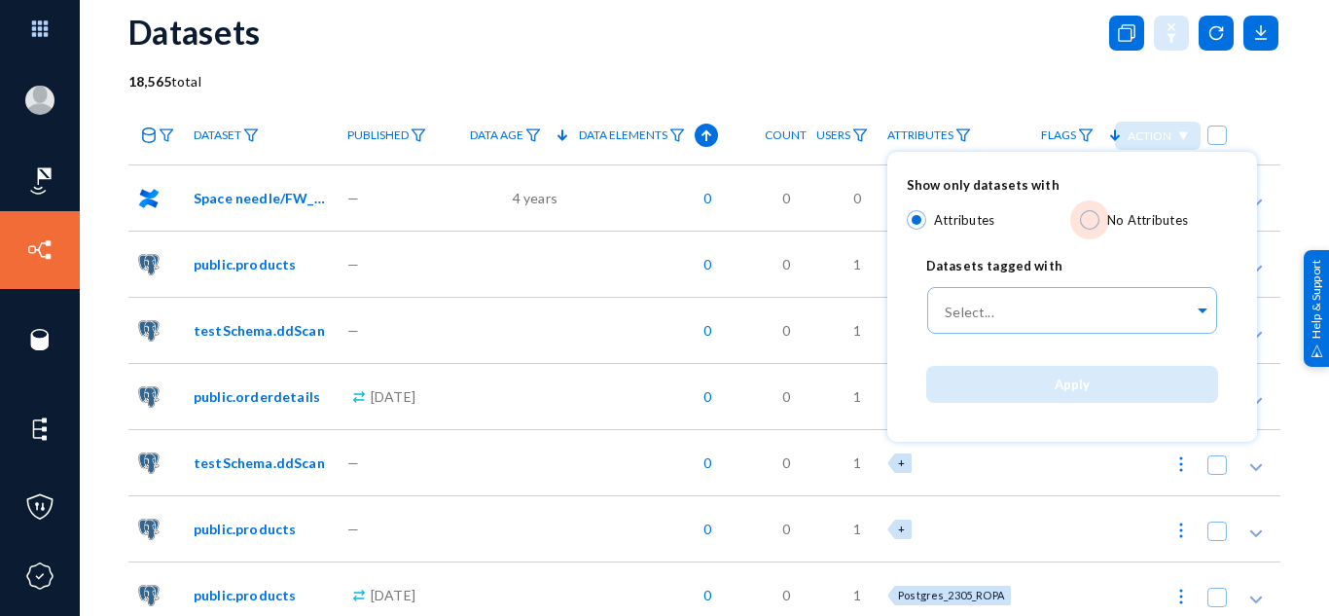
click at [1097, 219] on span at bounding box center [1089, 219] width 19 height 19
click at [1097, 219] on input "No Attributes" at bounding box center [1089, 219] width 19 height 19
radio input "true"
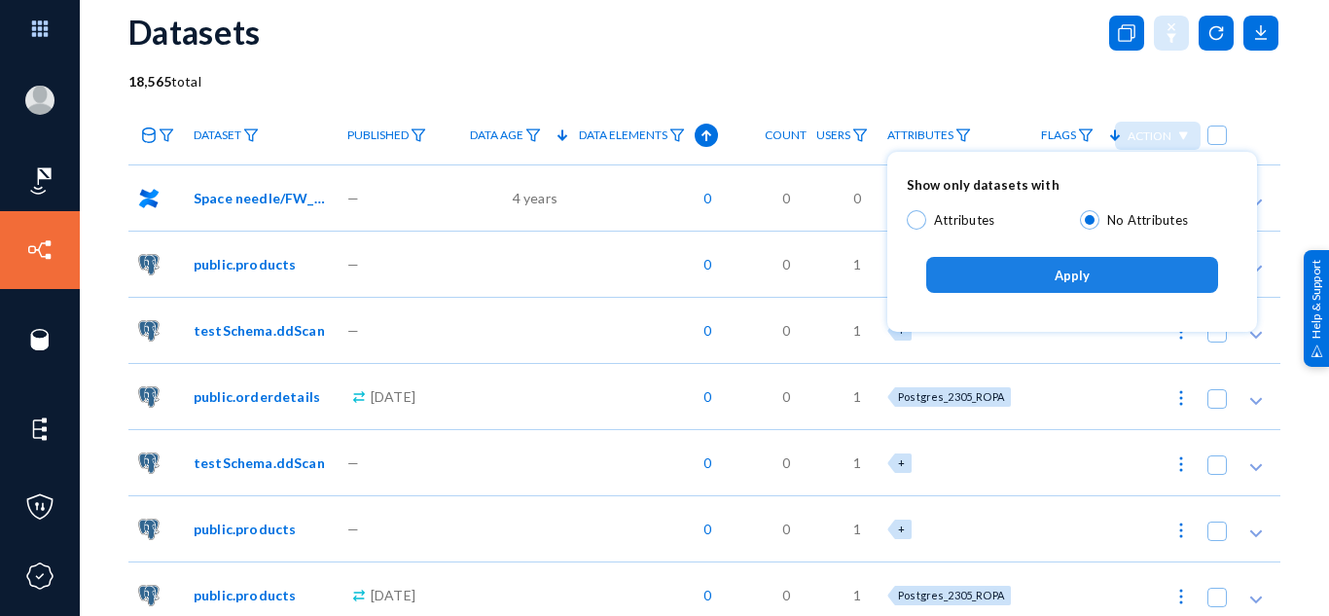
click at [1083, 271] on span "Apply" at bounding box center [1072, 276] width 35 height 16
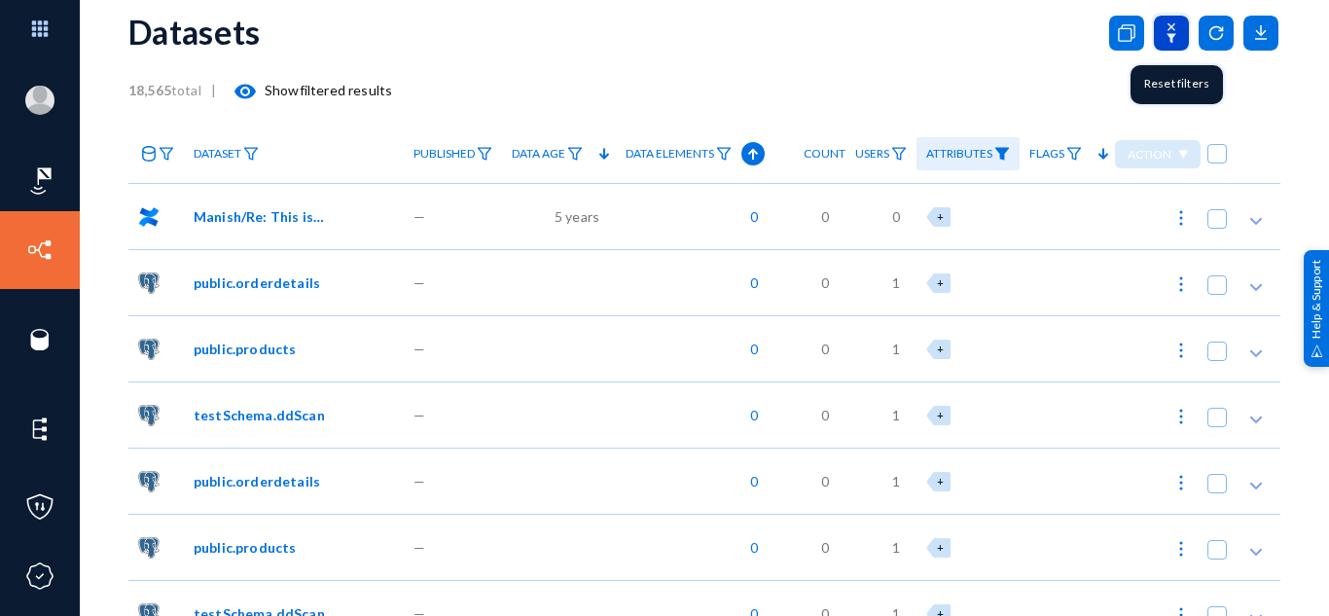
click at [1163, 22] on icon at bounding box center [1171, 33] width 35 height 35
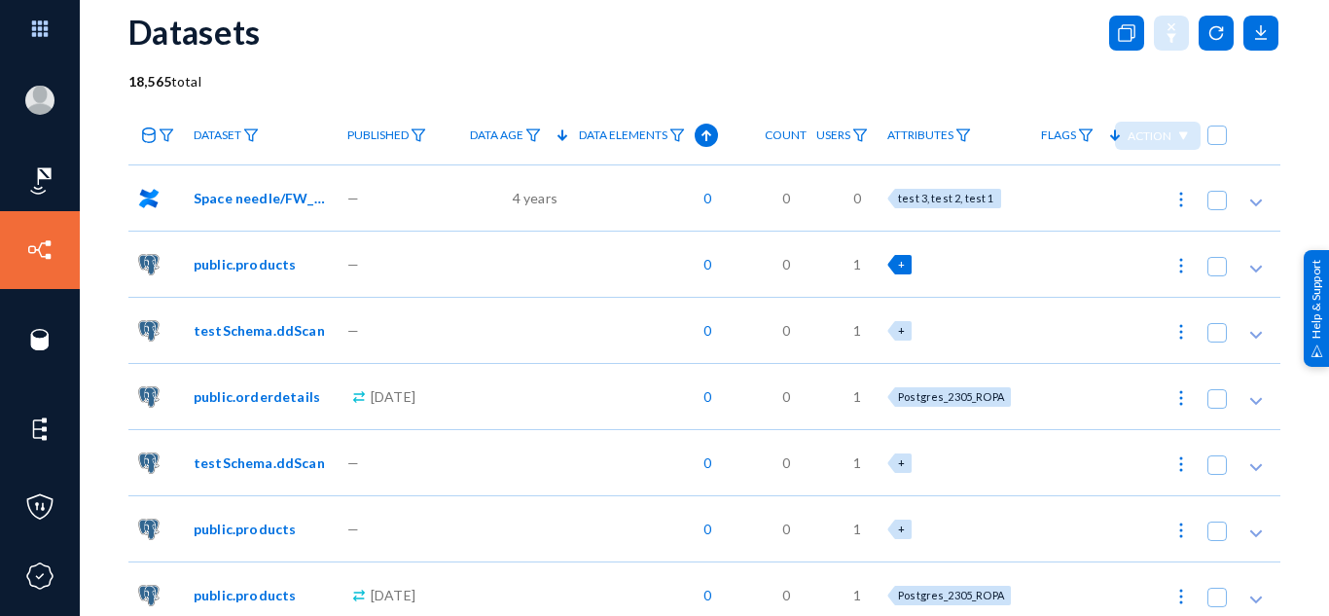
click at [904, 262] on div "+" at bounding box center [899, 264] width 24 height 19
checkbox input "true"
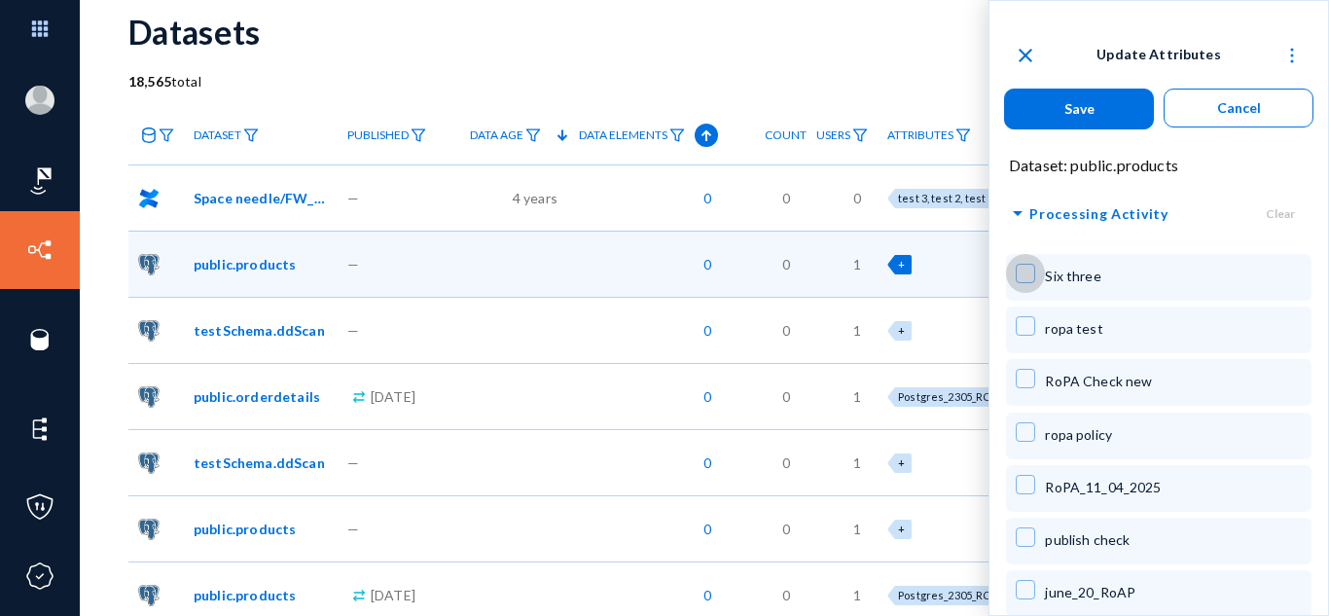
click at [1019, 278] on span at bounding box center [1025, 273] width 19 height 19
click at [1070, 96] on button "Save" at bounding box center [1079, 109] width 150 height 41
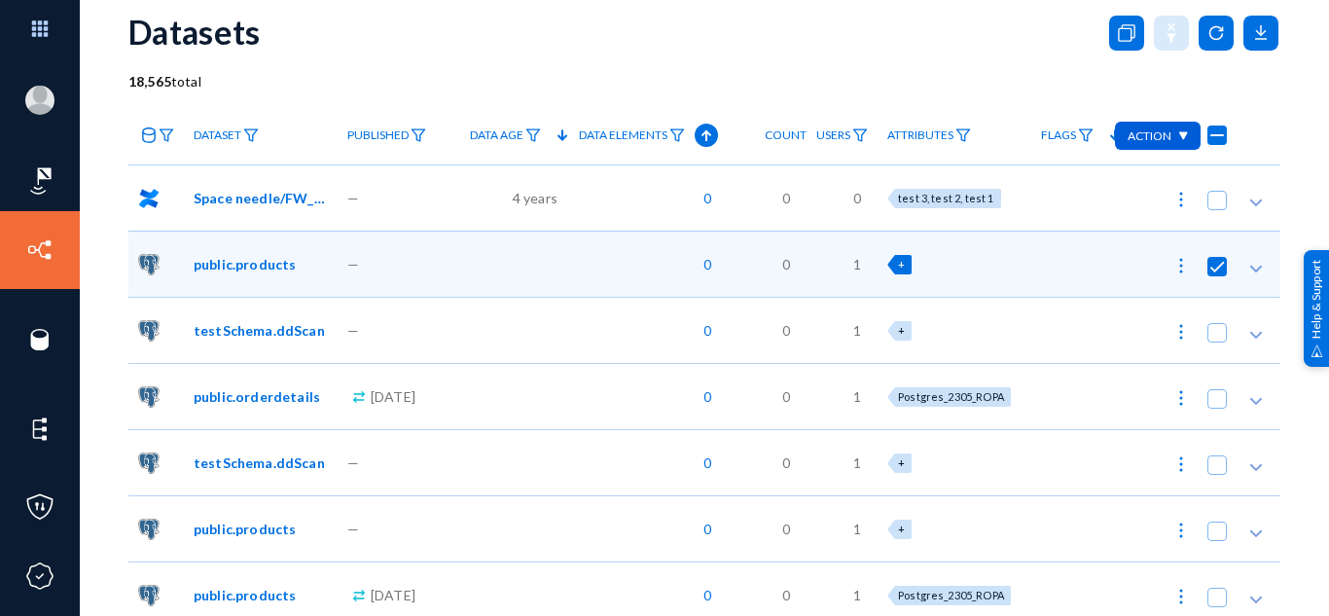
checkbox input "false"
click at [1209, 271] on span at bounding box center [1217, 266] width 19 height 19
click at [1216, 275] on input "checkbox" at bounding box center [1217, 276] width 2 height 2
checkbox input "false"
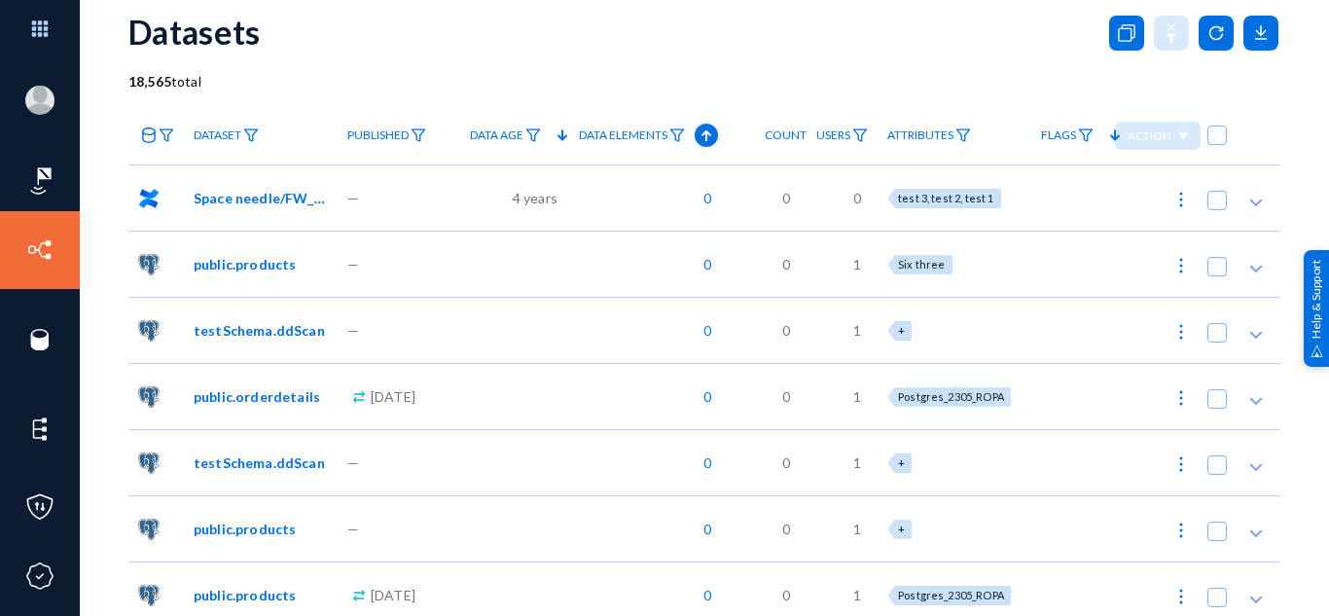
click at [1289, 104] on div "[PERSON_NAME][EMAIL_ADDRESS][PERSON_NAME][DOMAIN_NAME] qaprdpupdrp9 Log out Das…" at bounding box center [664, 308] width 1329 height 616
